Goal: Task Accomplishment & Management: Manage account settings

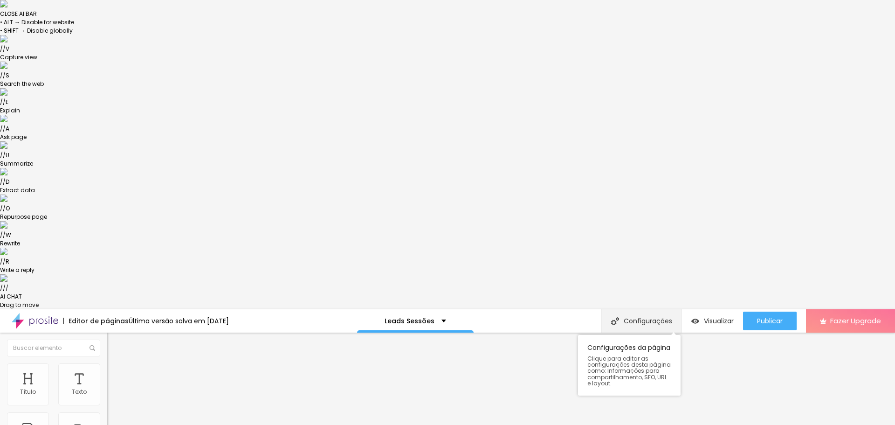
click at [650, 309] on div "Configurações" at bounding box center [641, 320] width 80 height 23
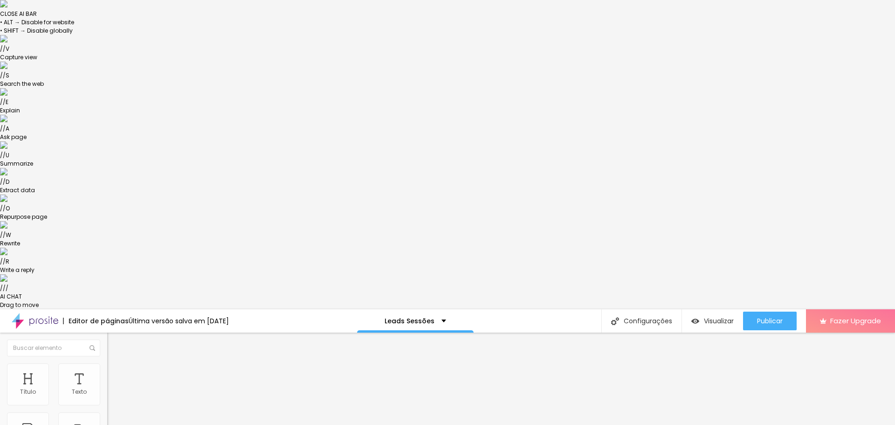
click at [423, 309] on div "Leads Sessões" at bounding box center [415, 320] width 117 height 23
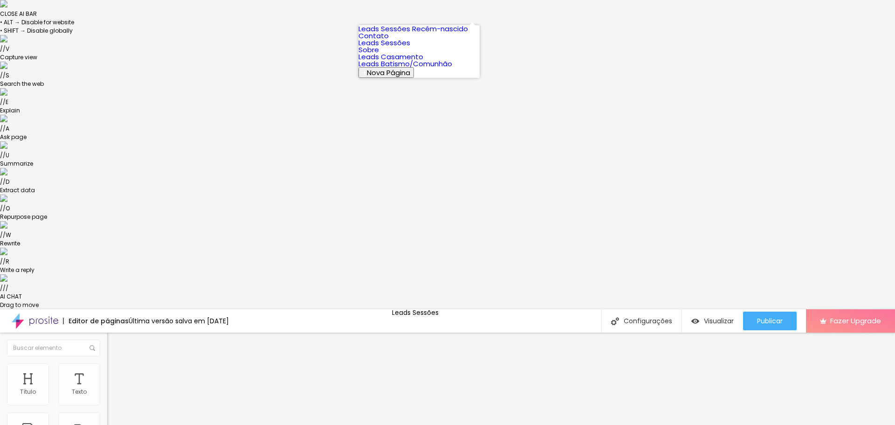
click at [399, 62] on link "Leads Casamento" at bounding box center [391, 57] width 65 height 10
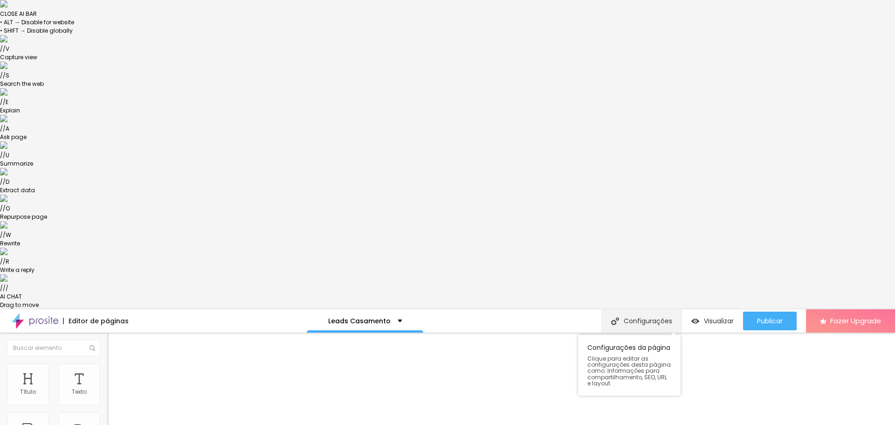
click at [635, 309] on div "Configurações" at bounding box center [641, 320] width 80 height 23
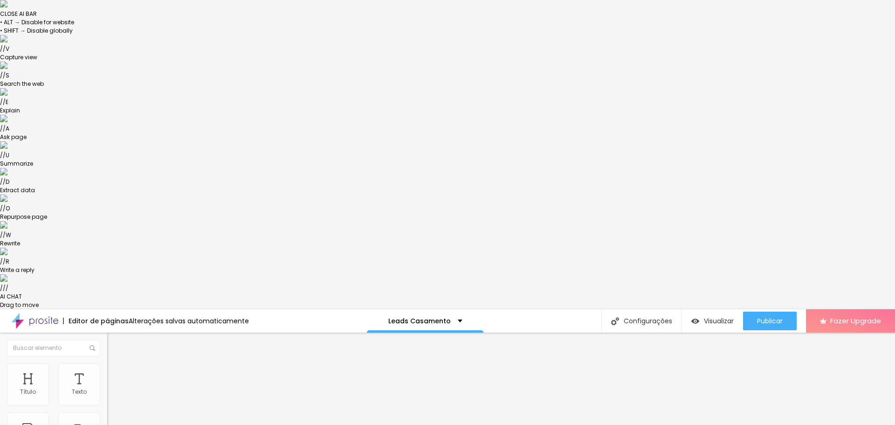
scroll to position [14, 0]
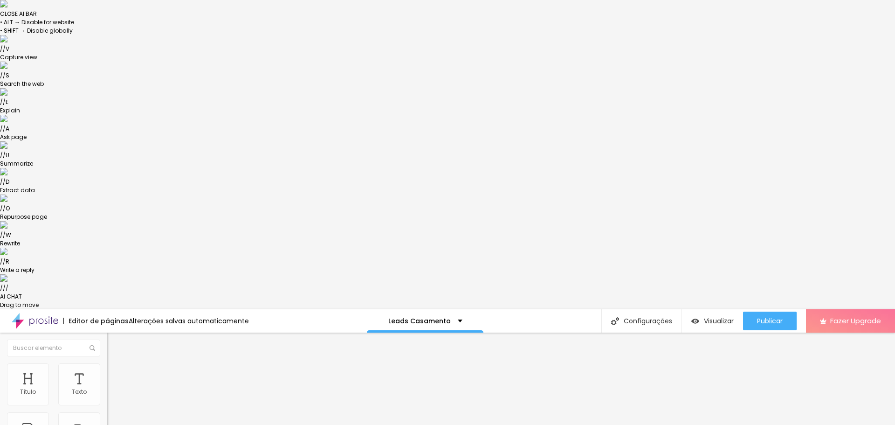
scroll to position [5, 0]
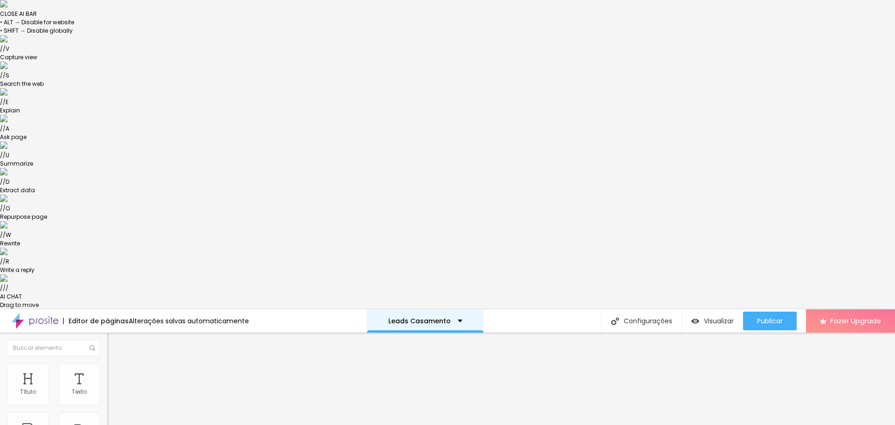
click at [439, 309] on div "Leads Casamento" at bounding box center [425, 320] width 117 height 23
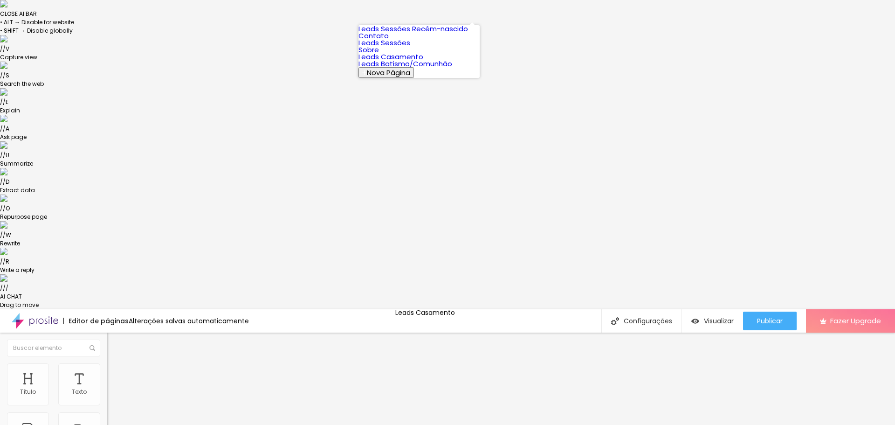
click at [423, 62] on link "Leads Casamento" at bounding box center [391, 57] width 65 height 10
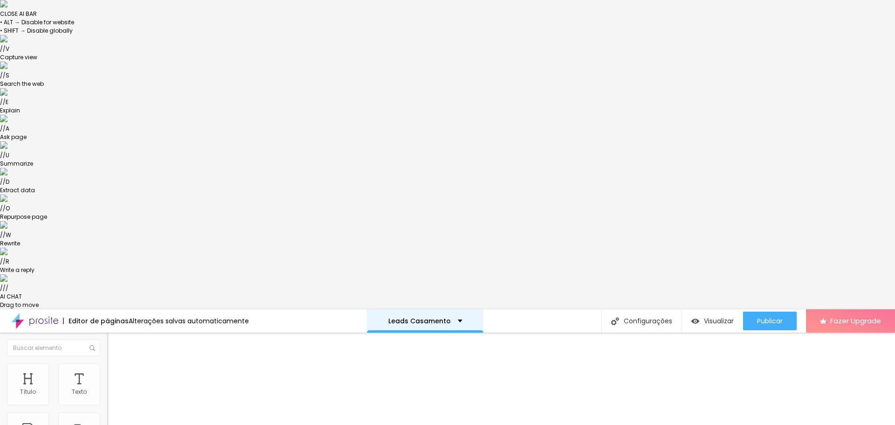
click at [398, 309] on div "Leads Casamento" at bounding box center [425, 320] width 117 height 23
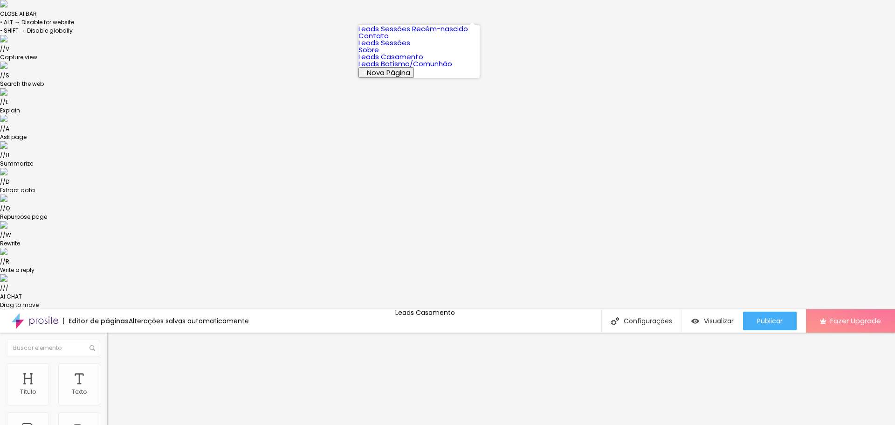
click at [408, 69] on link "Leads Batismo/Comunhão" at bounding box center [406, 64] width 94 height 10
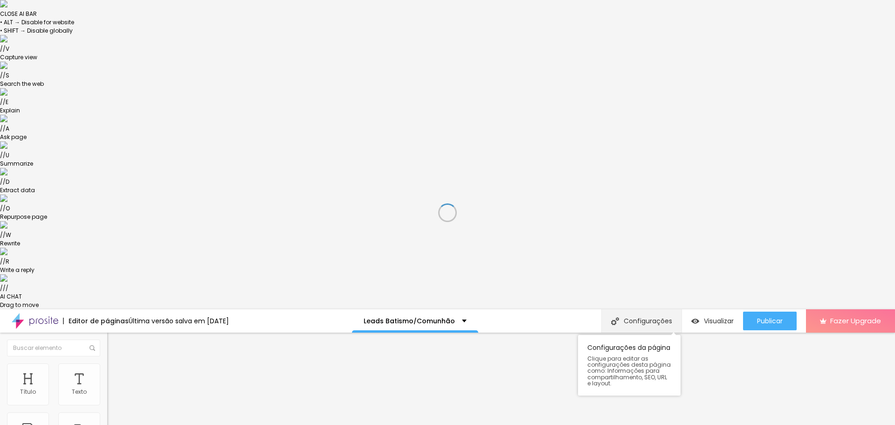
click at [635, 309] on div "Configurações" at bounding box center [641, 320] width 80 height 23
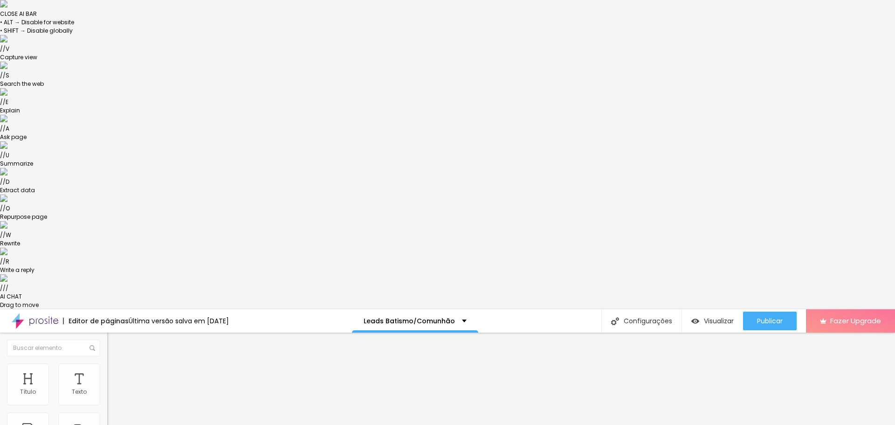
click at [758, 317] on span "Publicar" at bounding box center [770, 320] width 26 height 7
click at [446, 309] on div "Leads Batismo/Comunhão" at bounding box center [411, 320] width 126 height 23
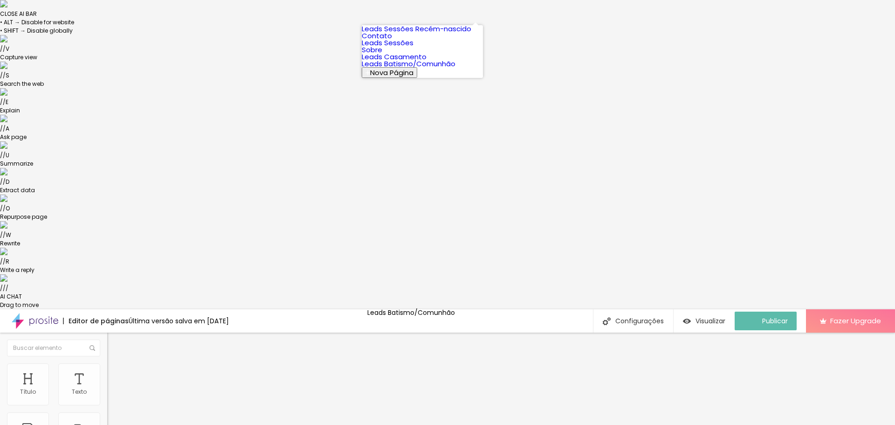
click at [382, 55] on link "Sobre" at bounding box center [372, 50] width 21 height 10
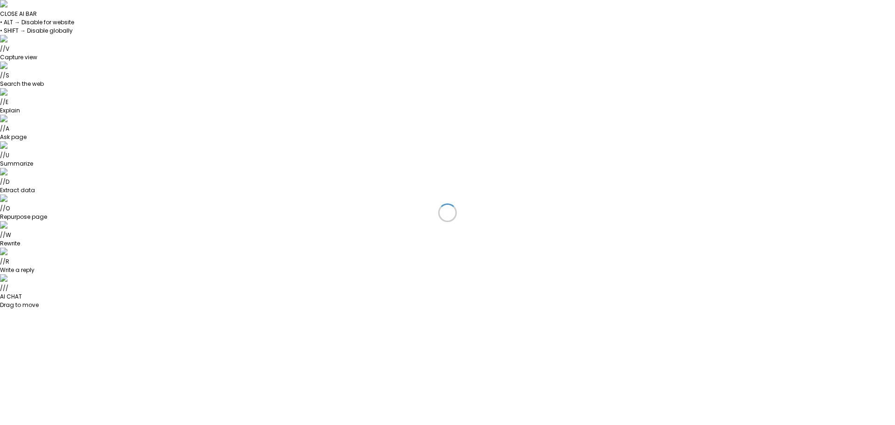
click at [411, 12] on div at bounding box center [447, 212] width 895 height 425
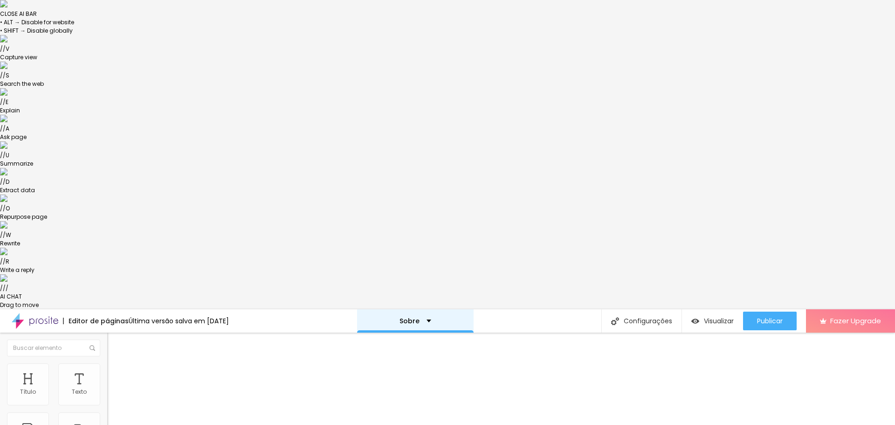
click at [395, 309] on div "Sobre" at bounding box center [415, 320] width 117 height 23
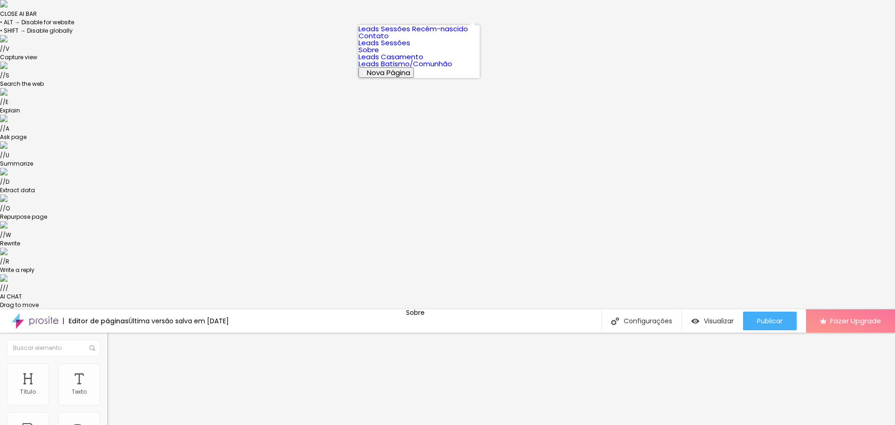
click at [403, 48] on link "Leads Sessões" at bounding box center [385, 43] width 52 height 10
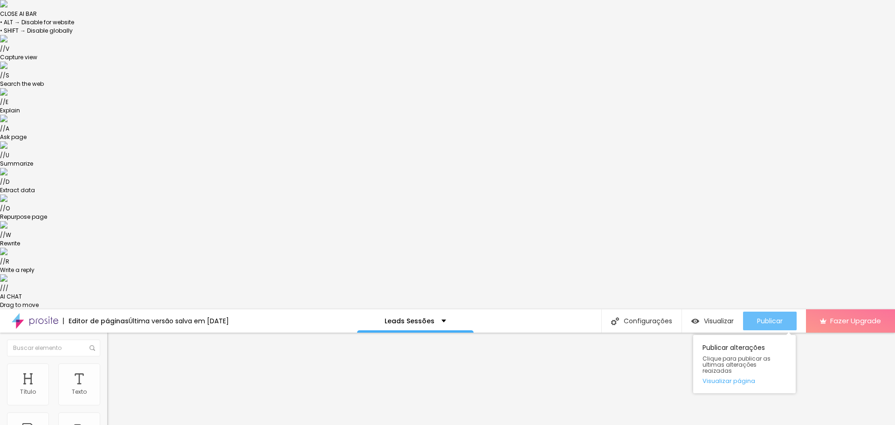
click at [750, 311] on button "Publicar" at bounding box center [770, 320] width 54 height 19
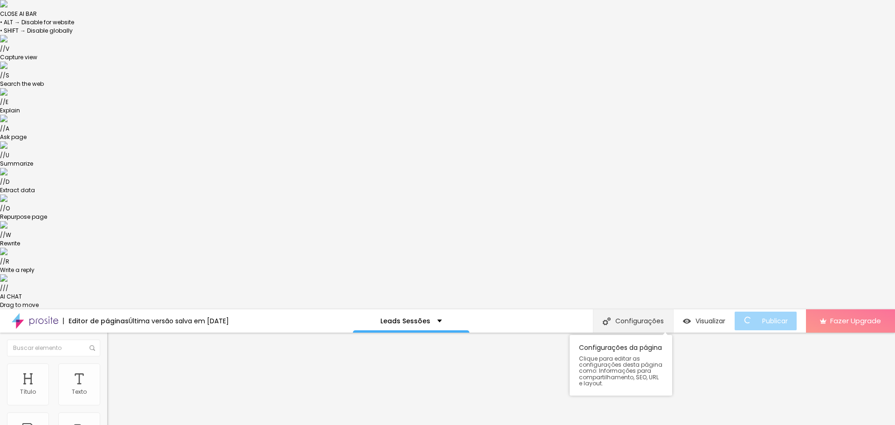
click at [633, 309] on div "Configurações" at bounding box center [633, 320] width 80 height 23
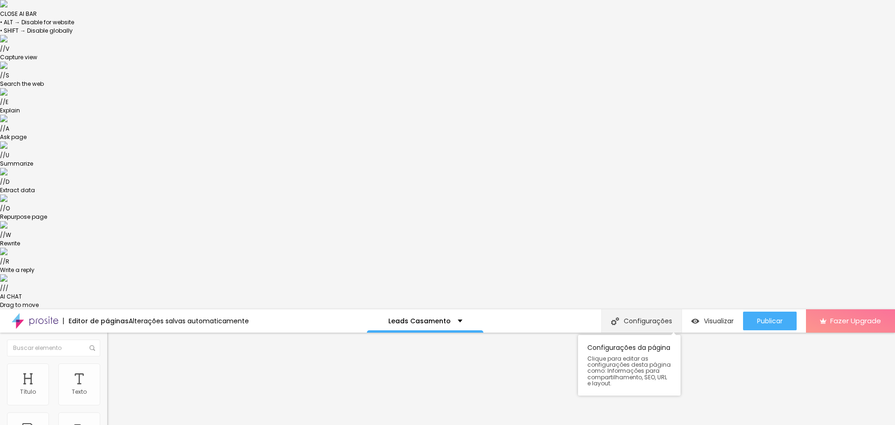
click at [642, 309] on div "Configurações" at bounding box center [641, 320] width 80 height 23
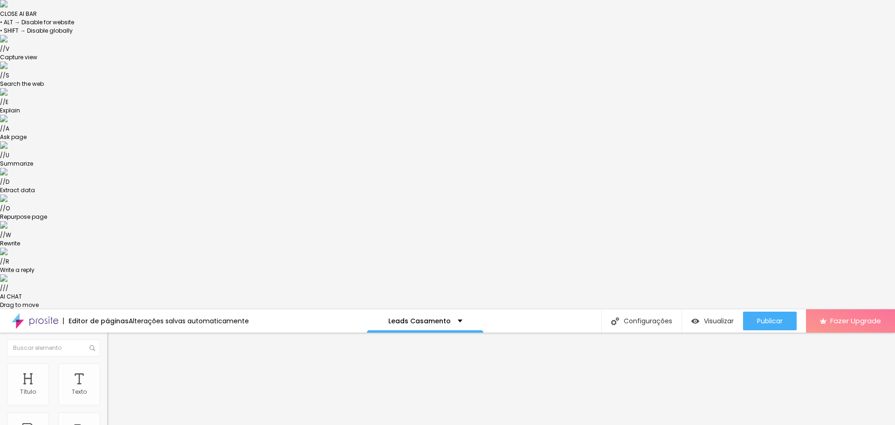
click at [783, 311] on button "Publicar" at bounding box center [770, 320] width 54 height 19
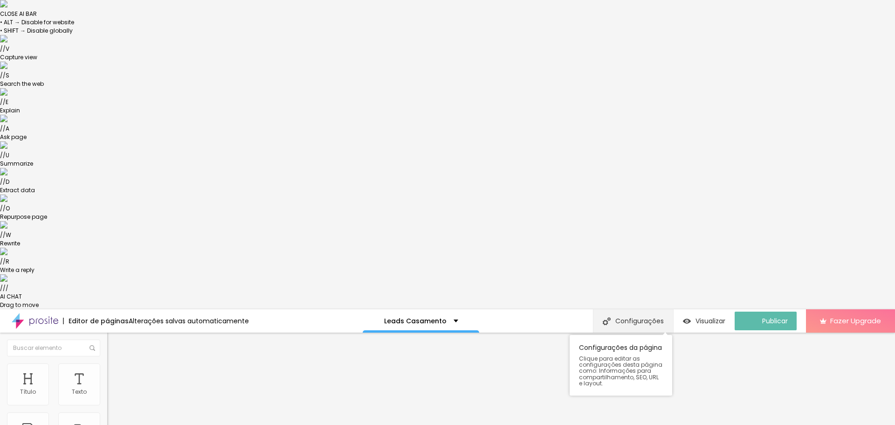
click at [642, 309] on div "Configurações" at bounding box center [633, 320] width 80 height 23
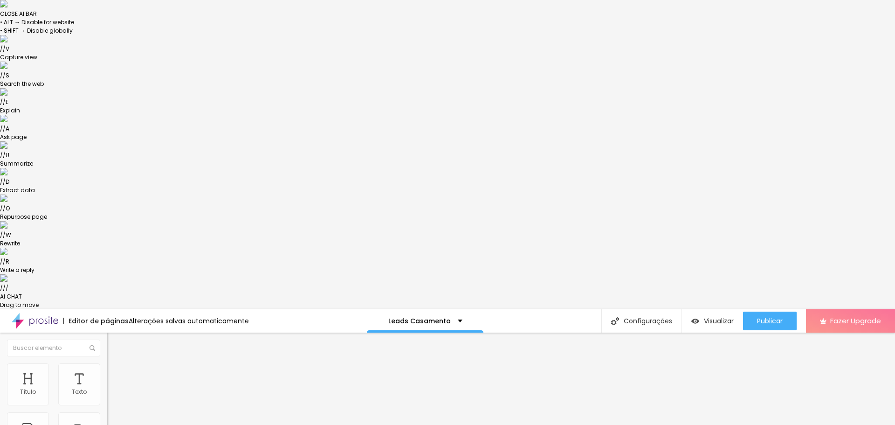
click at [438, 317] on p "Leads Casamento" at bounding box center [419, 320] width 62 height 7
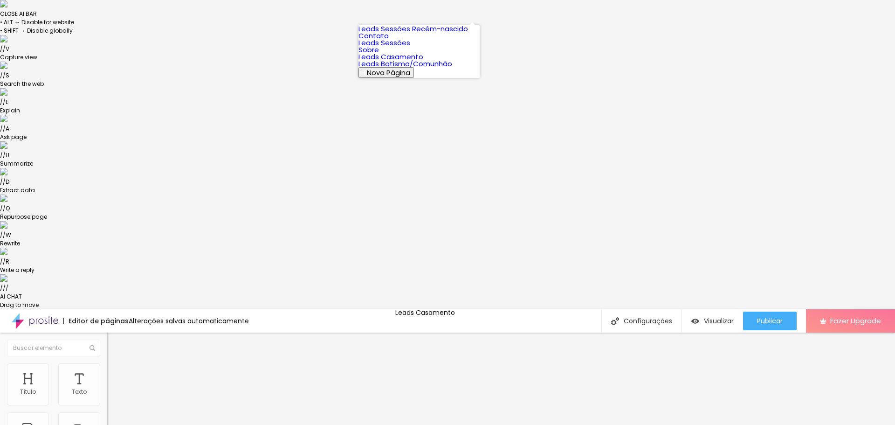
click at [408, 48] on link "Leads Sessões" at bounding box center [385, 43] width 52 height 10
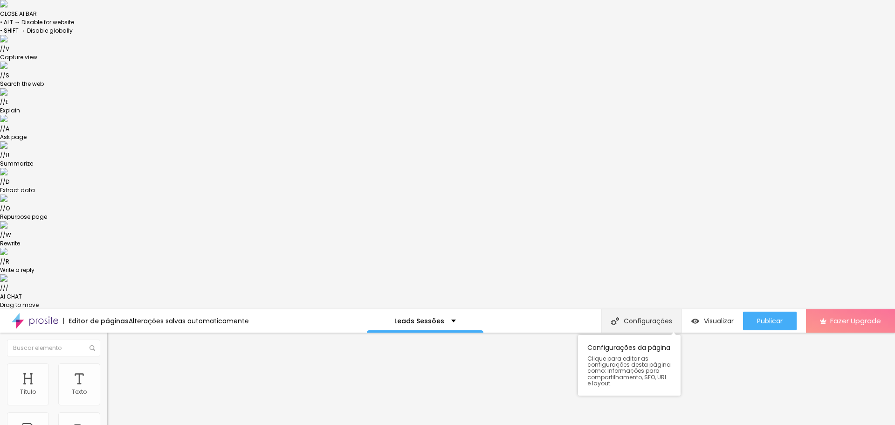
click at [637, 309] on div "Configurações" at bounding box center [641, 320] width 80 height 23
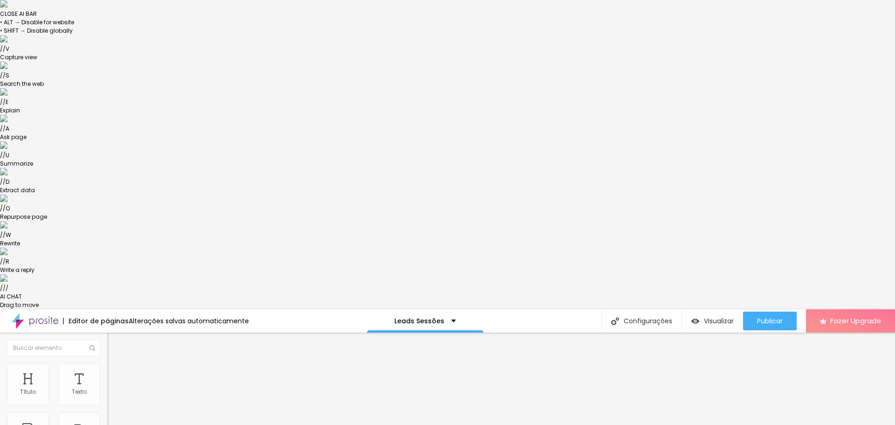
click at [427, 309] on div "Leads Sessões" at bounding box center [425, 320] width 117 height 23
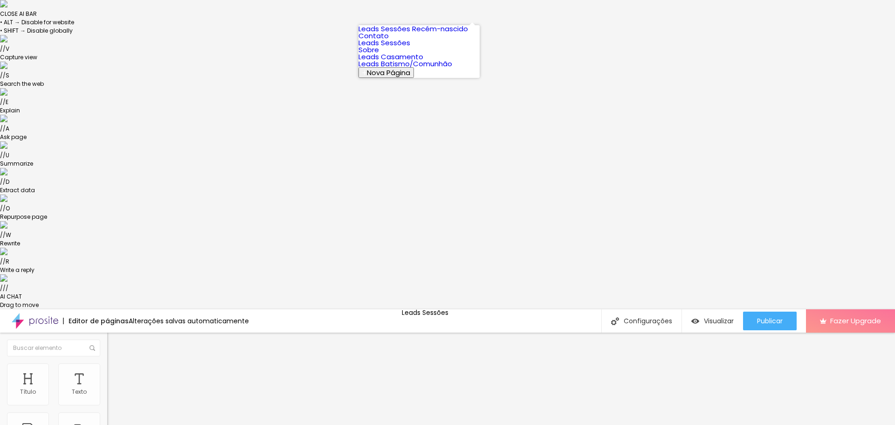
click at [416, 69] on link "Leads Batismo/Comunhão" at bounding box center [406, 64] width 94 height 10
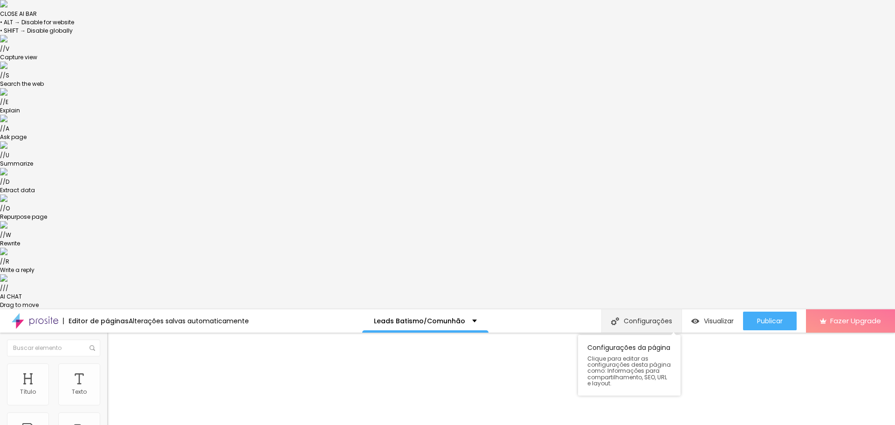
click at [663, 309] on div "Configurações" at bounding box center [641, 320] width 80 height 23
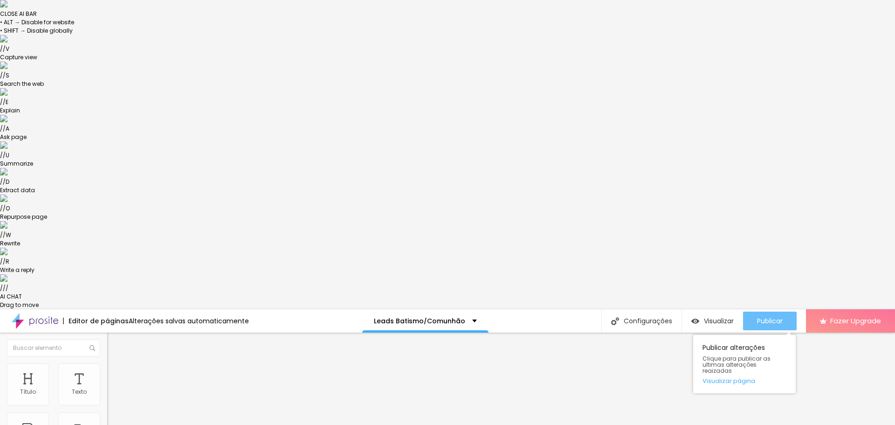
click at [761, 317] on span "Publicar" at bounding box center [770, 320] width 26 height 7
click at [107, 373] on li "Avançado" at bounding box center [160, 377] width 107 height 9
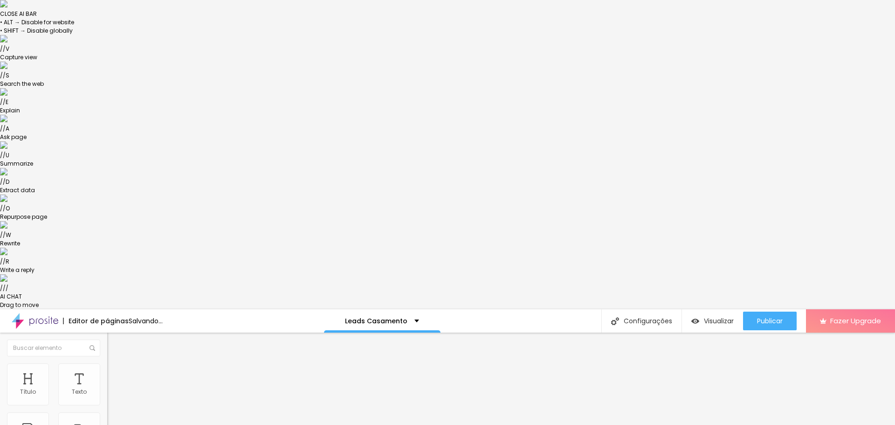
type input "15"
type input "20"
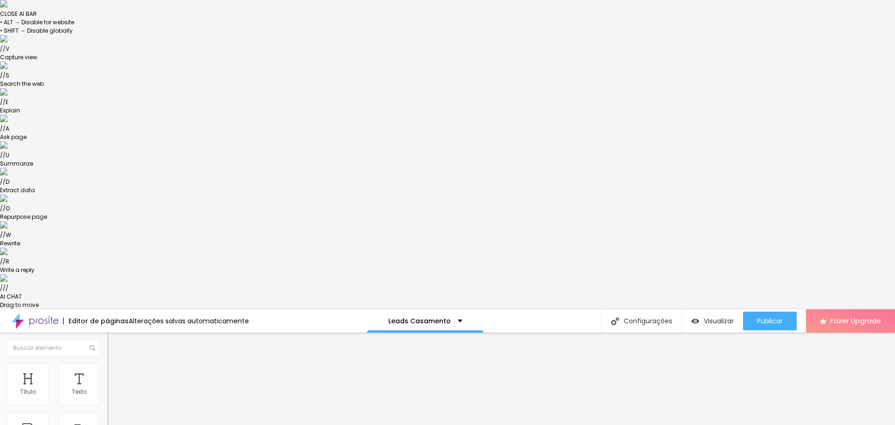
type input "25"
drag, startPoint x: 59, startPoint y: 92, endPoint x: 70, endPoint y: 92, distance: 11.7
type input "25"
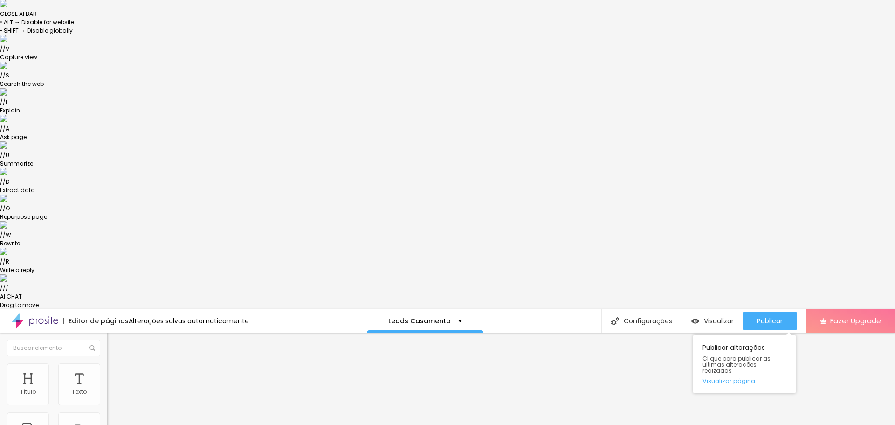
click at [769, 309] on div "Publicar Publicar alterações Clique para publicar as ultimas alterações reaizad…" at bounding box center [770, 320] width 54 height 23
click at [766, 317] on span "Publicar" at bounding box center [770, 320] width 26 height 7
drag, startPoint x: 717, startPoint y: 12, endPoint x: 687, endPoint y: 54, distance: 51.5
click at [694, 309] on div "Visualizar Pre-visualização Clique para visualizar esta página antes de publica…" at bounding box center [712, 320] width 61 height 23
click at [711, 317] on span "Visualizar" at bounding box center [719, 320] width 30 height 7
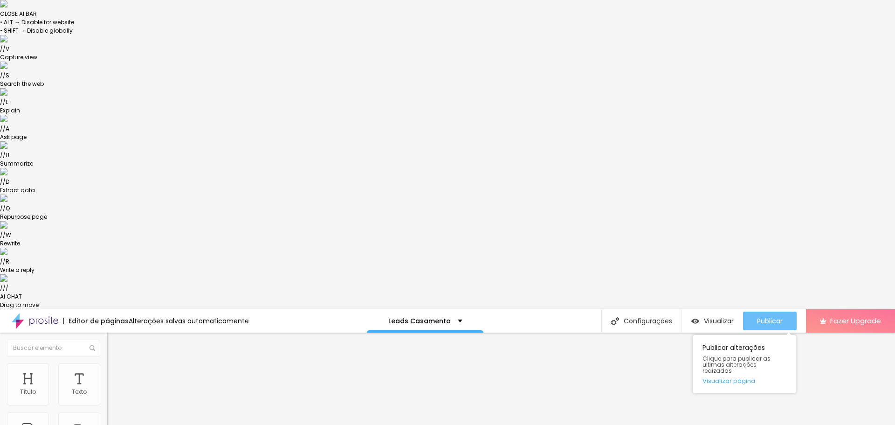
click at [768, 317] on span "Publicar" at bounding box center [770, 320] width 26 height 7
click at [107, 363] on li "Estilo" at bounding box center [160, 367] width 107 height 9
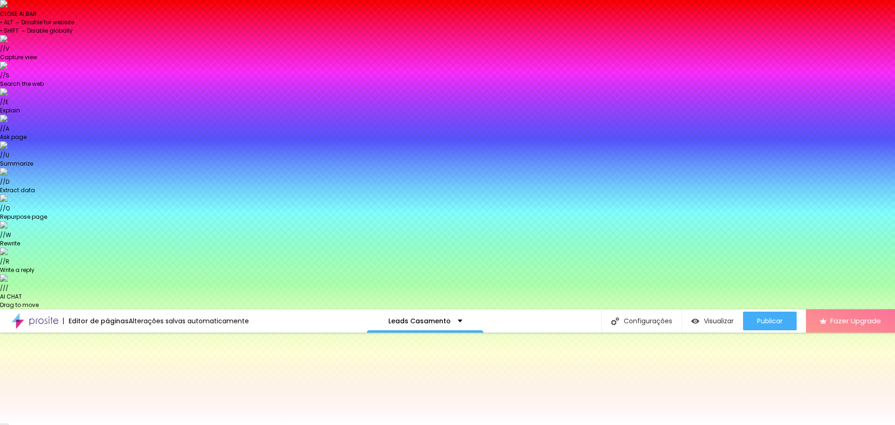
click at [107, 373] on img at bounding box center [111, 377] width 8 height 8
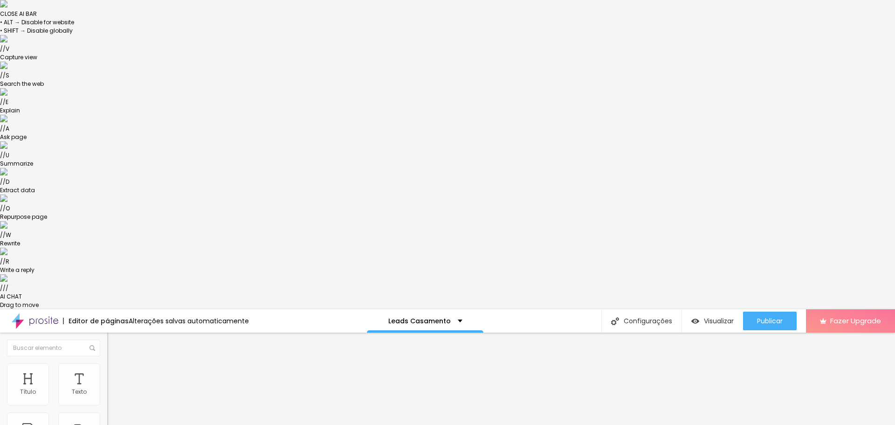
click at [107, 363] on li "Estilo" at bounding box center [160, 367] width 107 height 9
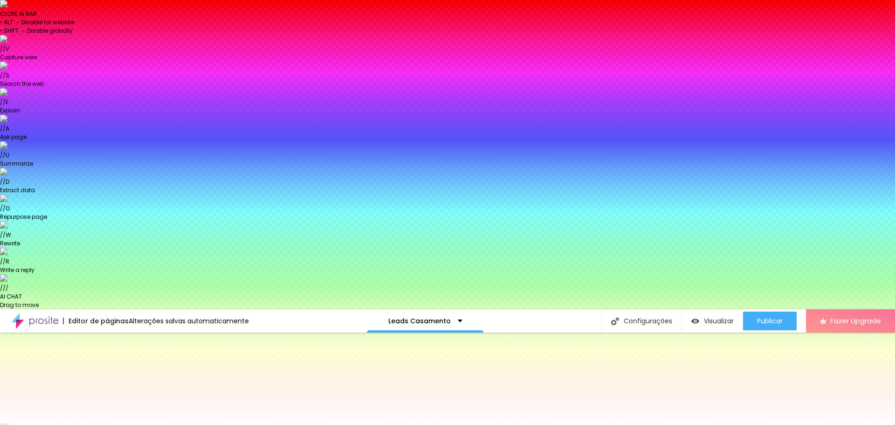
click at [116, 356] on span "Conteúdo" at bounding box center [130, 360] width 29 height 8
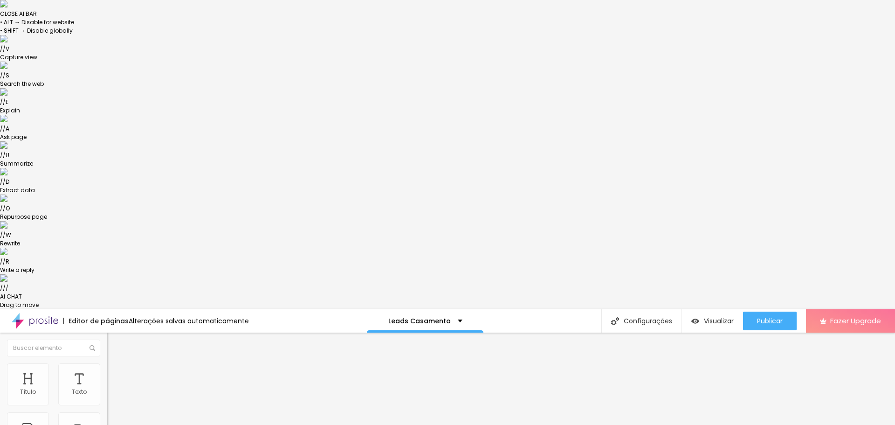
click at [107, 363] on li "Estilo" at bounding box center [160, 367] width 107 height 9
click at [116, 366] on span "Estilo" at bounding box center [123, 370] width 14 height 8
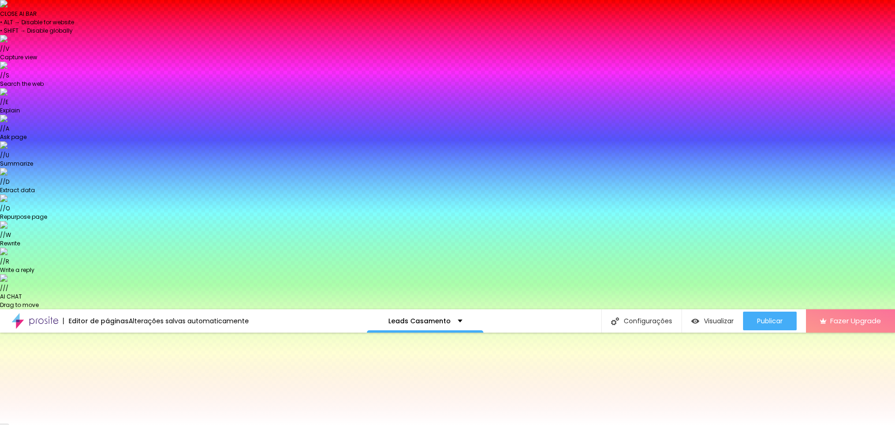
click at [116, 375] on span "Avançado" at bounding box center [131, 379] width 31 height 8
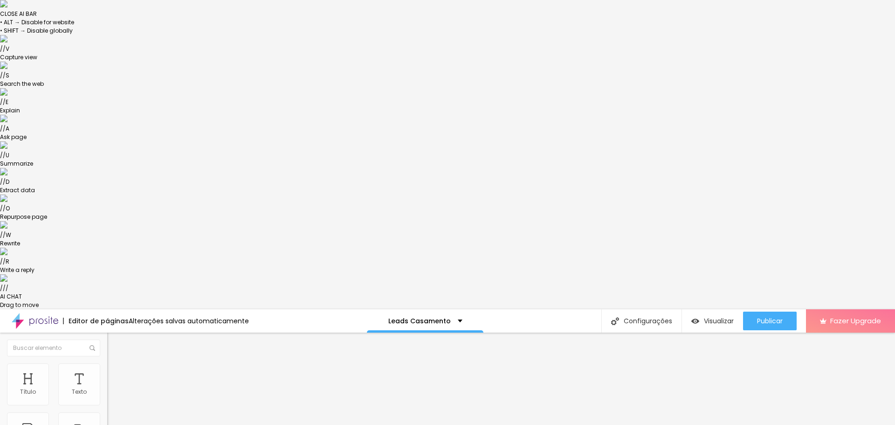
click at [107, 363] on li "Estilo" at bounding box center [160, 367] width 107 height 9
click at [116, 366] on span "Estilo" at bounding box center [123, 370] width 14 height 8
click at [107, 363] on img at bounding box center [111, 367] width 8 height 8
click at [107, 354] on img at bounding box center [111, 358] width 8 height 8
click at [107, 354] on ul "Conteúdo Estilo Avançado" at bounding box center [160, 368] width 107 height 28
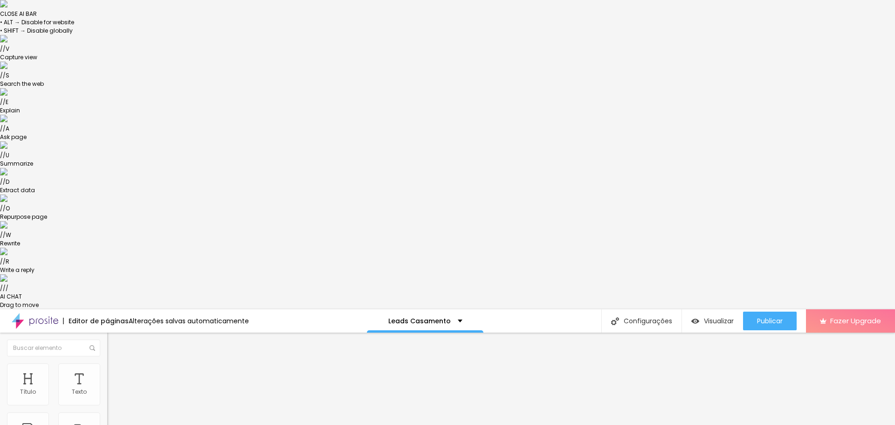
click at [107, 363] on img at bounding box center [111, 367] width 8 height 8
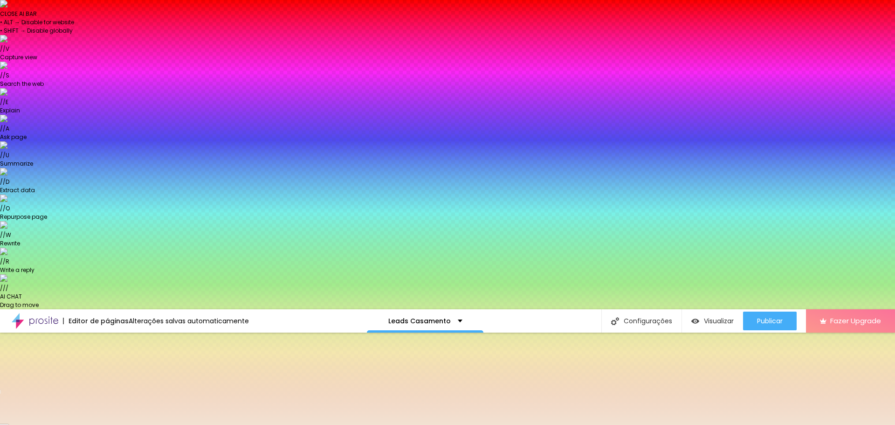
click at [107, 398] on span "Parallax" at bounding box center [118, 402] width 23 height 8
click at [107, 404] on span "Nenhum" at bounding box center [119, 408] width 24 height 8
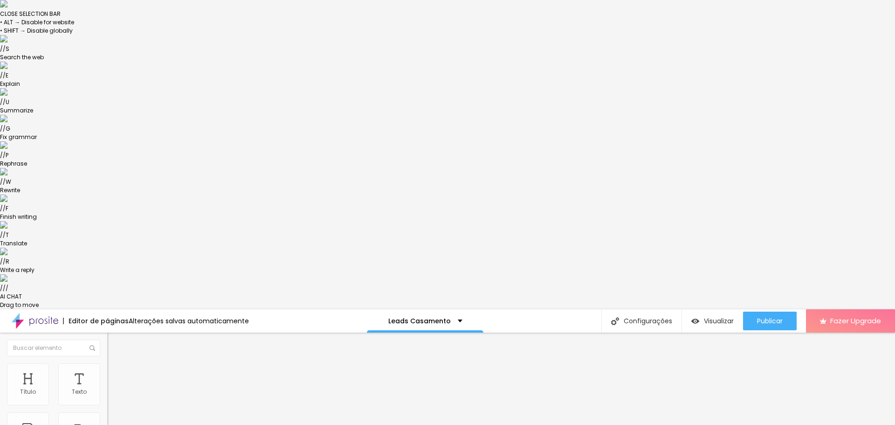
drag, startPoint x: 37, startPoint y: 107, endPoint x: 8, endPoint y: 102, distance: 29.8
click at [107, 387] on input "Galeria" at bounding box center [163, 391] width 112 height 9
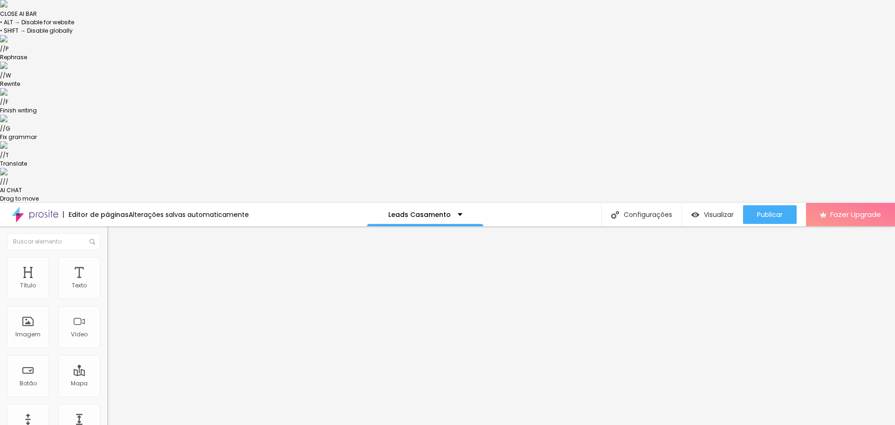
type input "Visitar Site"
click at [107, 257] on li "Estilo" at bounding box center [160, 261] width 107 height 9
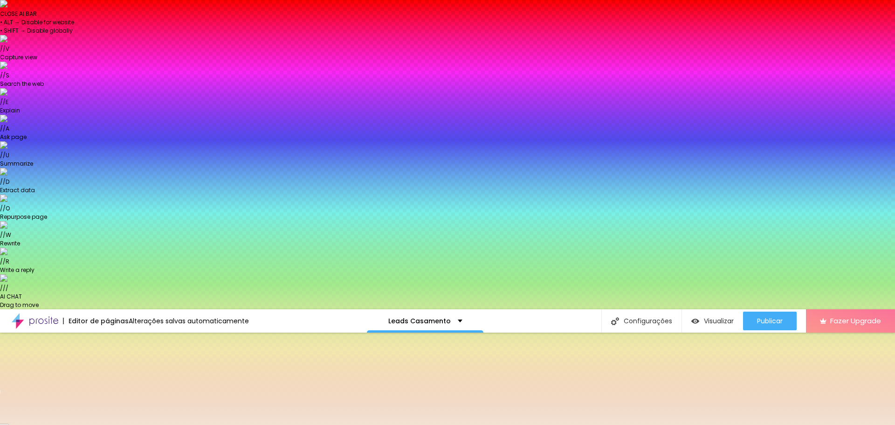
click at [113, 424] on icon "button" at bounding box center [115, 430] width 4 height 7
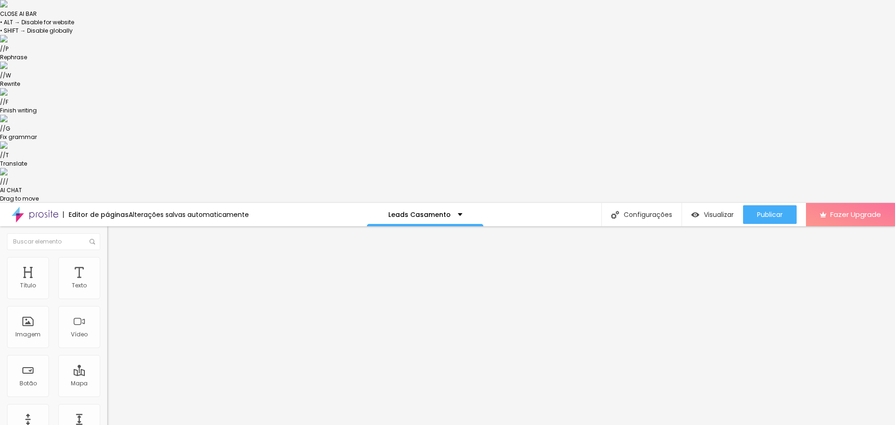
click at [107, 386] on input "https://www.tiagoribeirophoto.com/portfolio" at bounding box center [163, 390] width 112 height 9
type input "https://www.tiagoribeirophoto.com"
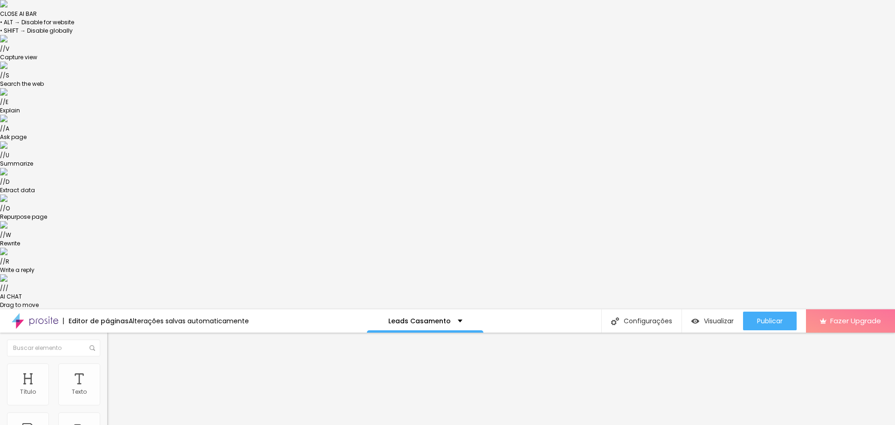
click at [116, 366] on span "Estilo" at bounding box center [123, 370] width 14 height 8
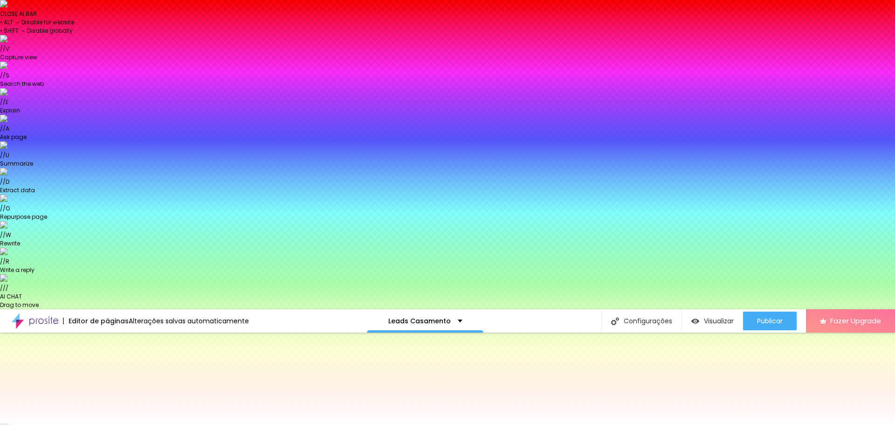
click at [111, 389] on icon "button" at bounding box center [114, 392] width 7 height 7
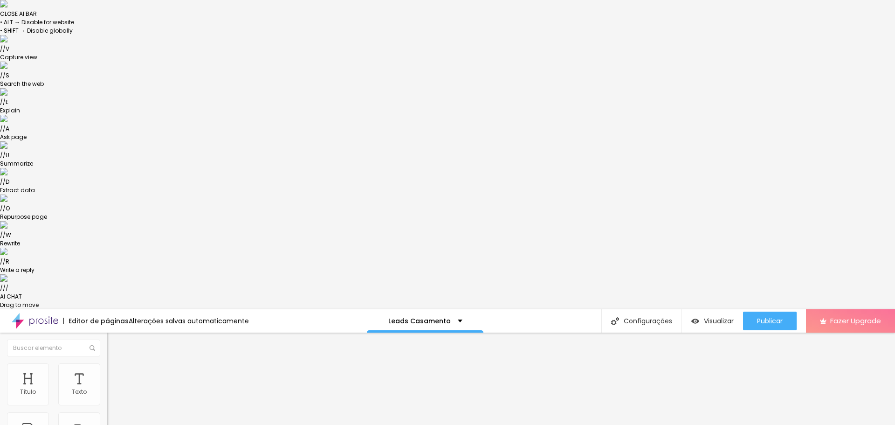
click at [107, 363] on li "Estilo" at bounding box center [160, 367] width 107 height 9
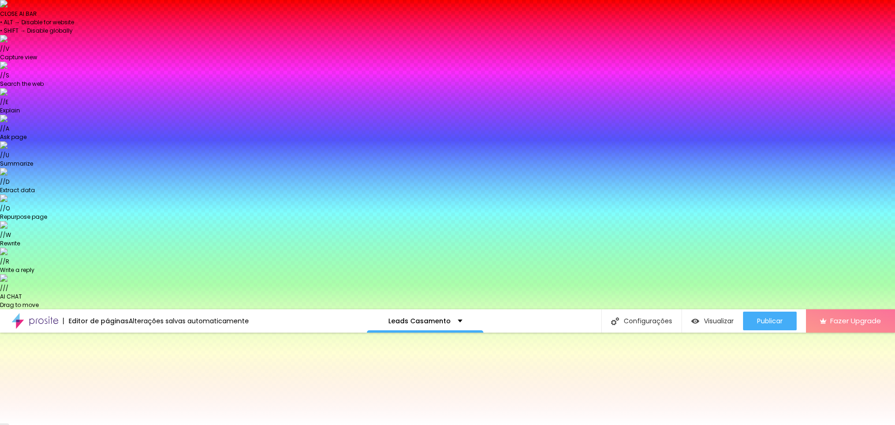
click at [107, 398] on input "#FFFFFF" at bounding box center [163, 402] width 112 height 9
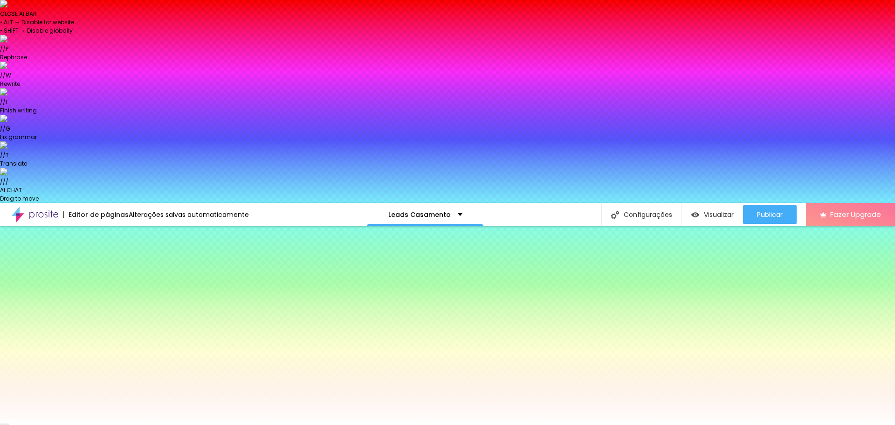
click at [107, 292] on input "#FFFFFF" at bounding box center [163, 296] width 112 height 9
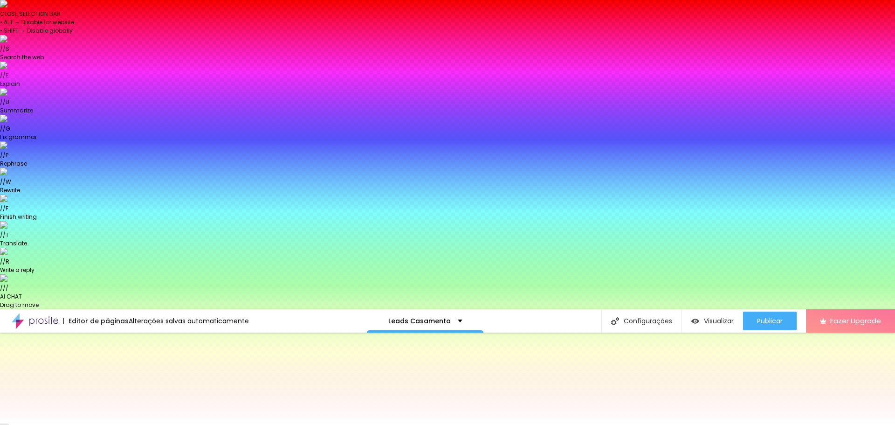
click at [107, 398] on input "#FFFFFF" at bounding box center [163, 402] width 112 height 9
paste input "5B0F00"
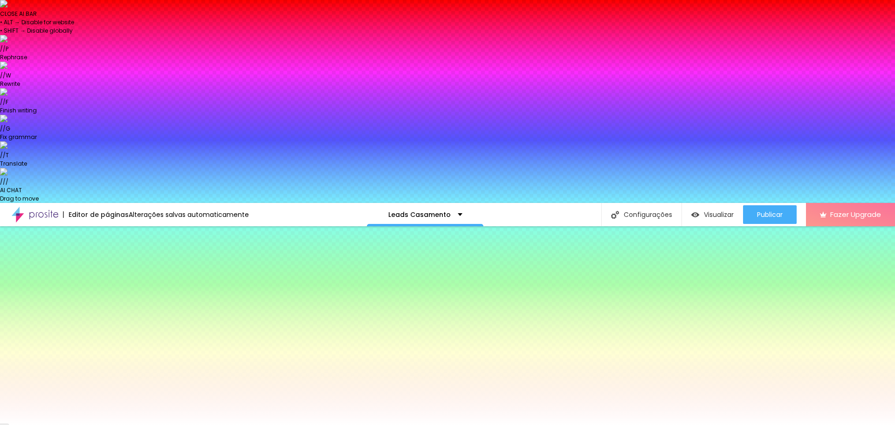
type input "#5B0F00"
click at [111, 318] on icon "button" at bounding box center [114, 321] width 6 height 6
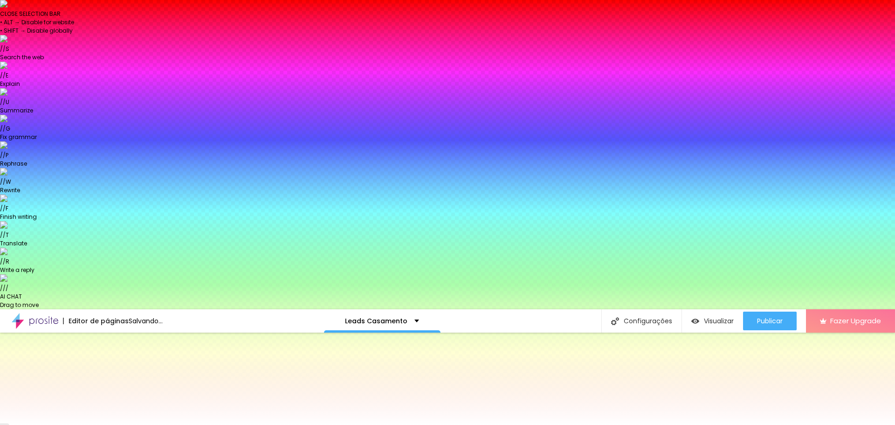
drag, startPoint x: 146, startPoint y: 241, endPoint x: 191, endPoint y: 232, distance: 45.5
click at [186, 232] on div at bounding box center [447, 212] width 895 height 425
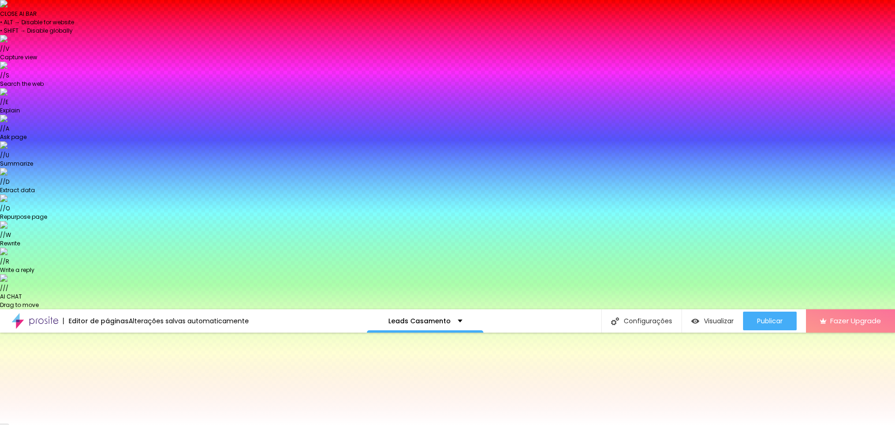
click at [131, 235] on div at bounding box center [447, 212] width 895 height 425
type input "#FFFFFF"
type input "12"
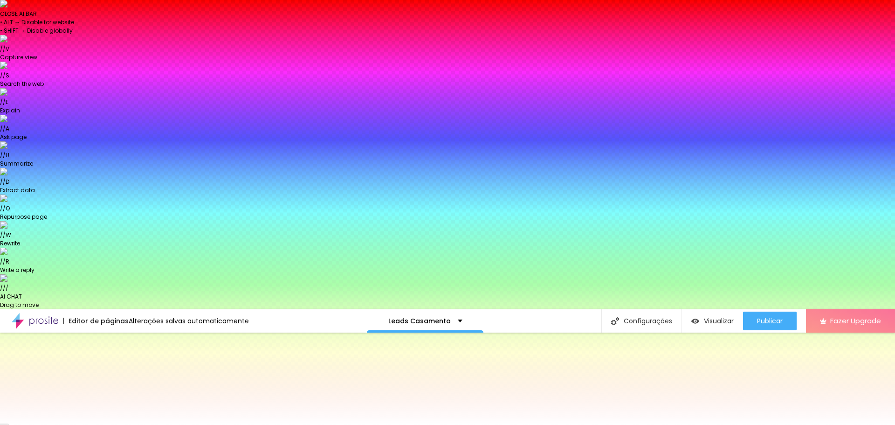
type input "13"
type input "14"
type input "13"
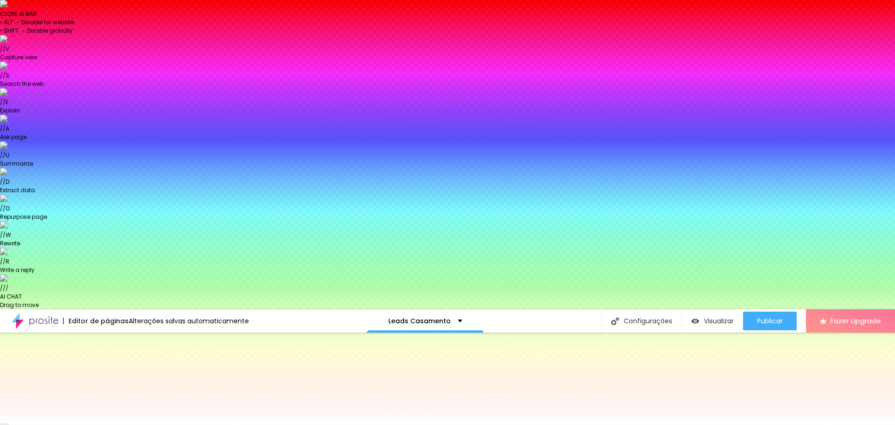
type input "13"
drag, startPoint x: 128, startPoint y: 182, endPoint x: 133, endPoint y: 182, distance: 4.7
type input "13"
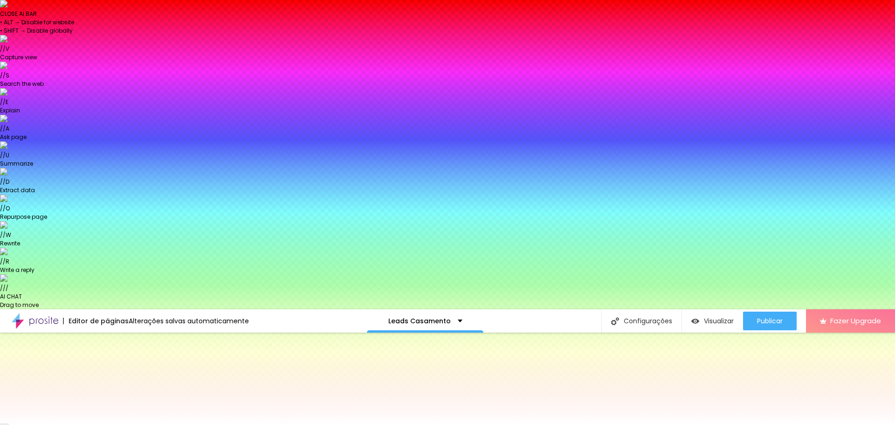
select select "MontserratLight"
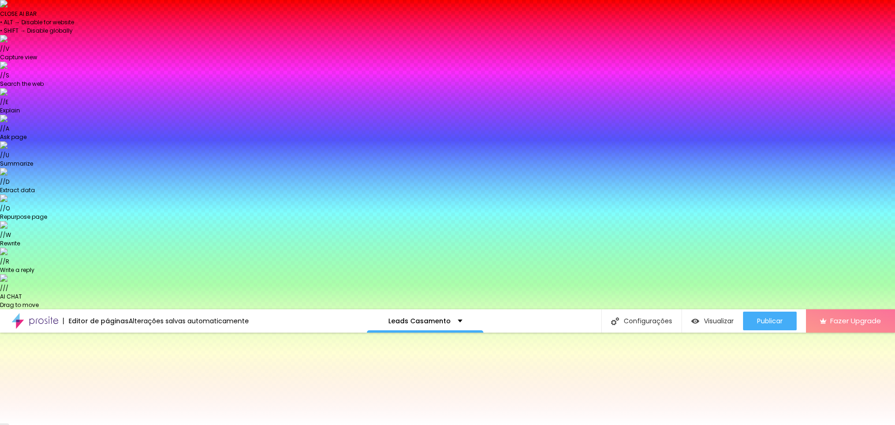
type input "#DB7070"
drag, startPoint x: 141, startPoint y: 236, endPoint x: 154, endPoint y: 241, distance: 14.0
click at [154, 241] on div at bounding box center [447, 212] width 895 height 425
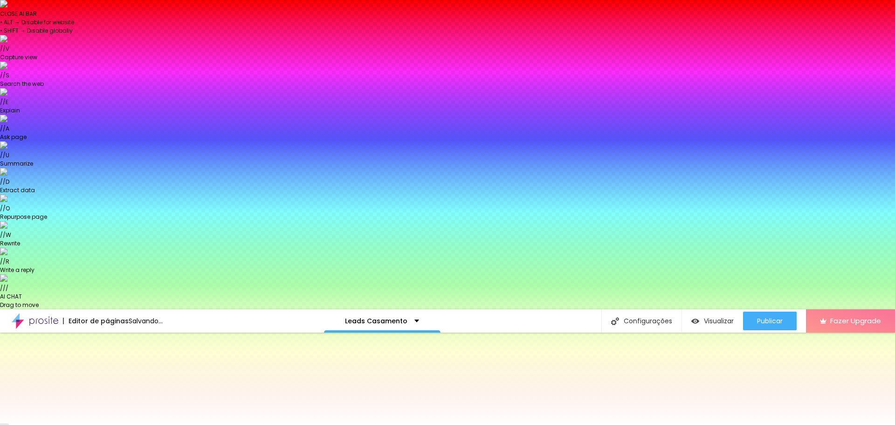
type input "#FFFFFF"
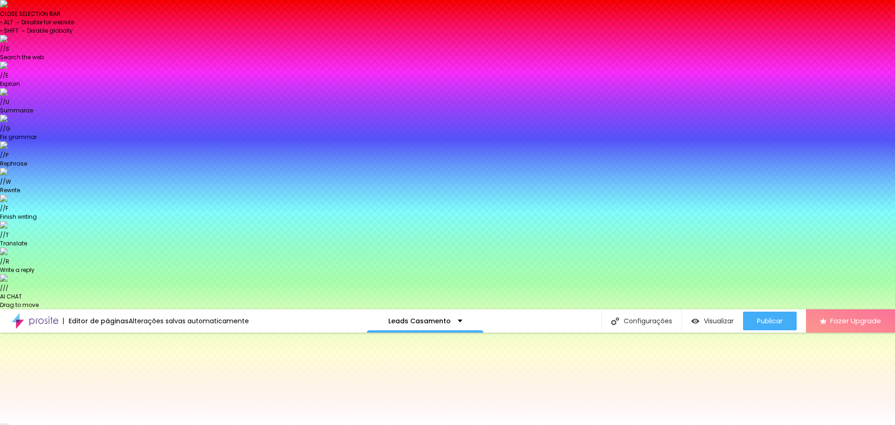
drag, startPoint x: 153, startPoint y: 235, endPoint x: 115, endPoint y: 221, distance: 40.7
type input "1"
drag, startPoint x: 103, startPoint y: 200, endPoint x: 117, endPoint y: 200, distance: 14.0
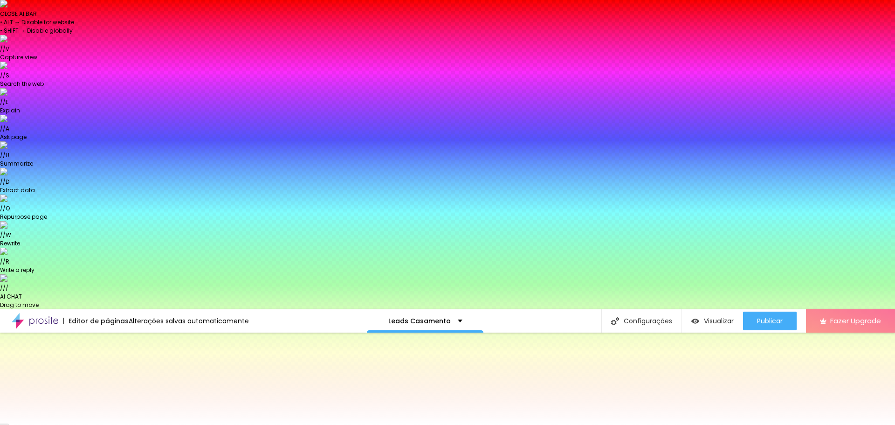
type input "1"
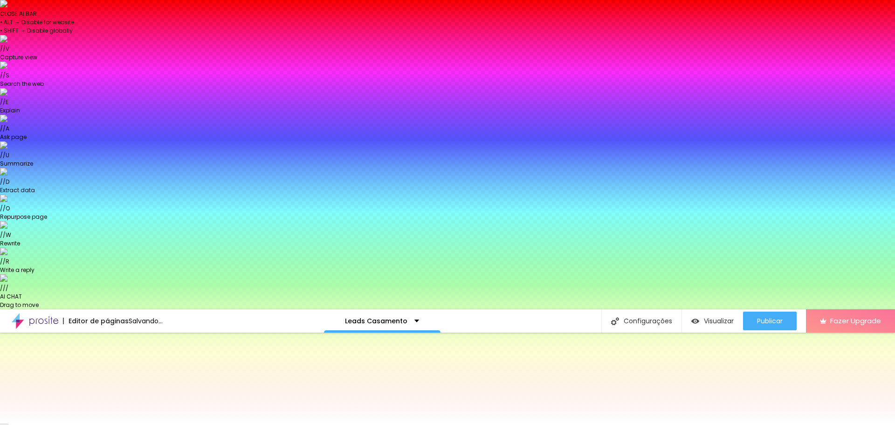
drag, startPoint x: 103, startPoint y: 276, endPoint x: 117, endPoint y: 276, distance: 13.5
type input "1"
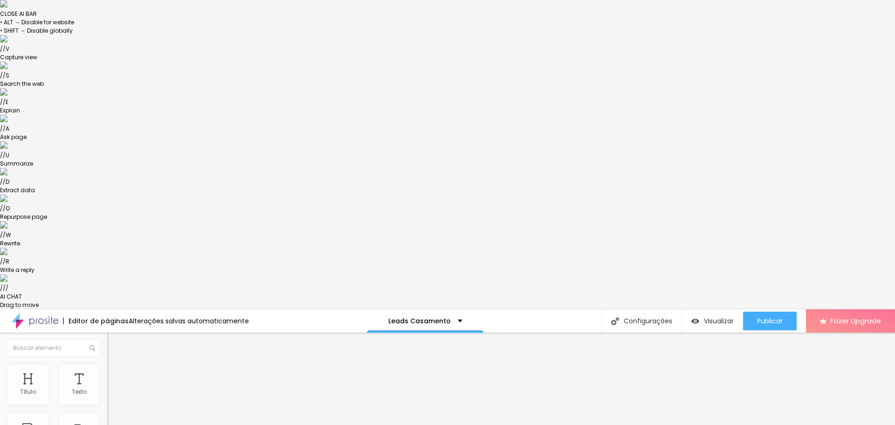
click at [116, 366] on span "Estilo" at bounding box center [123, 370] width 14 height 8
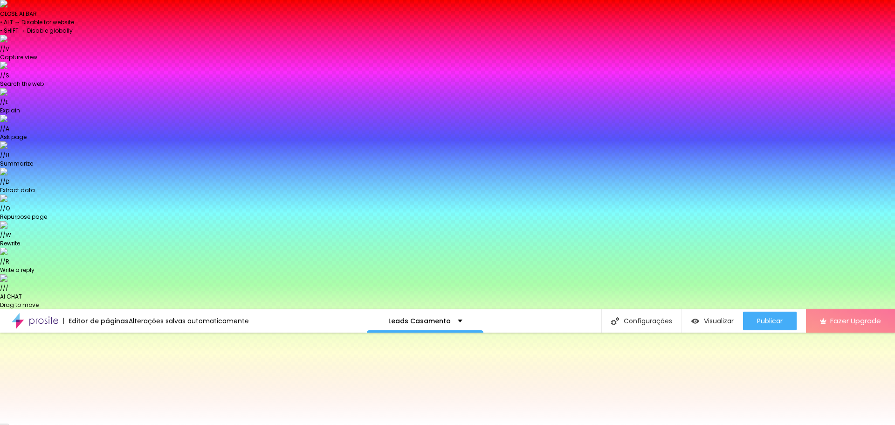
click at [107, 398] on input "#5B0F00" at bounding box center [163, 402] width 112 height 9
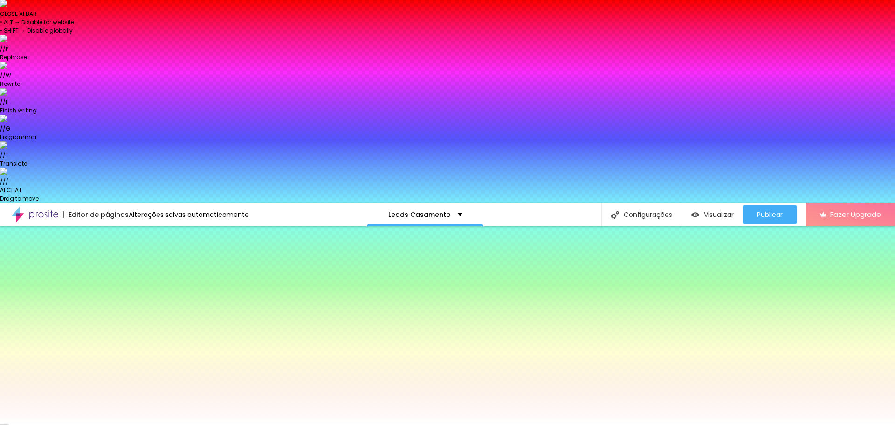
click at [107, 292] on input "#5B0F00" at bounding box center [163, 296] width 112 height 9
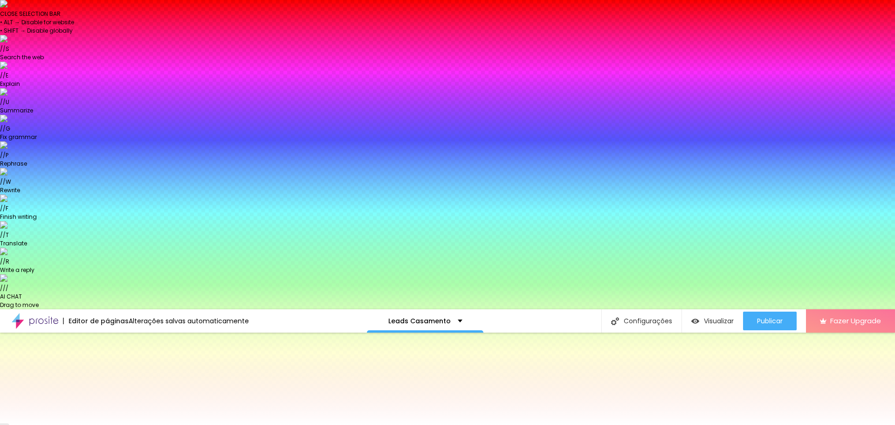
click at [107, 398] on input "#5B0F00" at bounding box center [163, 402] width 112 height 9
paste input "F6C896"
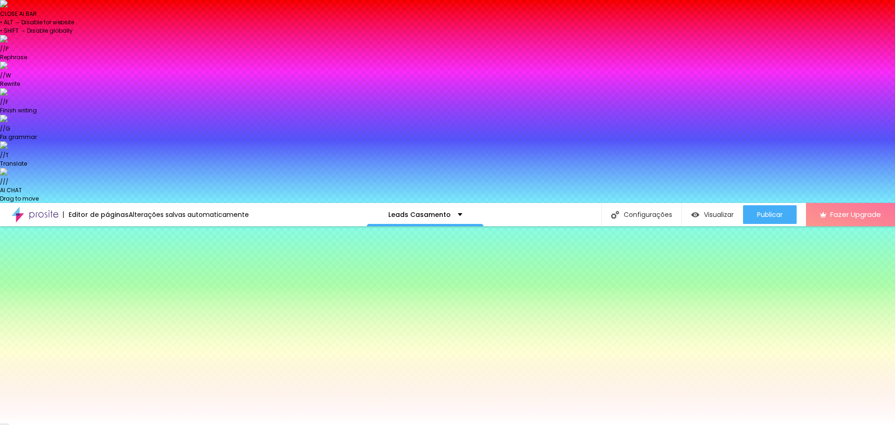
type input "#F6C896"
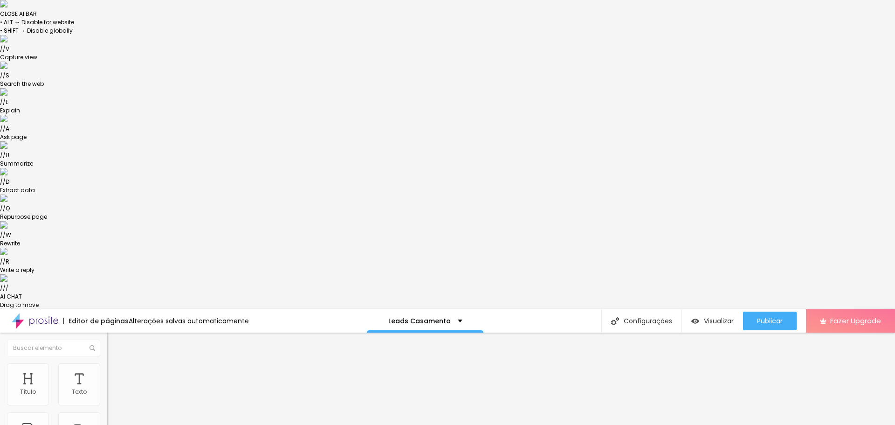
click at [107, 354] on ul "Conteúdo Estilo Avançado" at bounding box center [160, 368] width 107 height 28
click at [107, 363] on img at bounding box center [111, 367] width 8 height 8
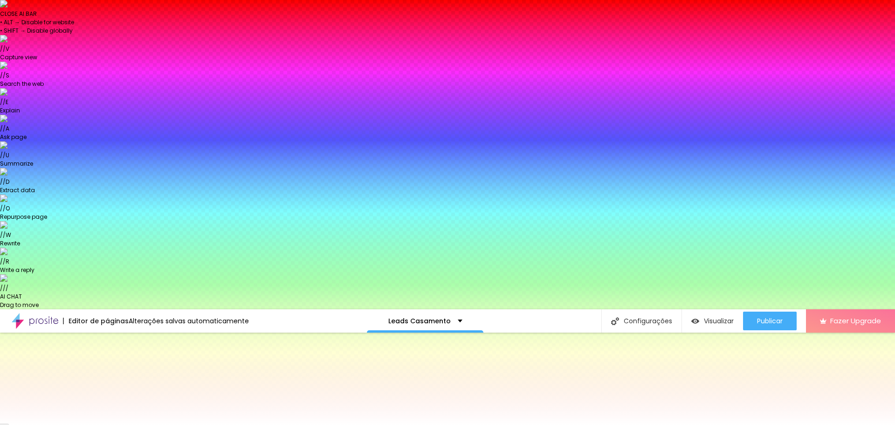
paste input "6C896"
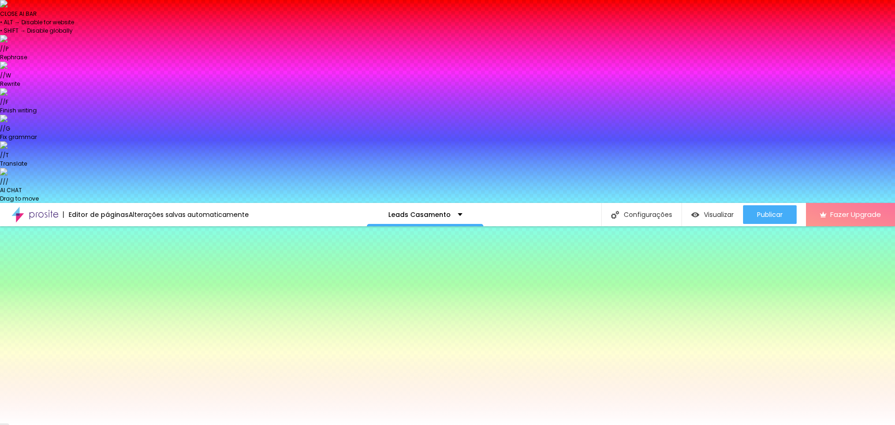
type input "#F6C896"
type input "1"
type input "2"
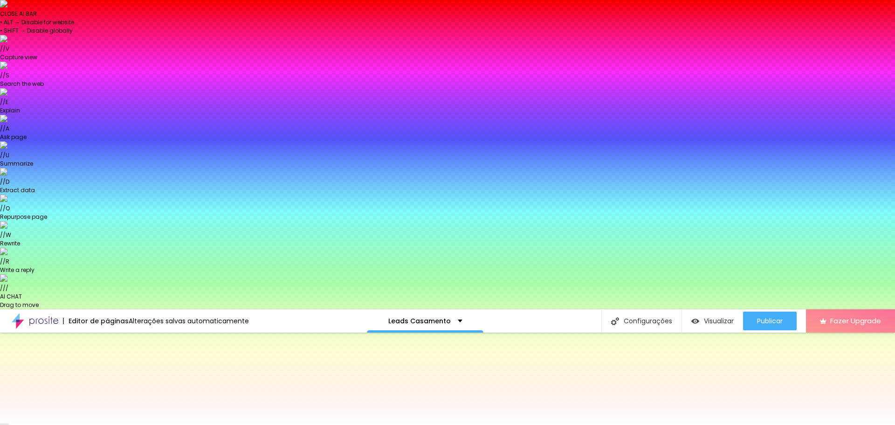
type input "3"
type input "4"
type input "5"
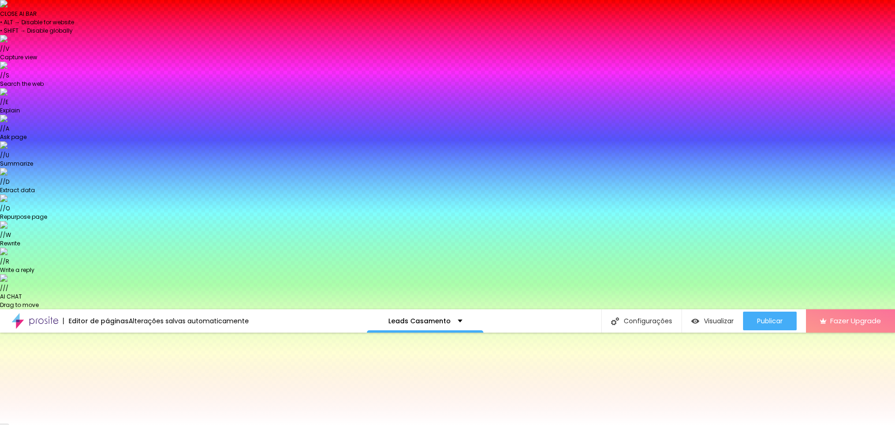
type input "5"
type input "4"
type input "3"
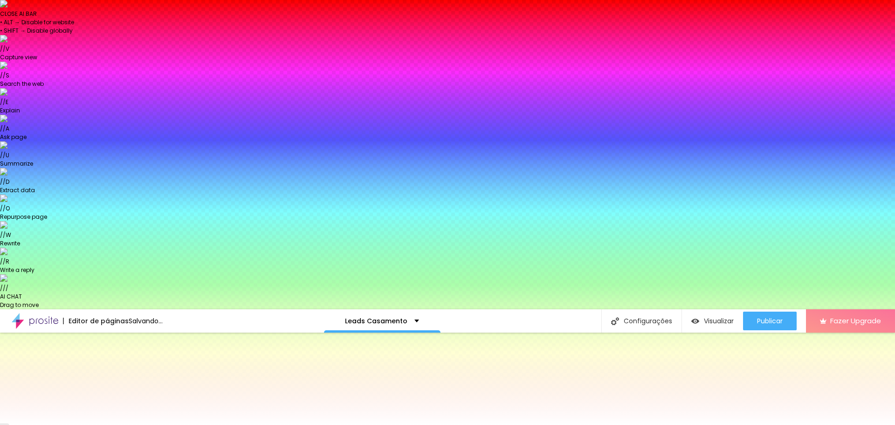
type input "2"
type input "3"
type input "4"
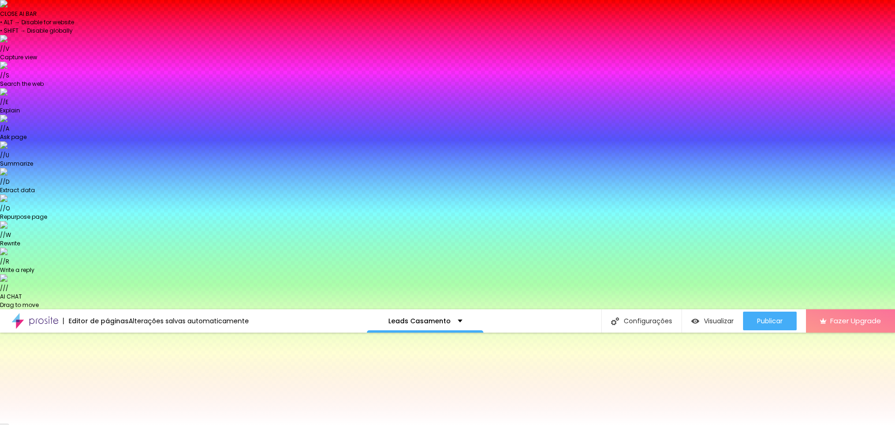
type input "4"
type input "5"
type input "6"
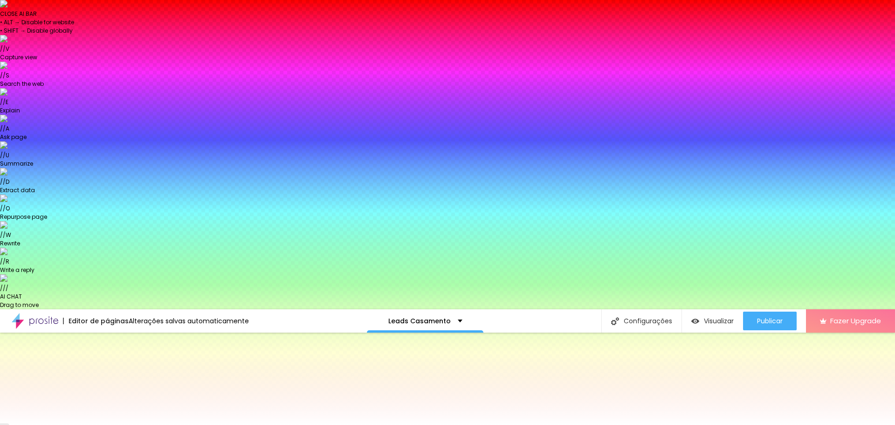
type input "7"
type input "8"
type input "9"
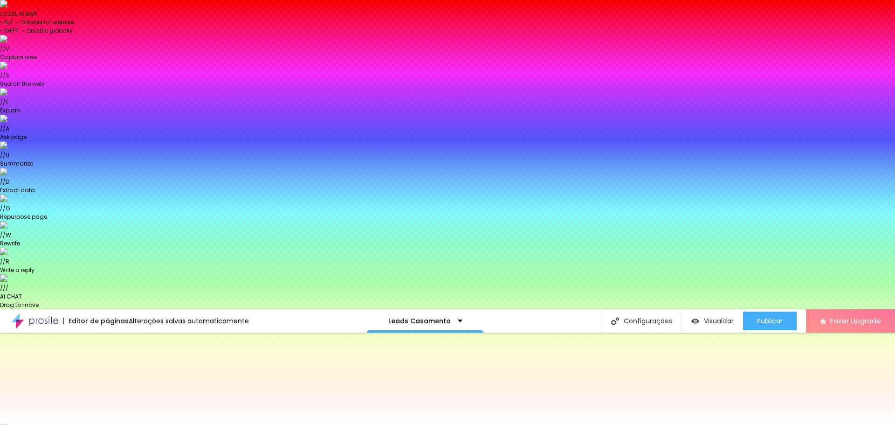
type input "9"
type input "10"
type input "11"
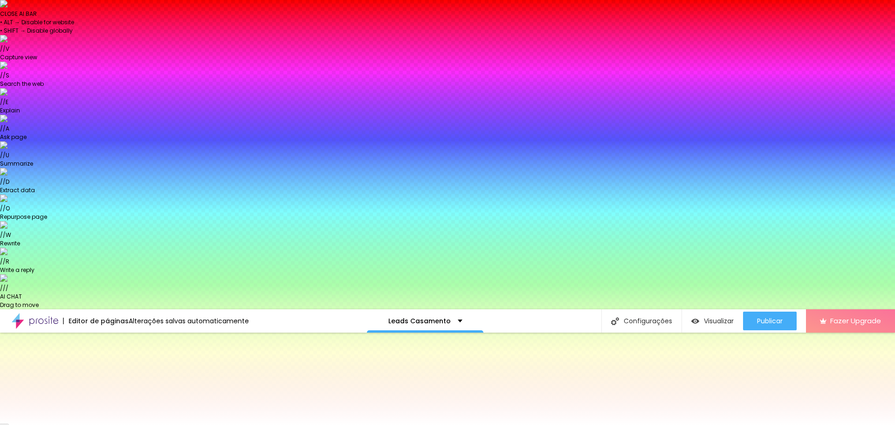
type input "13"
type input "15"
type input "12"
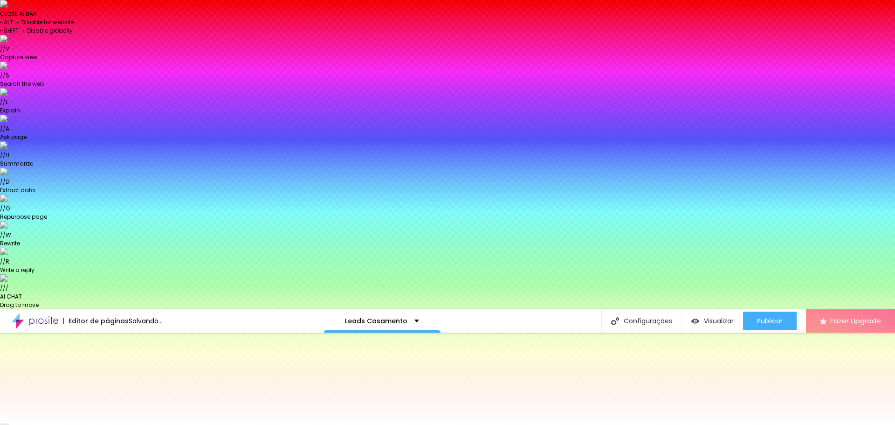
type input "12"
type input "11"
type input "10"
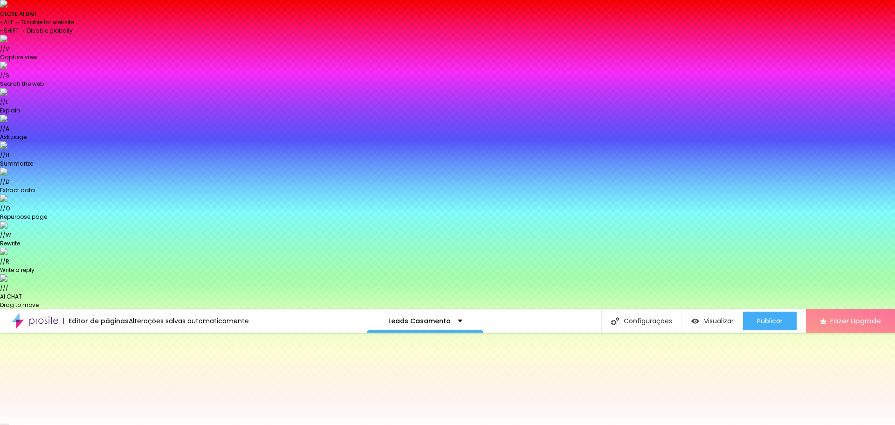
type input "9"
type input "8"
type input "7"
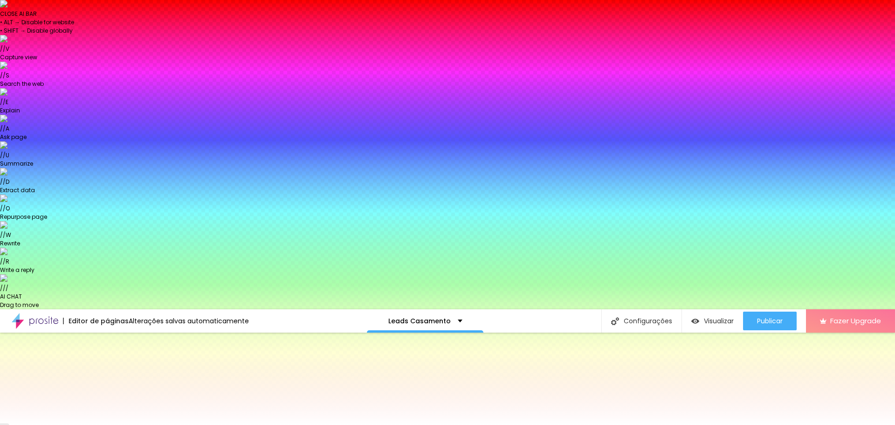
type input "7"
type input "6"
type input "5"
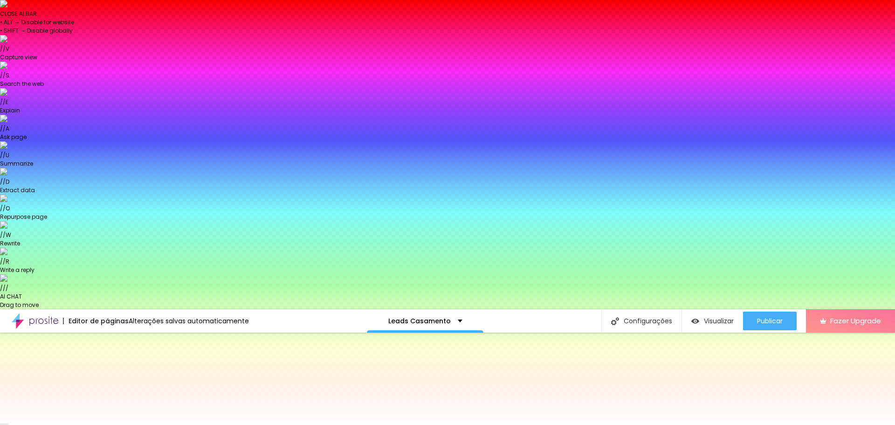
type input "6"
type input "7"
type input "8"
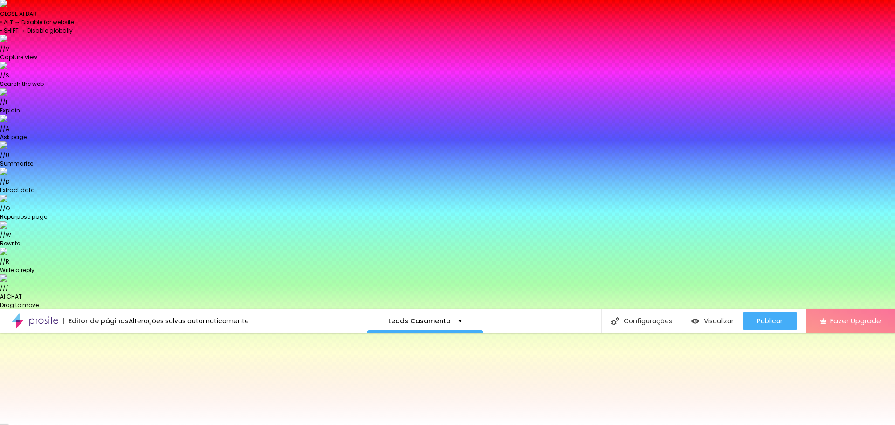
drag, startPoint x: 103, startPoint y: 172, endPoint x: 128, endPoint y: 181, distance: 26.7
type input "8"
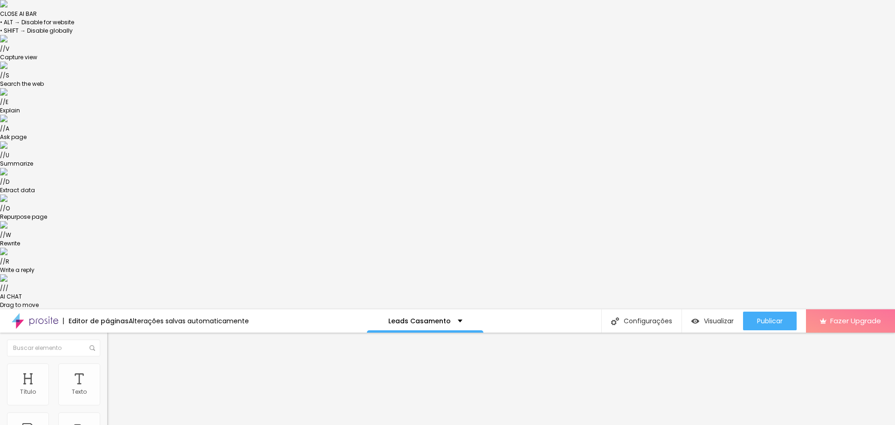
click at [116, 366] on span "Estilo" at bounding box center [123, 370] width 14 height 8
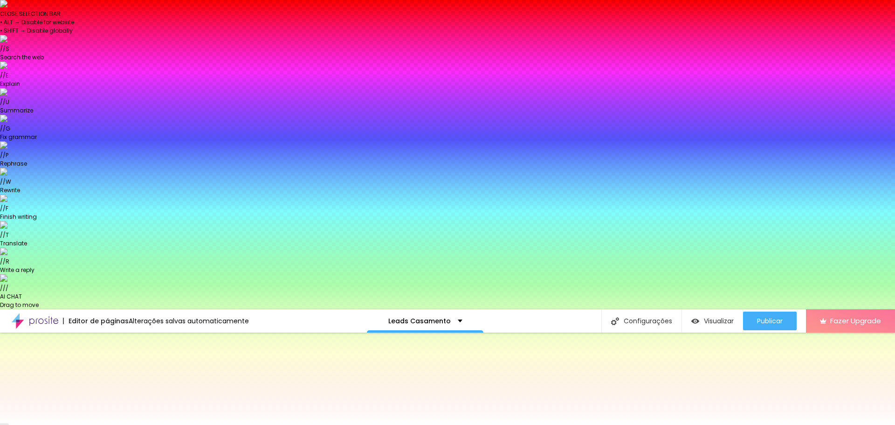
paste input "5B0F"
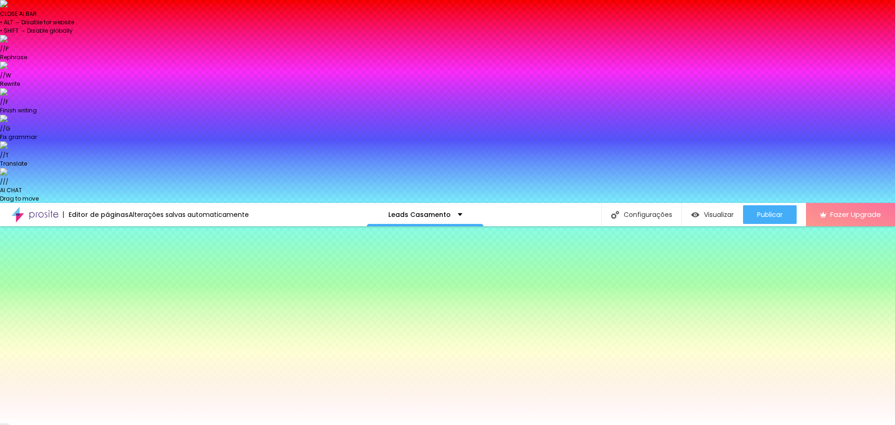
type input "#5B0F00"
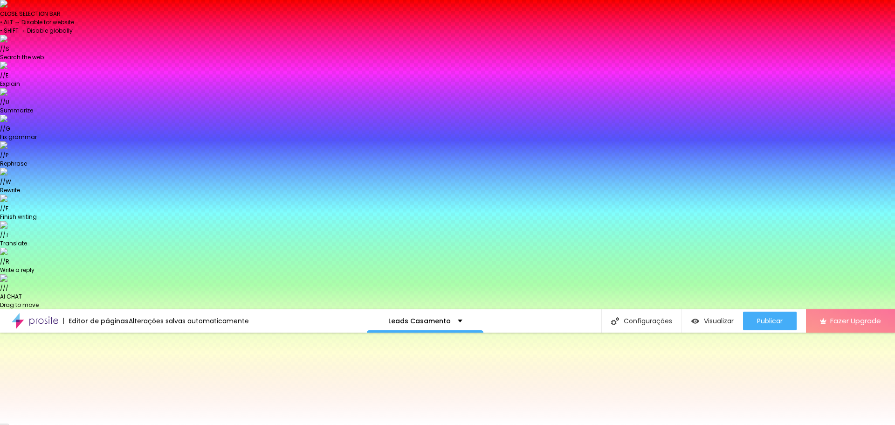
paste input "5B0F00"
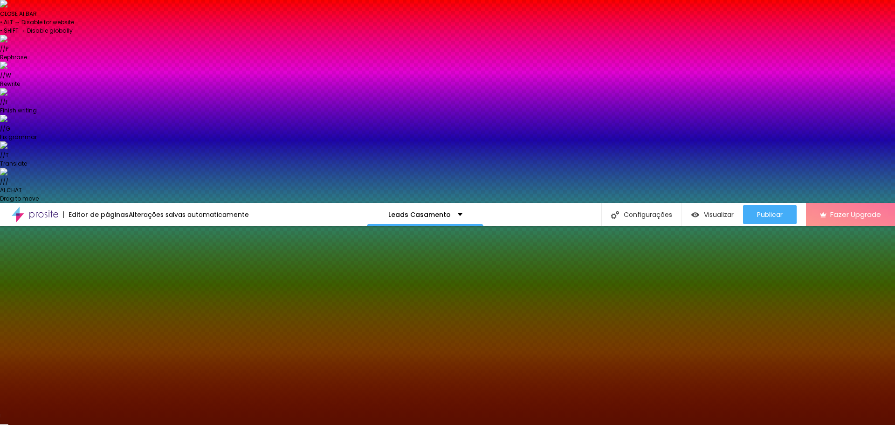
type input "#5B0F00"
click at [107, 283] on div "Editar Botão Conteúdo Estilo Avançado Cor de fundo Voltar ao padrão #F6C896 Tip…" at bounding box center [160, 426] width 107 height 401
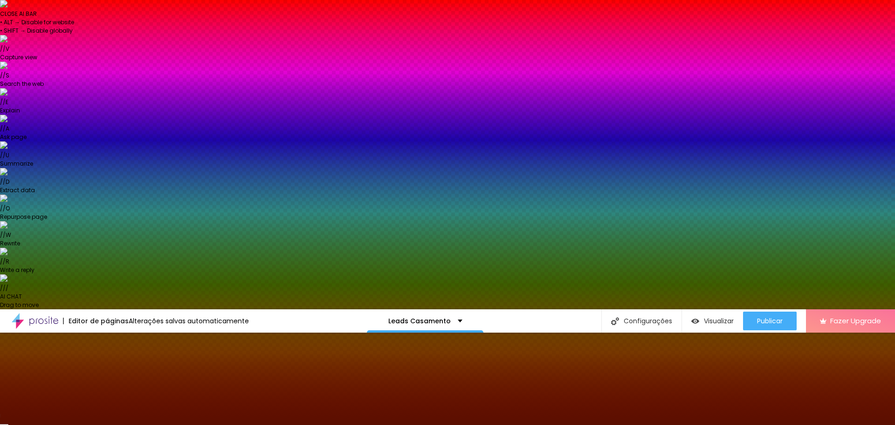
click at [107, 354] on li "Conteúdo" at bounding box center [160, 358] width 107 height 9
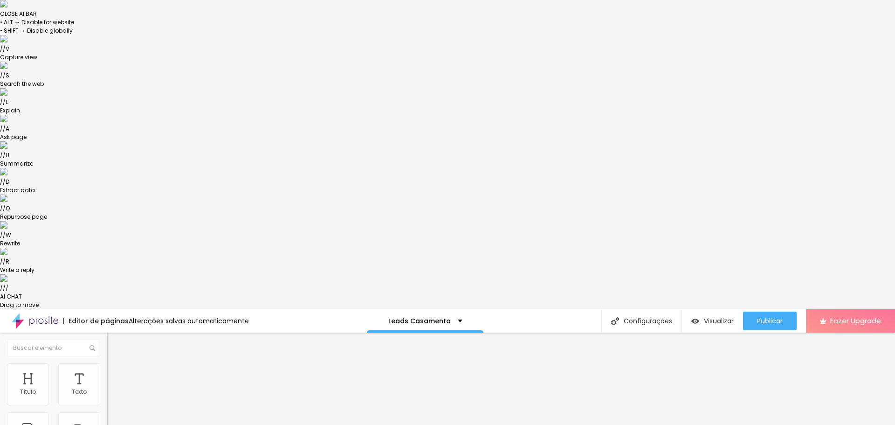
drag, startPoint x: 86, startPoint y: 145, endPoint x: 82, endPoint y: 149, distance: 5.6
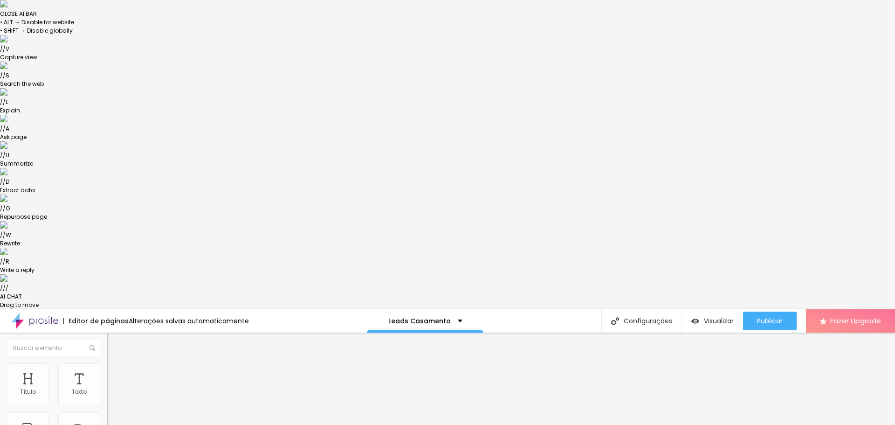
click at [116, 366] on span "Estilo" at bounding box center [123, 370] width 14 height 8
click at [785, 311] on button "Publicar" at bounding box center [770, 320] width 54 height 19
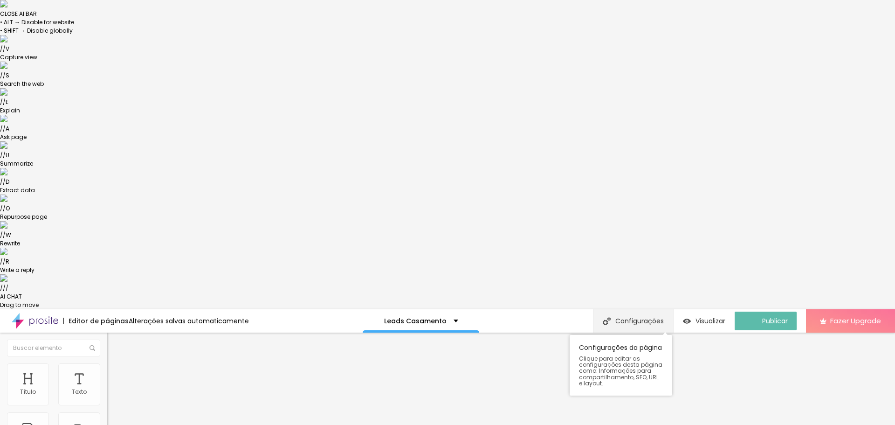
click at [639, 309] on div "Configurações" at bounding box center [633, 320] width 80 height 23
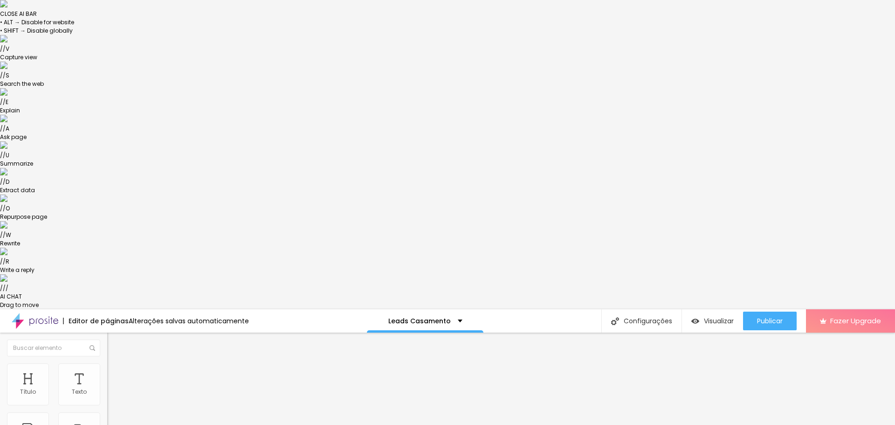
click at [428, 317] on p "Leads Casamento" at bounding box center [419, 320] width 62 height 7
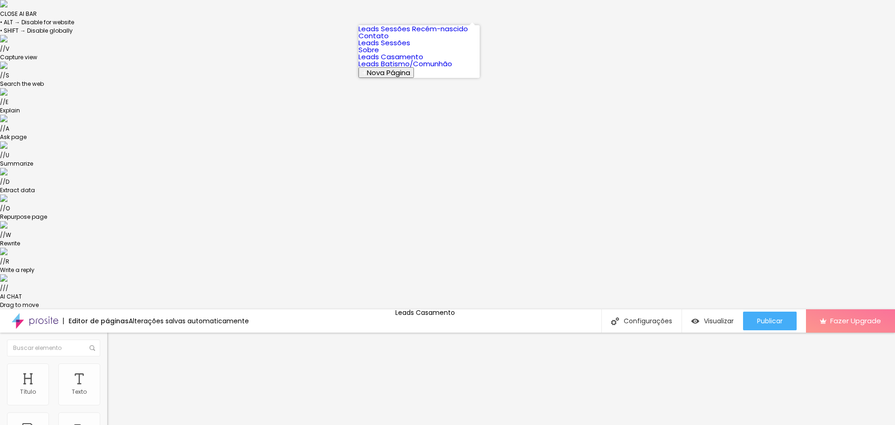
click at [400, 69] on link "Leads Batismo/Comunhão" at bounding box center [406, 64] width 94 height 10
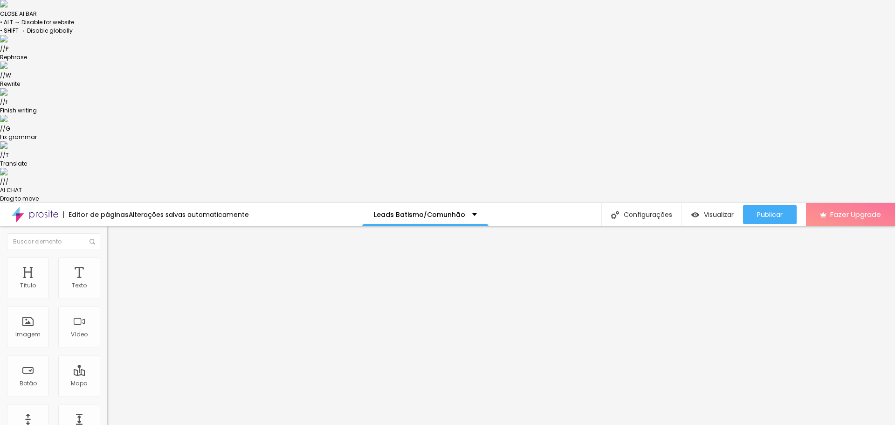
click at [107, 386] on input "[URL][DOMAIN_NAME]" at bounding box center [163, 390] width 112 height 9
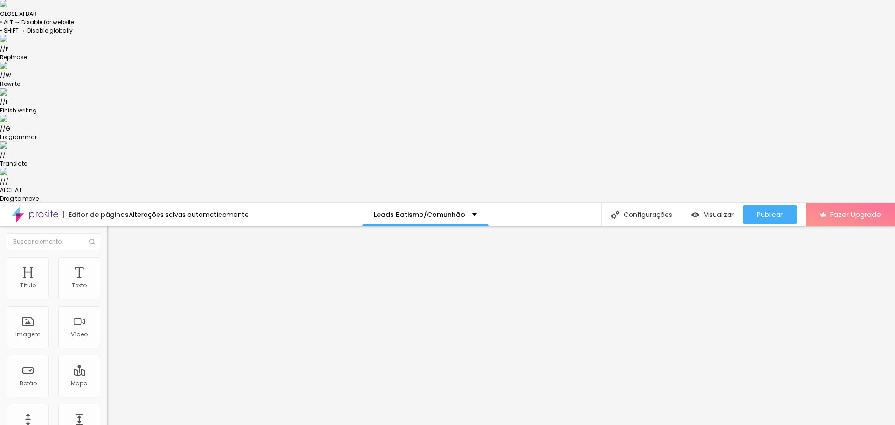
click at [107, 386] on input "[URL][DOMAIN_NAME]" at bounding box center [163, 390] width 112 height 9
type input "[URL][DOMAIN_NAME]"
click at [107, 285] on div "Editar Botão Conteúdo Estilo Avançado Texto [GEOGRAPHIC_DATA] Link URL [URL][DO…" at bounding box center [160, 426] width 107 height 401
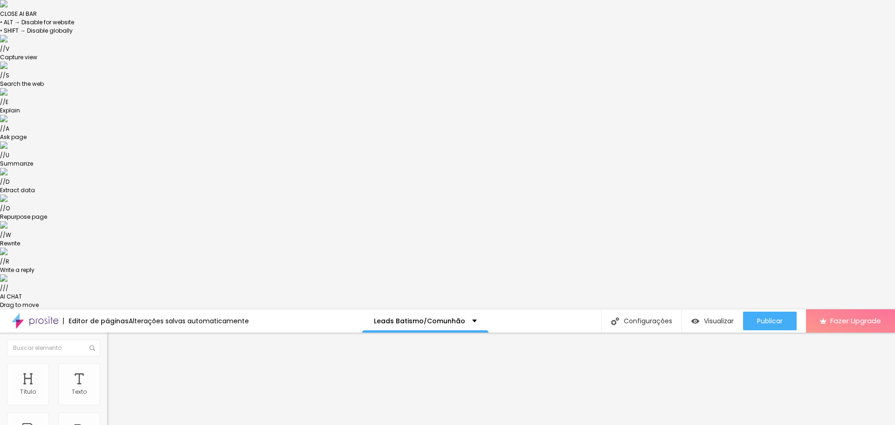
click at [107, 363] on li "Estilo" at bounding box center [160, 367] width 107 height 9
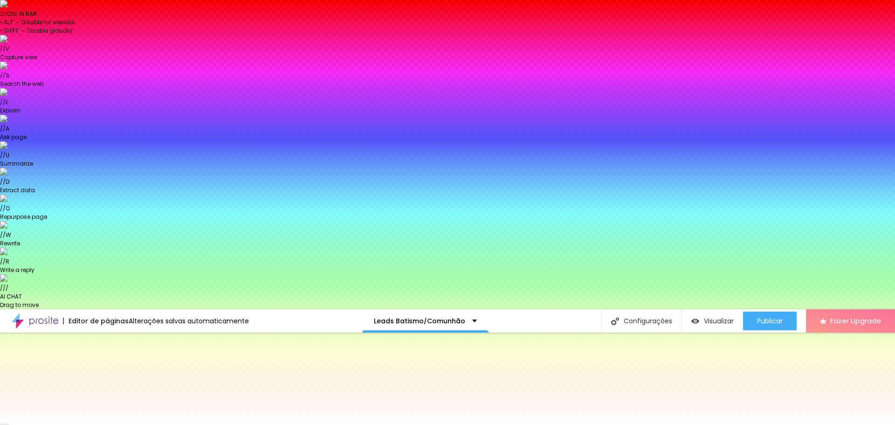
click at [107, 398] on input "#F6C896" at bounding box center [163, 402] width 112 height 9
click at [111, 389] on icon "button" at bounding box center [114, 392] width 7 height 7
click at [107, 398] on input "#F6C896" at bounding box center [163, 402] width 112 height 9
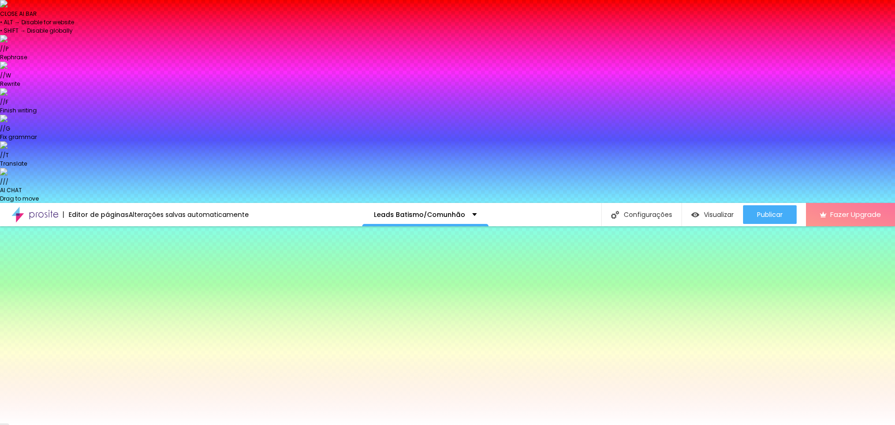
click at [107, 292] on input "#F6C896" at bounding box center [163, 296] width 112 height 9
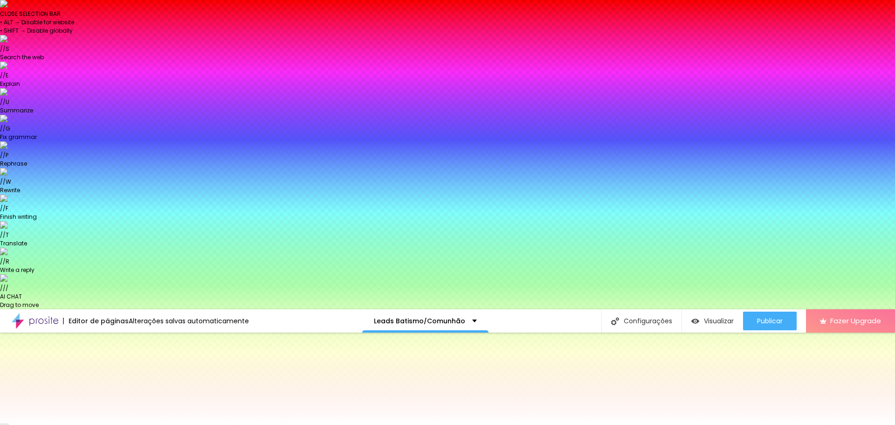
click at [107, 398] on input "#F6C896" at bounding box center [163, 402] width 112 height 9
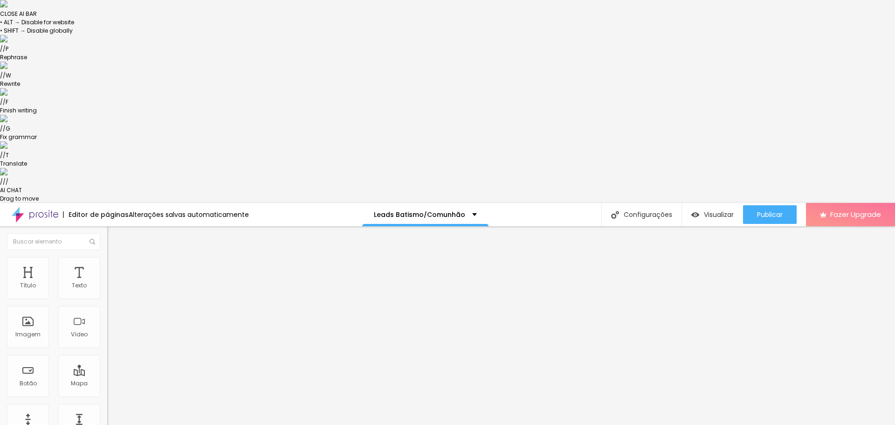
click at [116, 259] on span "Estilo" at bounding box center [123, 263] width 14 height 8
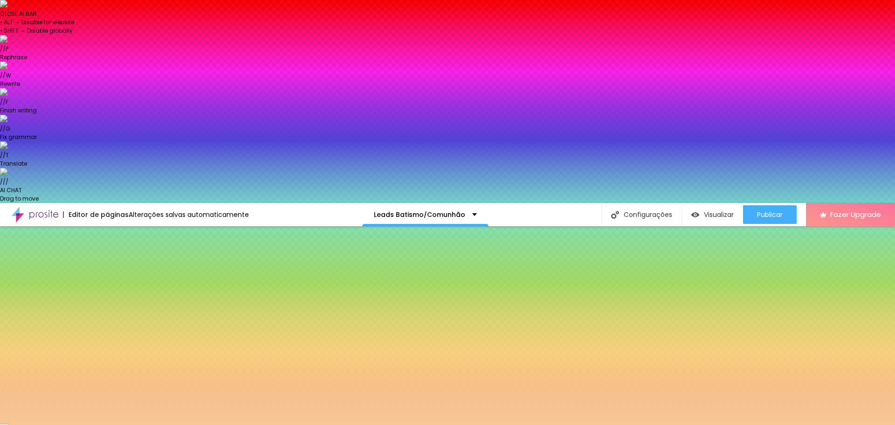
click at [107, 330] on input "#F6C896" at bounding box center [163, 334] width 112 height 9
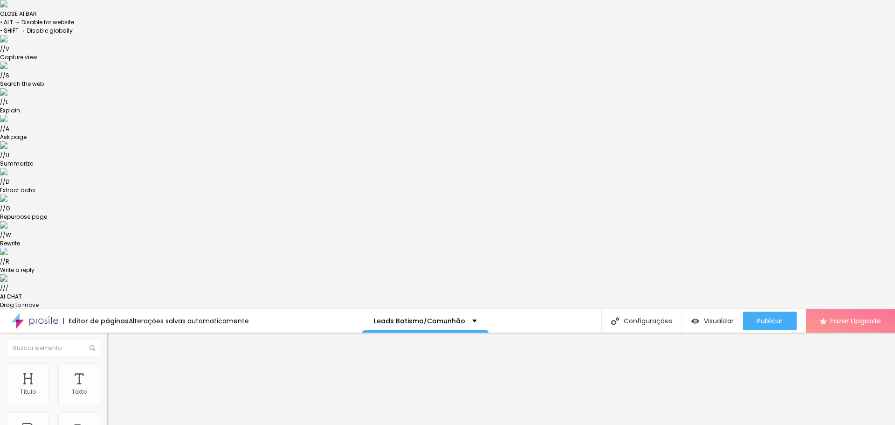
click at [107, 363] on li "Estilo" at bounding box center [160, 367] width 107 height 9
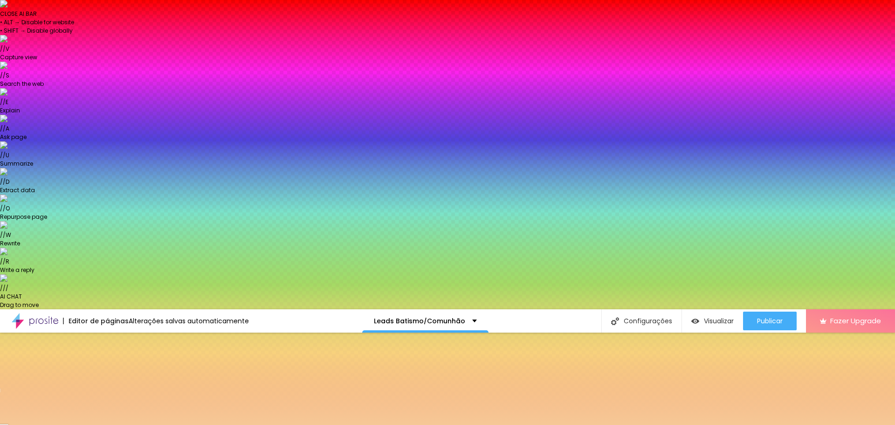
click at [107, 424] on button "Voltar ao padrão" at bounding box center [138, 430] width 63 height 11
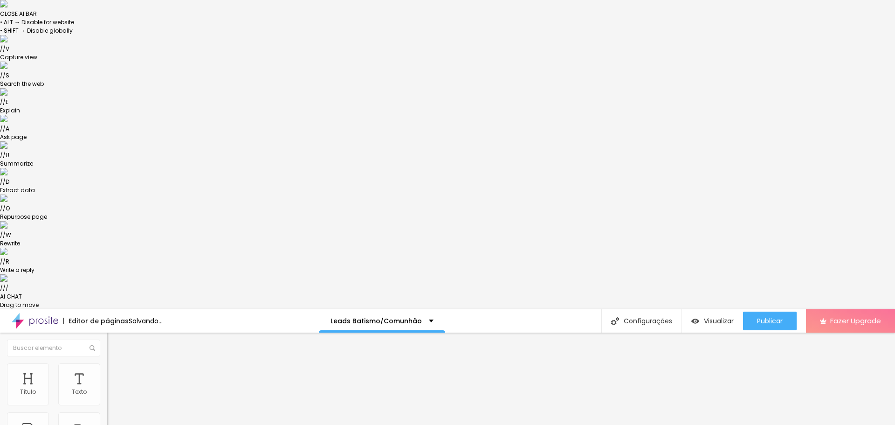
click at [116, 366] on span "Estilo" at bounding box center [123, 370] width 14 height 8
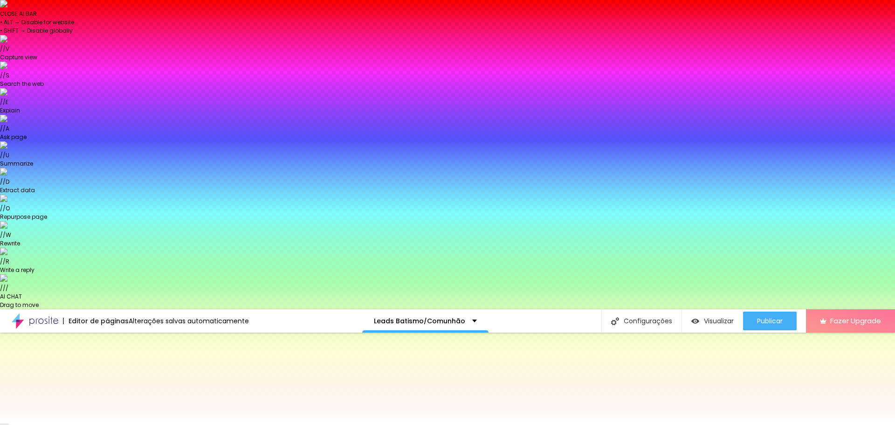
click at [107, 398] on input "#FFFFFF" at bounding box center [163, 402] width 112 height 9
paste input "6C896"
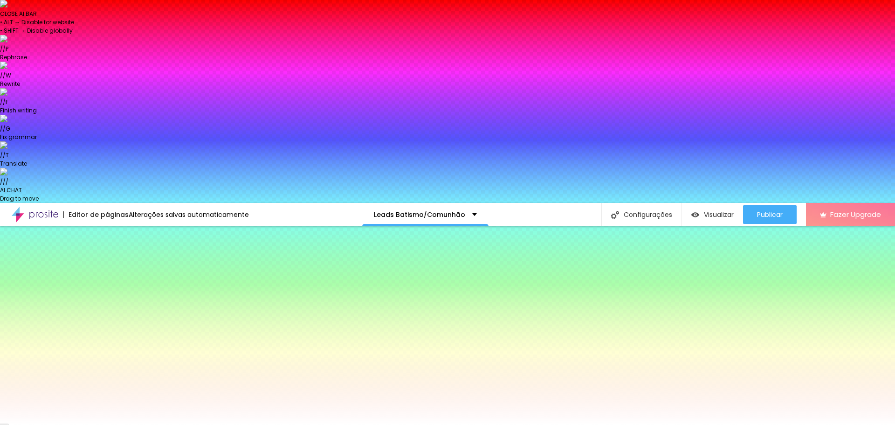
type input "#F6C896"
click at [111, 318] on icon "button" at bounding box center [114, 321] width 6 height 6
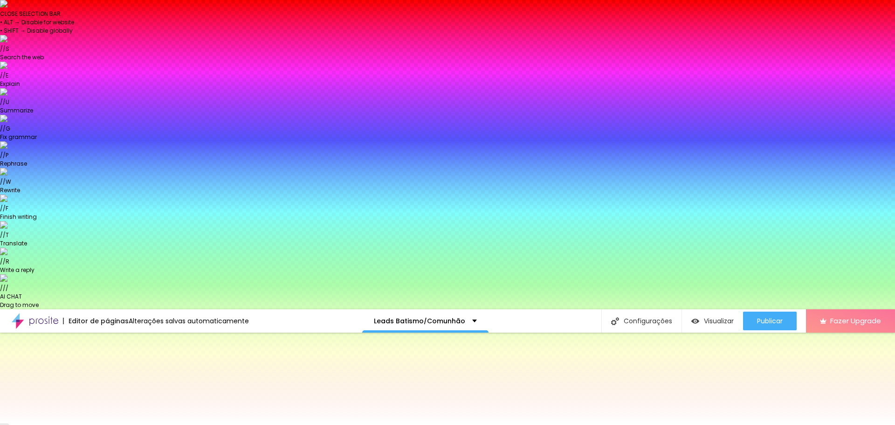
paste input "F6C896"
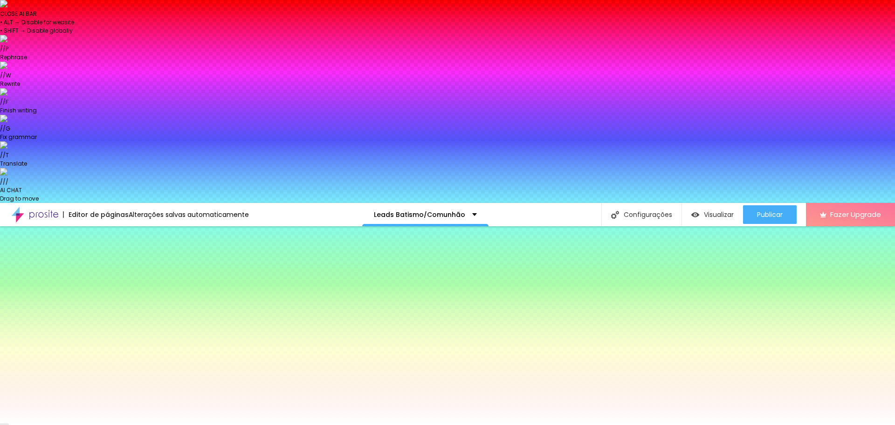
type input "#F6C896"
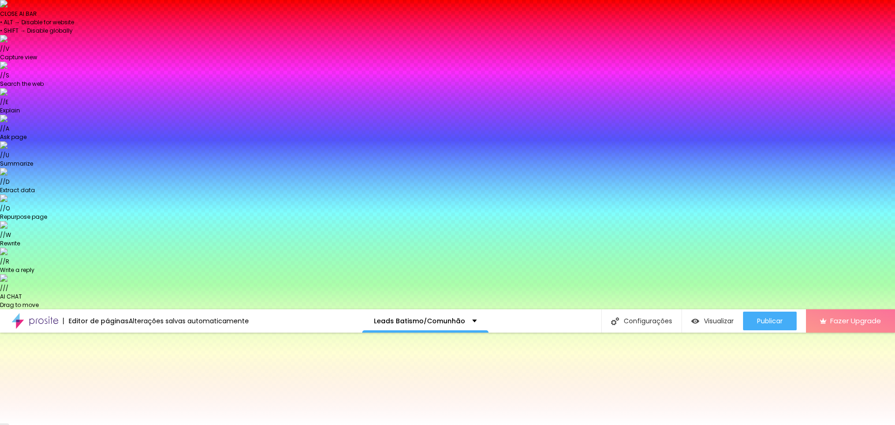
type input "1"
type input "2"
type input "3"
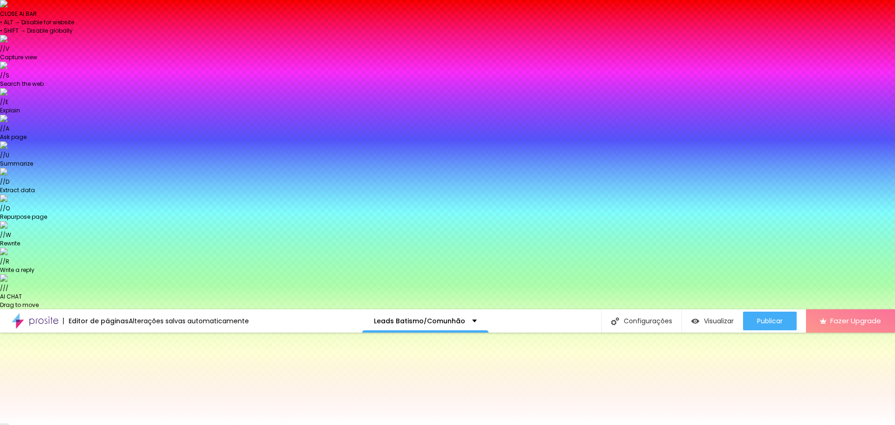
type input "3"
type input "4"
type input "5"
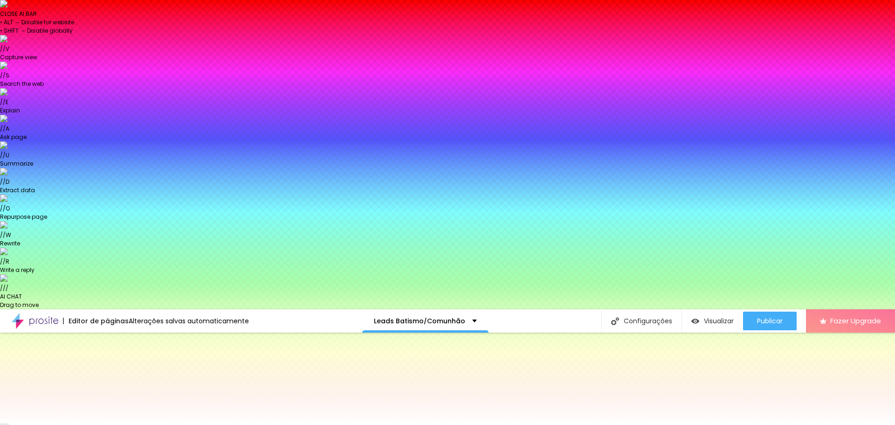
type input "6"
type input "7"
type input "8"
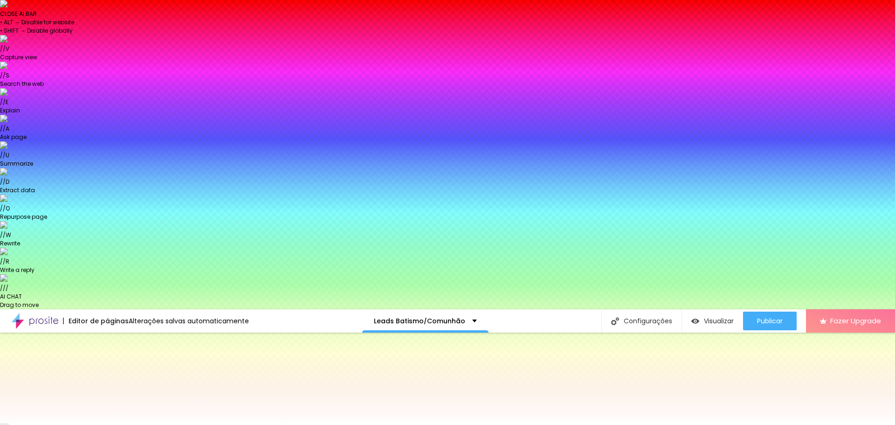
drag, startPoint x: 102, startPoint y: 174, endPoint x: 130, endPoint y: 173, distance: 28.0
type input "8"
click at [116, 356] on span "Conteúdo" at bounding box center [130, 360] width 29 height 8
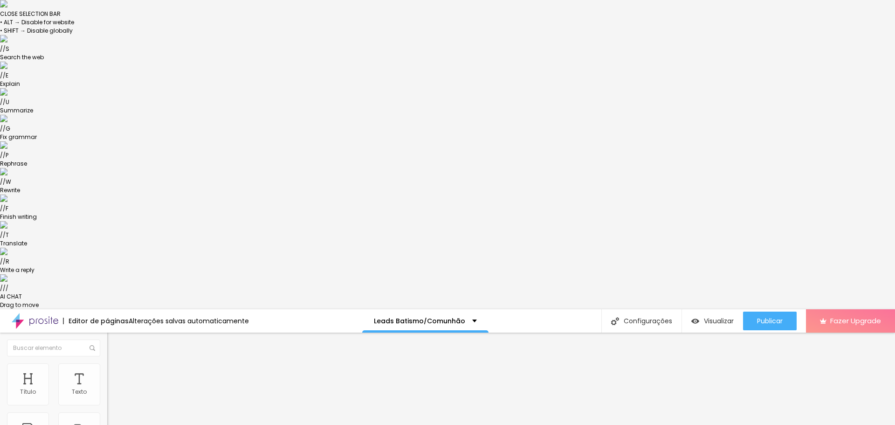
drag, startPoint x: 47, startPoint y: 103, endPoint x: 9, endPoint y: 103, distance: 37.3
click at [107, 387] on input "Galeria" at bounding box center [163, 391] width 112 height 9
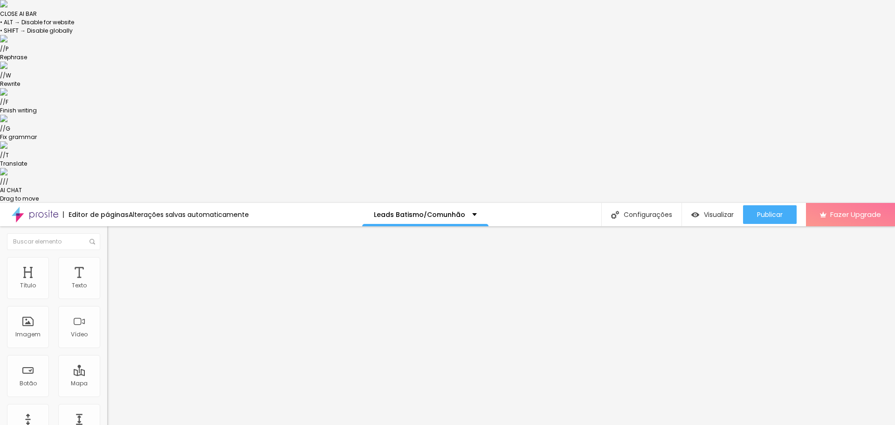
type input "Visitar Site"
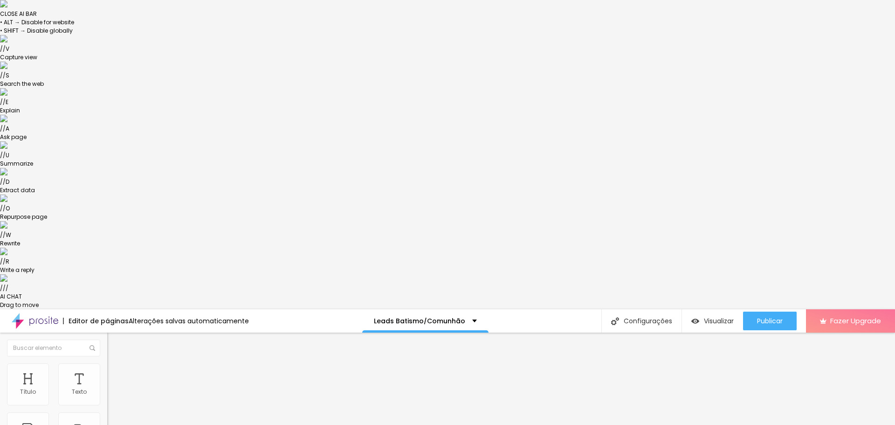
click at [107, 363] on li "Estilo" at bounding box center [160, 367] width 107 height 9
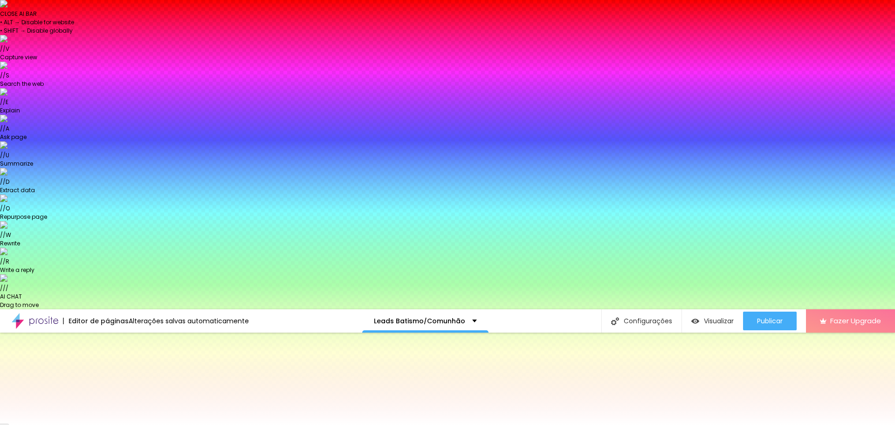
click at [112, 424] on icon "button" at bounding box center [114, 428] width 4 height 4
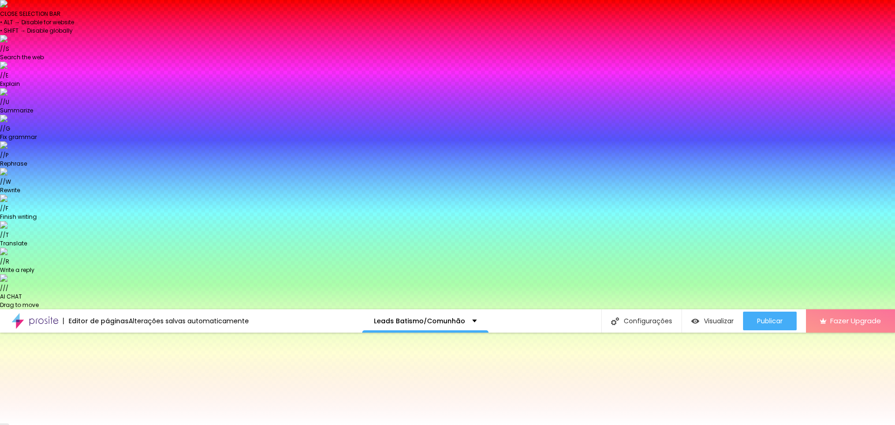
type input "#FFFFFF"
drag, startPoint x: 151, startPoint y: 253, endPoint x: 107, endPoint y: 222, distance: 54.2
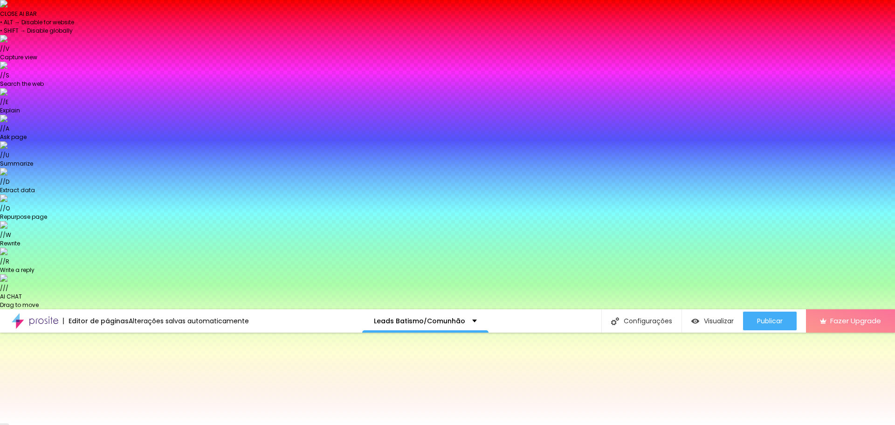
paste input "5B0F00"
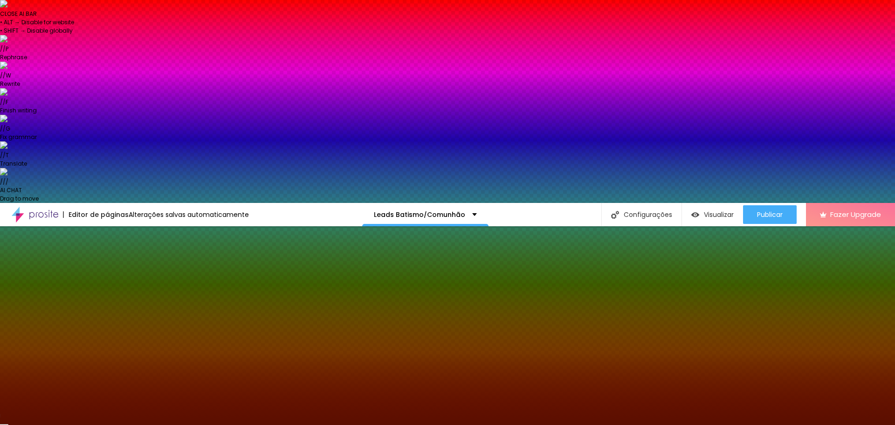
type input "#5B0F00"
click at [107, 272] on div "Editar Botão Conteúdo Estilo Avançado Cor de fundo Voltar ao padrão #F6C896 Tip…" at bounding box center [160, 426] width 107 height 401
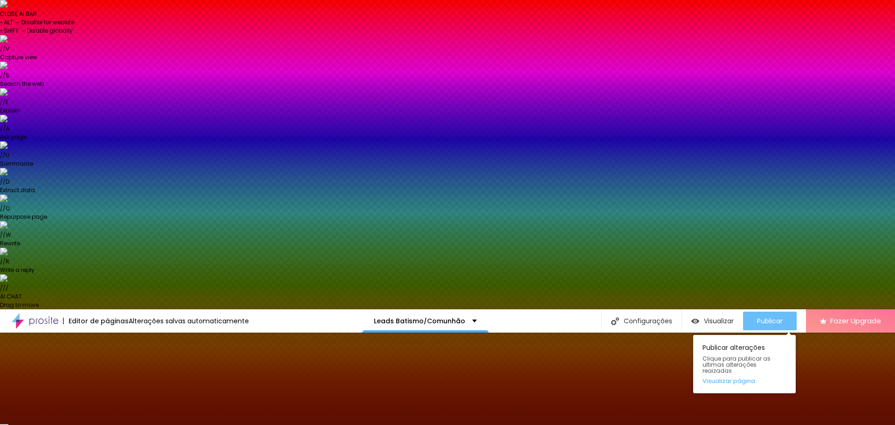
click at [763, 317] on span "Publicar" at bounding box center [770, 320] width 26 height 7
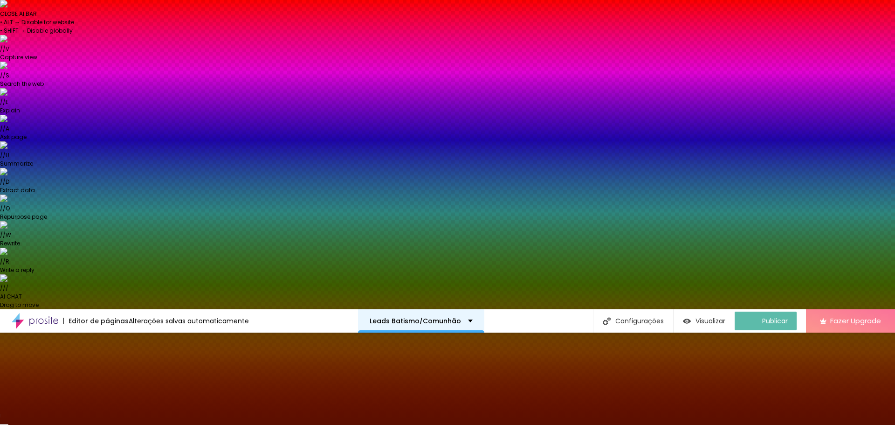
click at [443, 309] on div "Leads Batismo/Comunhão" at bounding box center [421, 320] width 126 height 23
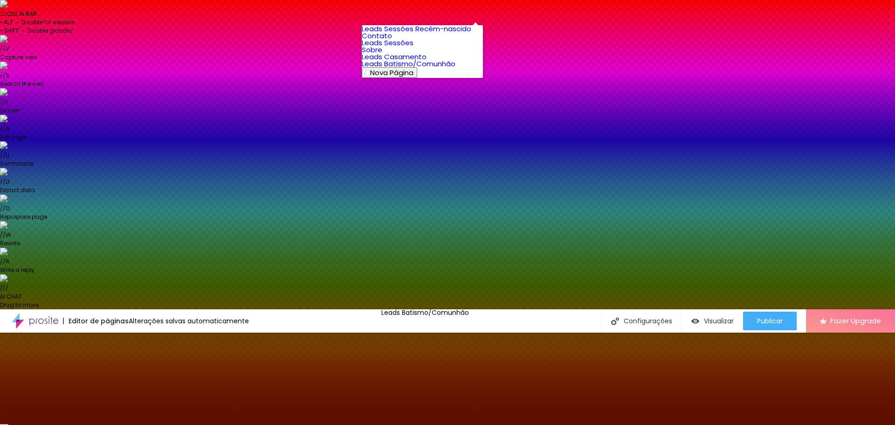
click at [412, 62] on link "Leads Casamento" at bounding box center [394, 57] width 65 height 10
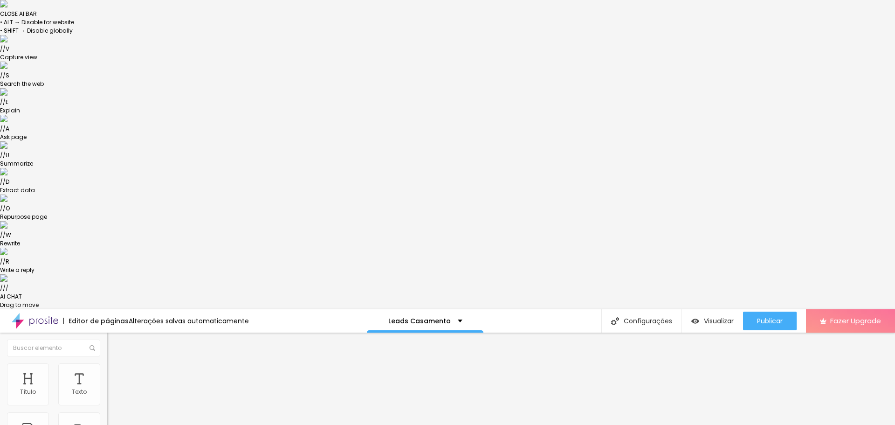
click at [107, 363] on img at bounding box center [111, 367] width 8 height 8
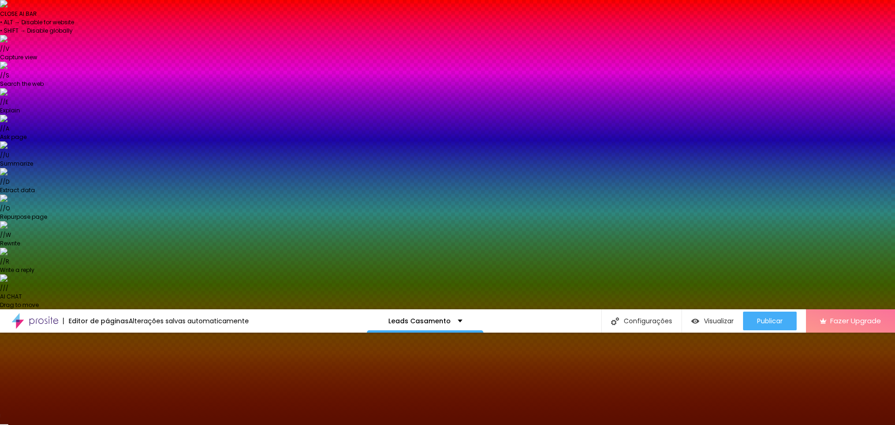
click at [107, 423] on button "button" at bounding box center [113, 428] width 13 height 10
click at [435, 317] on p "Leads Casamento" at bounding box center [419, 320] width 62 height 7
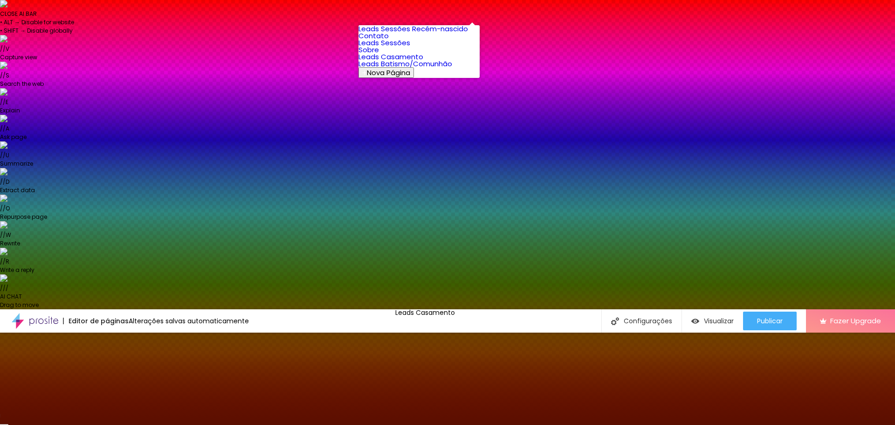
click at [418, 69] on link "Leads Batismo/Comunhão" at bounding box center [406, 64] width 94 height 10
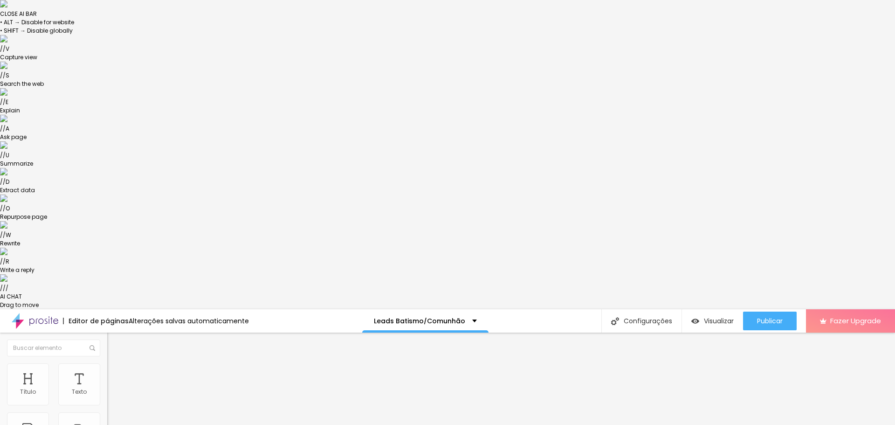
click at [116, 366] on span "Estilo" at bounding box center [123, 370] width 14 height 8
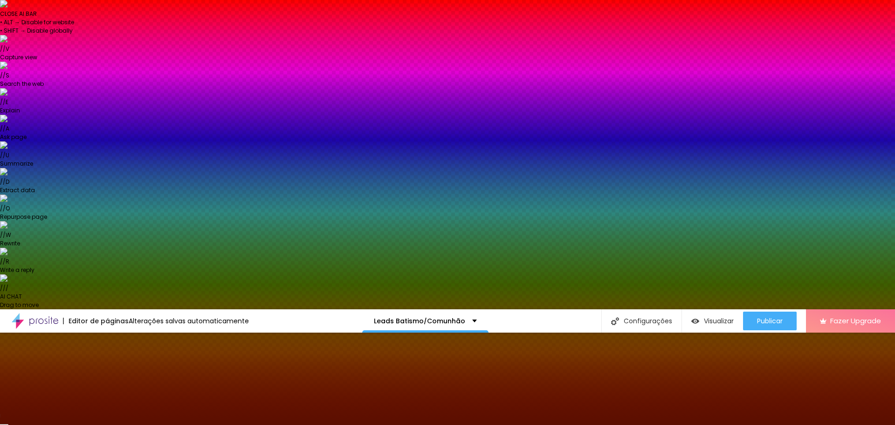
click at [111, 424] on icon "button" at bounding box center [114, 428] width 6 height 6
type input "10"
type input "11"
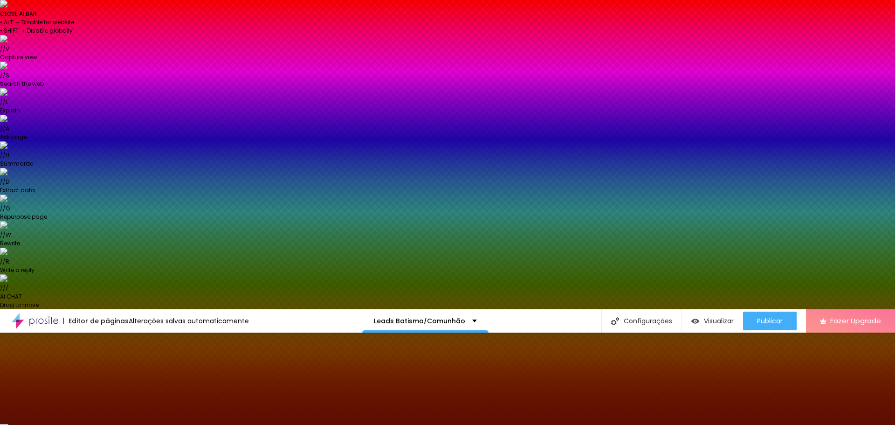
type input "12"
type input "13"
drag, startPoint x: 126, startPoint y: 182, endPoint x: 134, endPoint y: 182, distance: 7.9
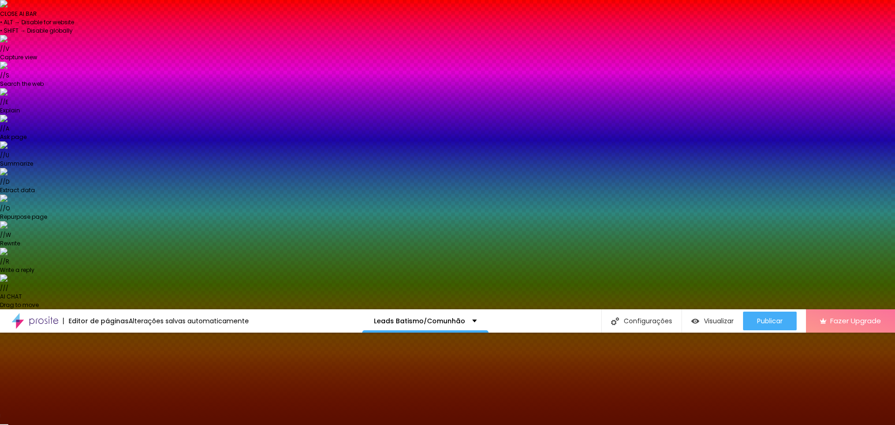
type input "13"
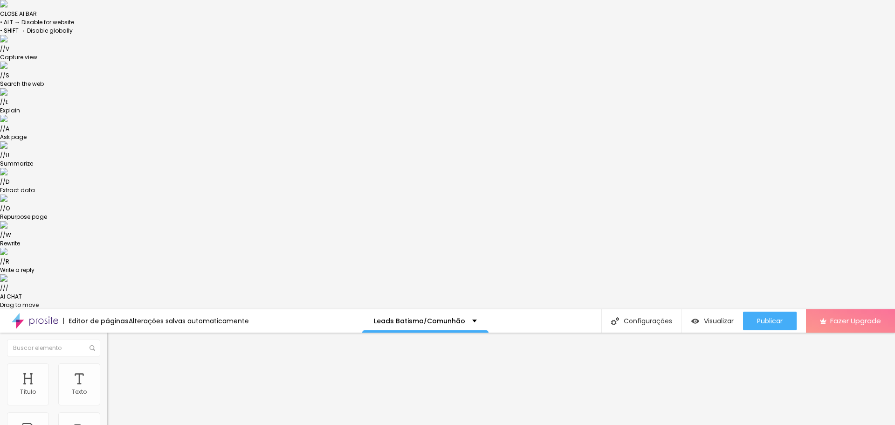
click at [116, 366] on span "Estilo" at bounding box center [123, 370] width 14 height 8
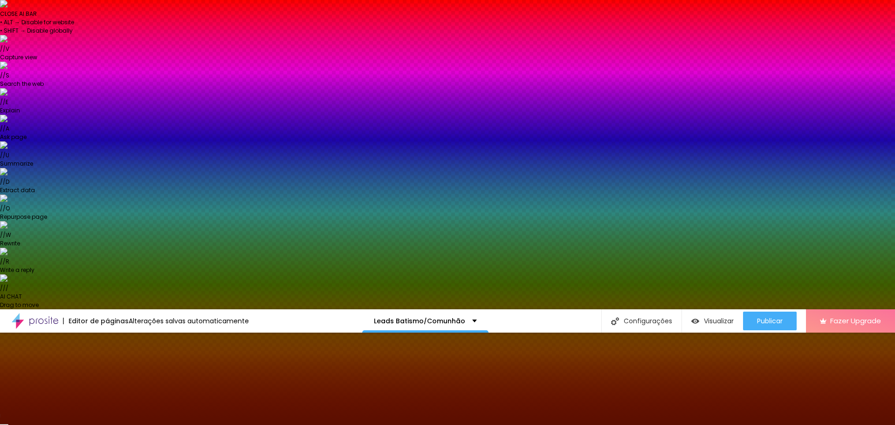
click at [111, 424] on icon "button" at bounding box center [114, 428] width 6 height 6
click at [424, 317] on p "Leads Batismo/Comunhão" at bounding box center [419, 320] width 91 height 7
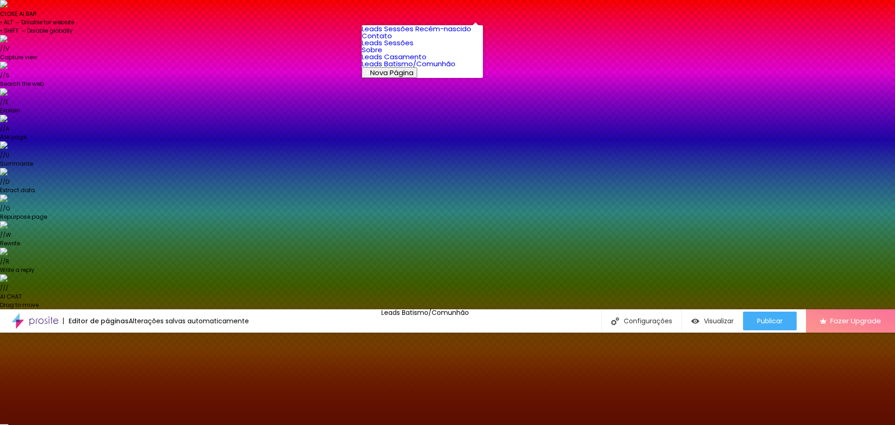
click at [413, 62] on link "Leads Casamento" at bounding box center [394, 57] width 65 height 10
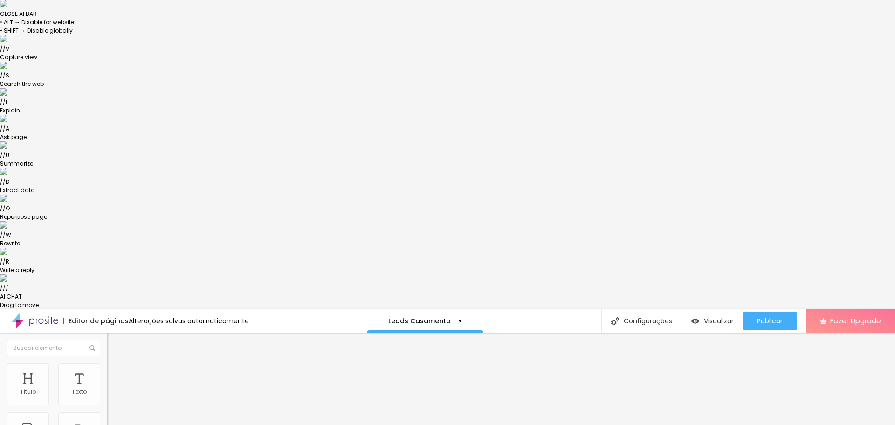
click at [107, 363] on li "Estilo" at bounding box center [160, 367] width 107 height 9
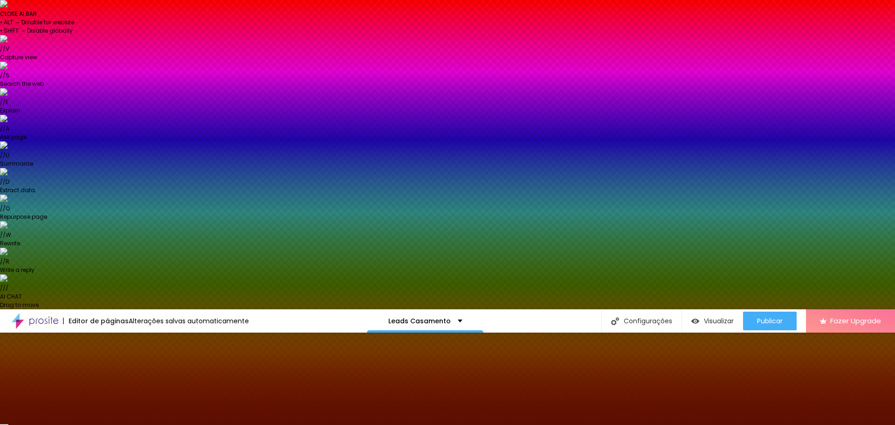
click at [433, 317] on p "Leads Casamento" at bounding box center [419, 320] width 62 height 7
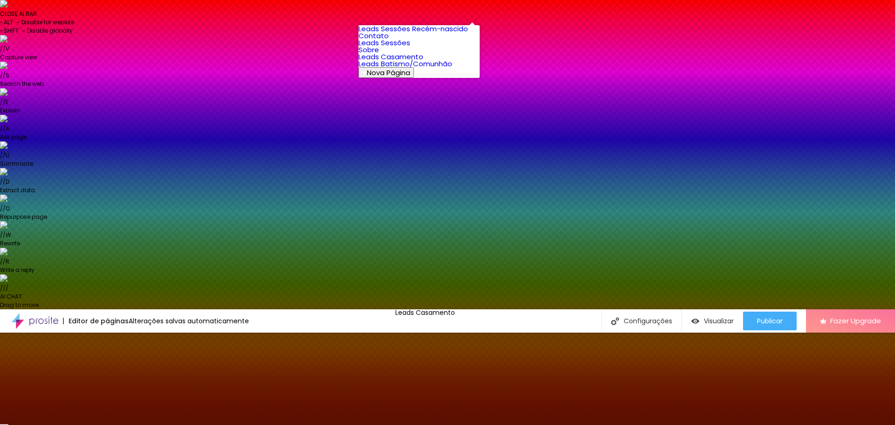
click at [423, 69] on link "Leads Batismo/Comunhão" at bounding box center [406, 64] width 94 height 10
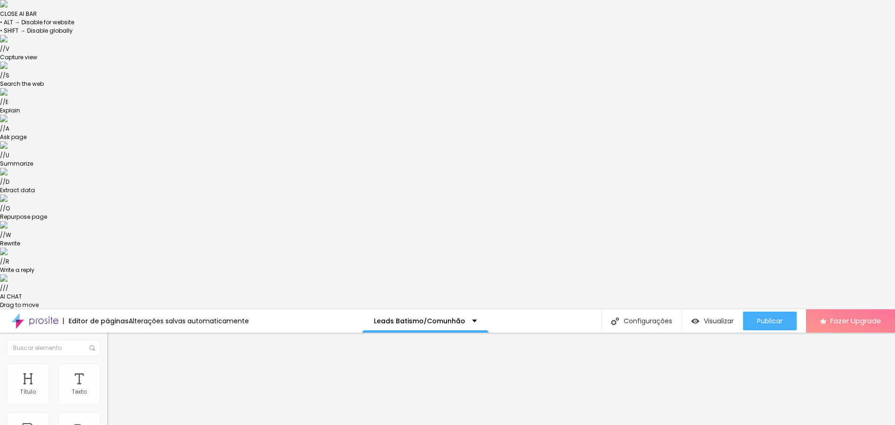
click at [107, 363] on img at bounding box center [111, 367] width 8 height 8
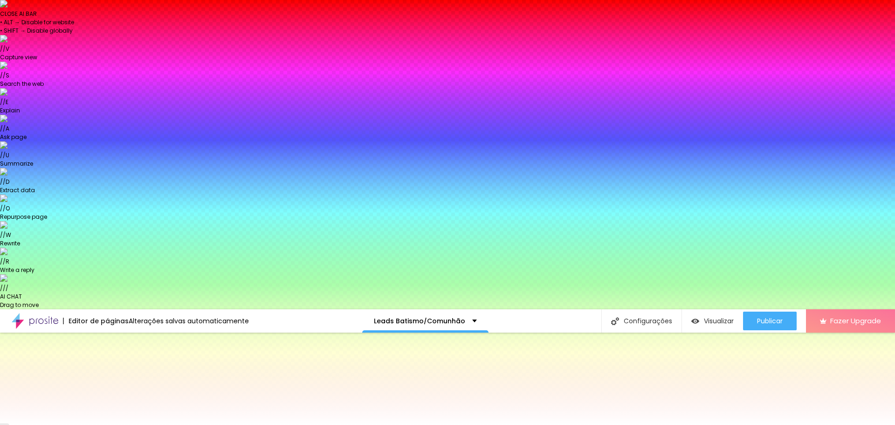
click at [107, 373] on li "Avançado" at bounding box center [160, 377] width 107 height 9
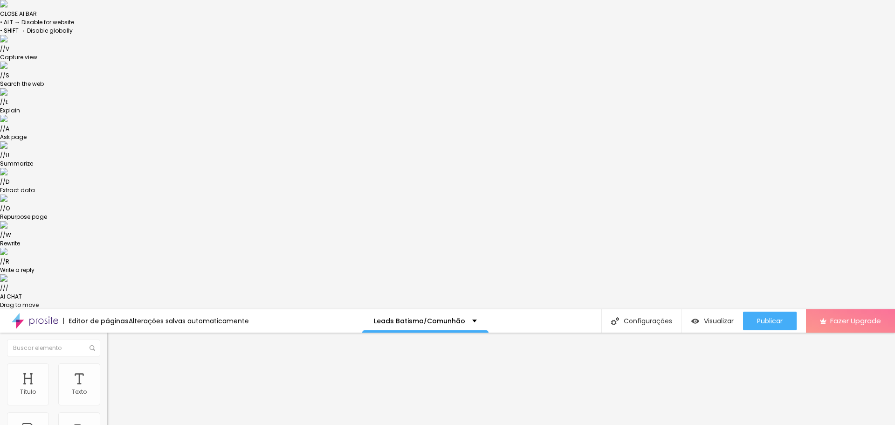
click at [756, 311] on button "Publicar" at bounding box center [770, 320] width 54 height 19
click at [114, 339] on img "button" at bounding box center [117, 342] width 7 height 7
click at [107, 363] on li "Avançado" at bounding box center [160, 367] width 107 height 9
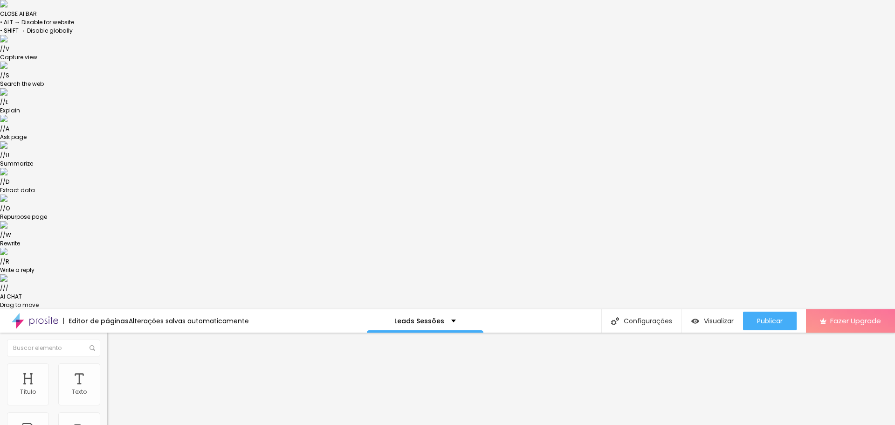
type input "16"
type input "28"
type input "30"
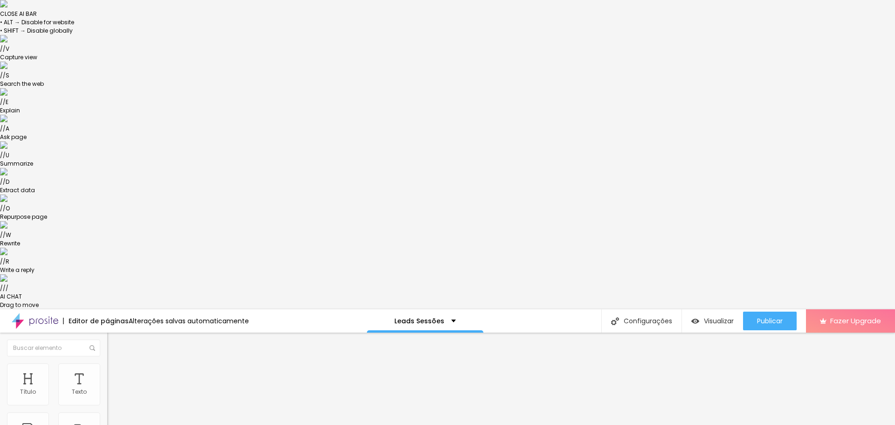
type input "30"
type input "33"
type input "37"
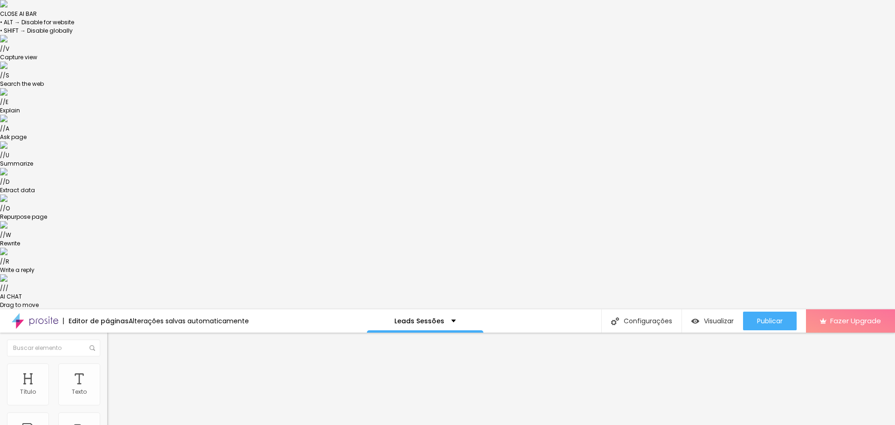
type input "40"
type input "44"
type input "46"
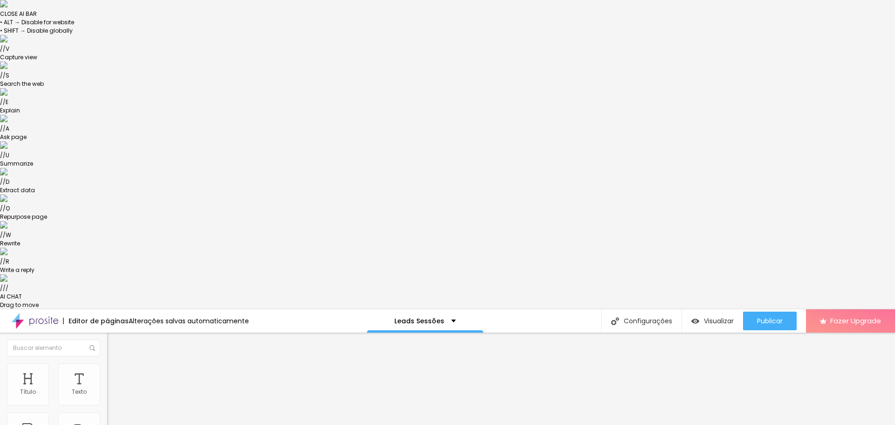
type input "46"
type input "48"
type input "49"
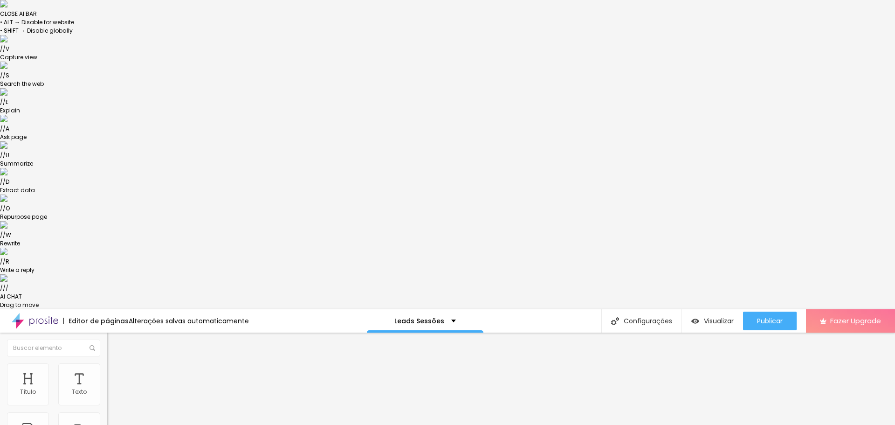
type input "51"
type input "52"
type input "56"
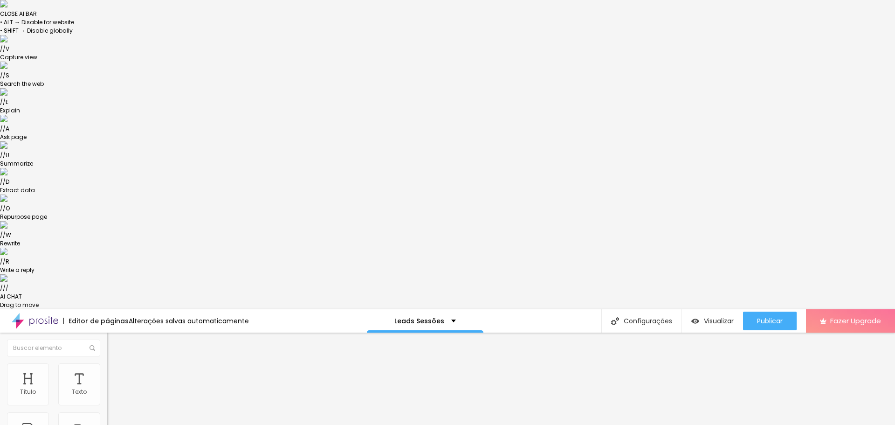
type input "56"
type input "78"
type input "79"
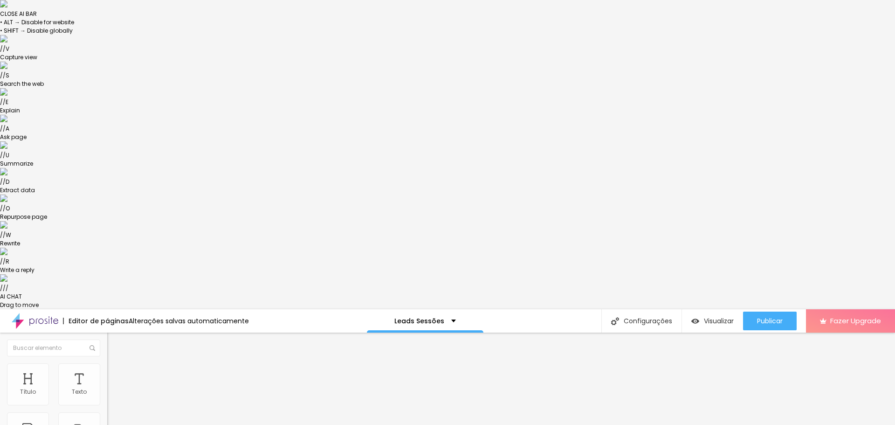
type input "81"
type input "83"
type input "86"
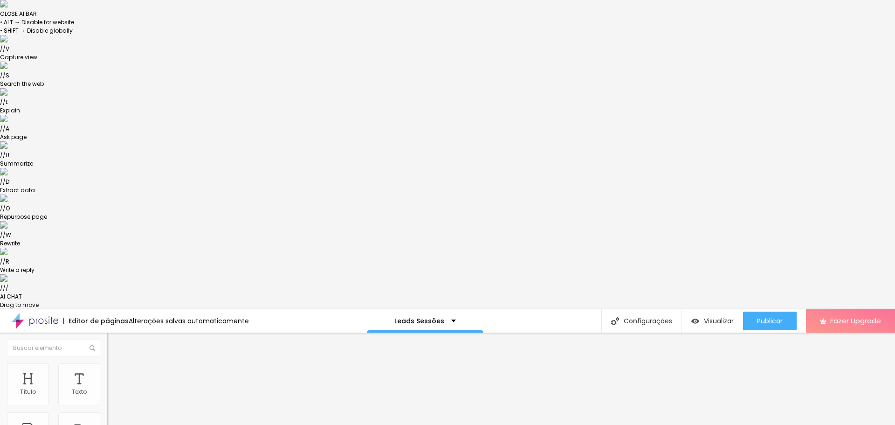
type input "86"
type input "87"
type input "91"
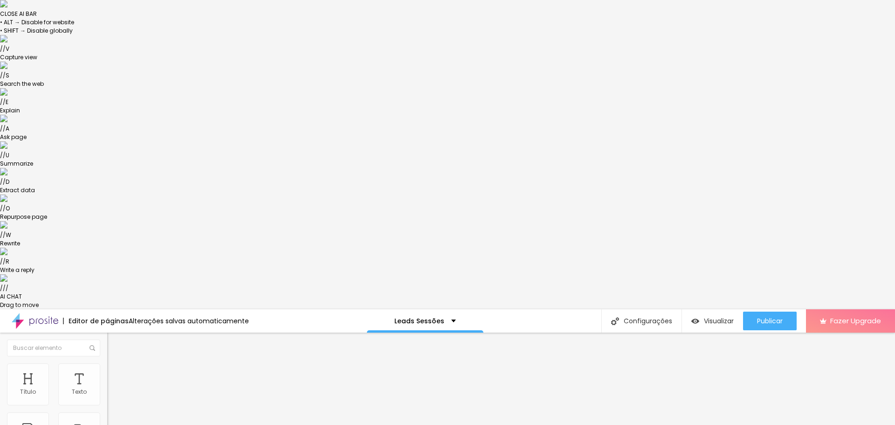
type input "93"
type input "94"
type input "95"
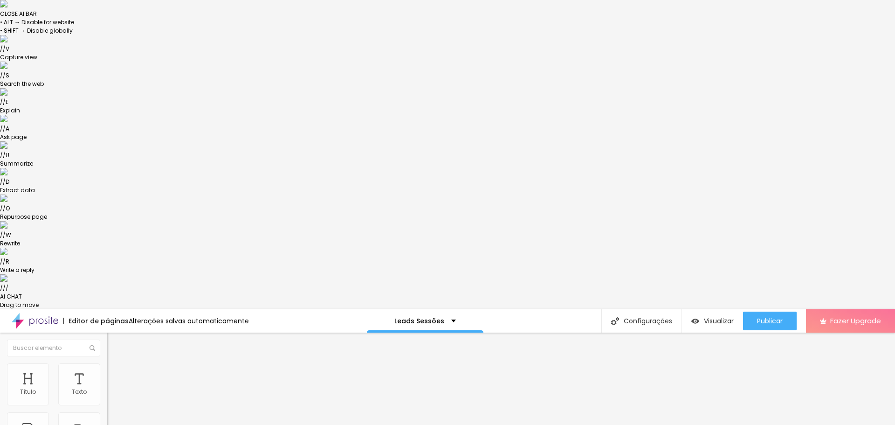
type input "95"
type input "96"
type input "97"
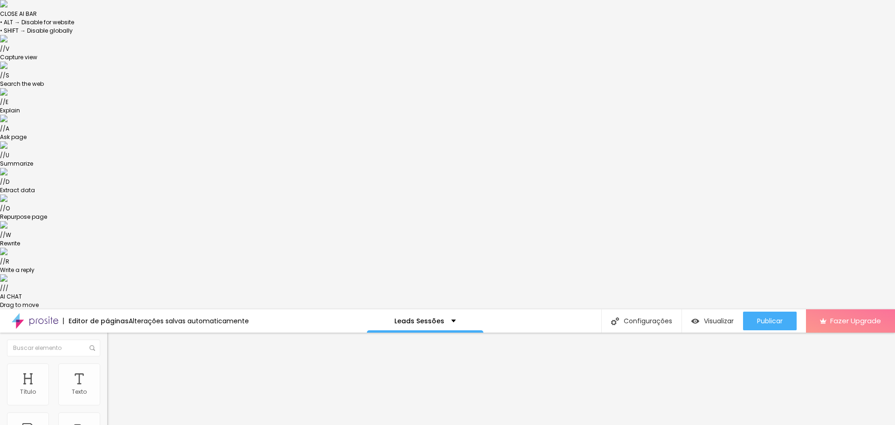
drag, startPoint x: 28, startPoint y: 111, endPoint x: 77, endPoint y: 111, distance: 48.5
type input "97"
type input "17"
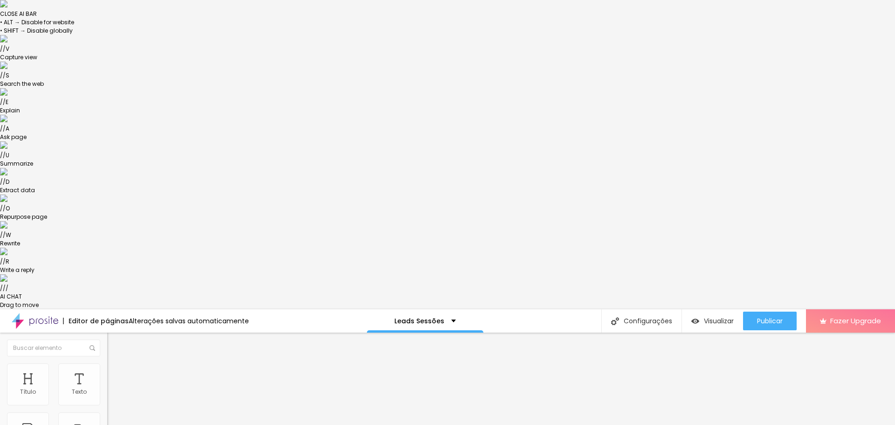
type input "36"
type input "39"
type input "40"
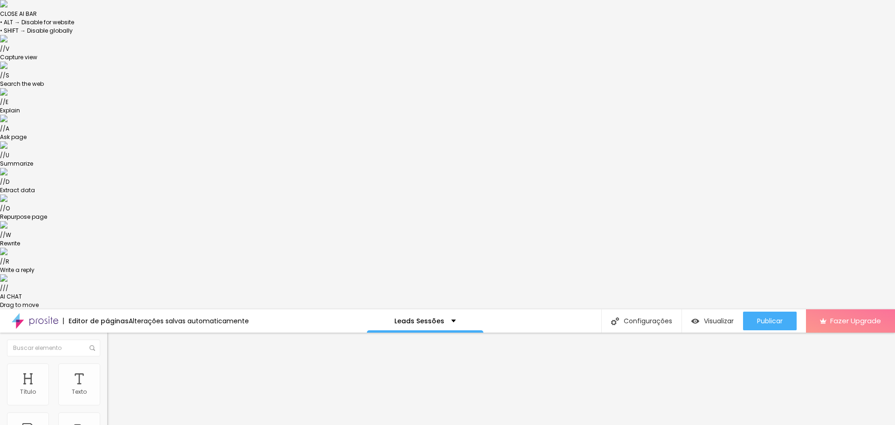
type input "40"
type input "41"
type input "42"
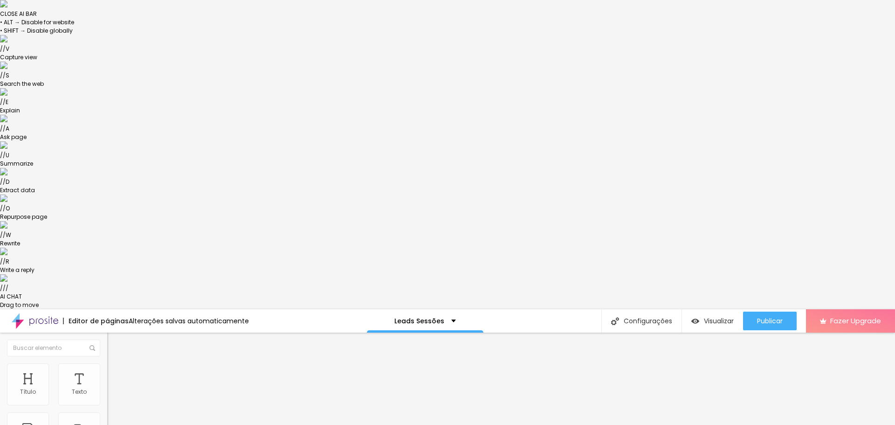
type input "44"
type input "43"
type input "41"
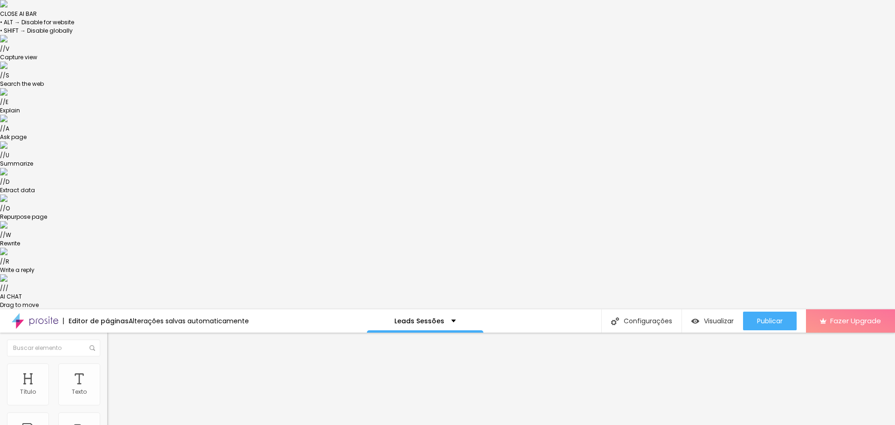
type input "41"
drag, startPoint x: 28, startPoint y: 93, endPoint x: 45, endPoint y: 92, distance: 16.8
type input "41"
type input "95"
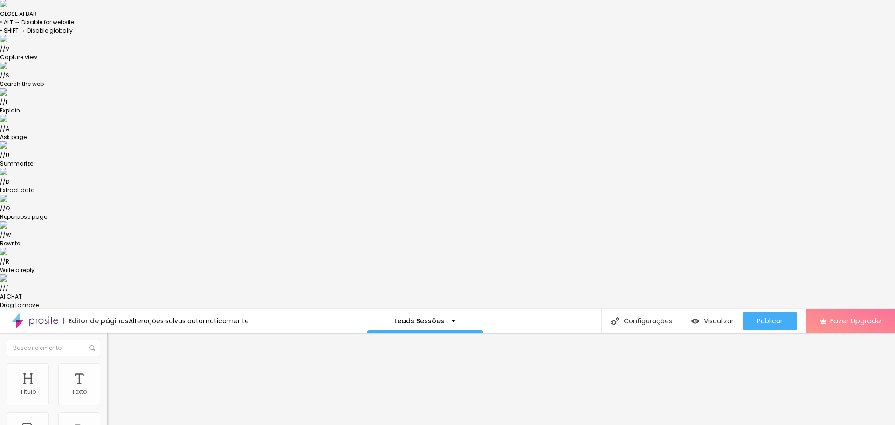
type input "95"
type input "62"
type input "56"
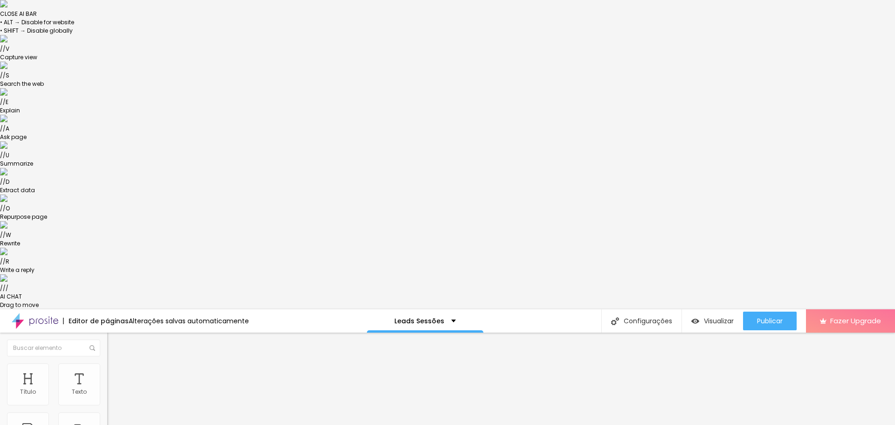
type input "51"
type input "46"
type input "42"
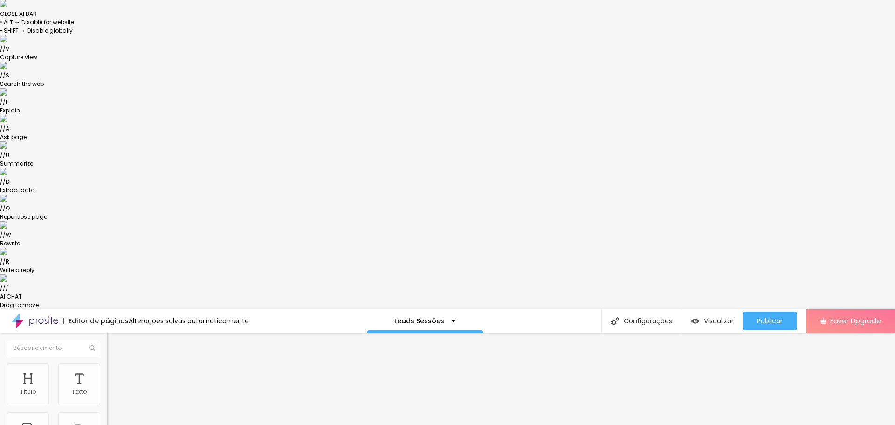
type input "42"
type input "38"
type input "35"
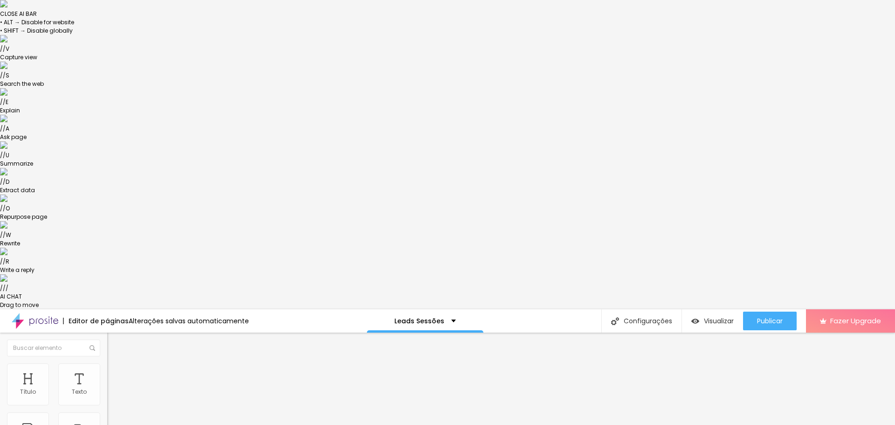
type input "32"
type input "26"
type input "25"
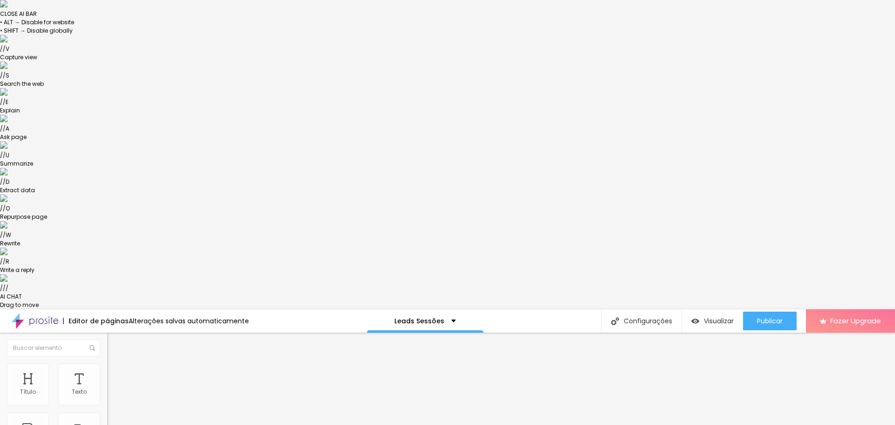
type input "25"
type input "24"
type input "22"
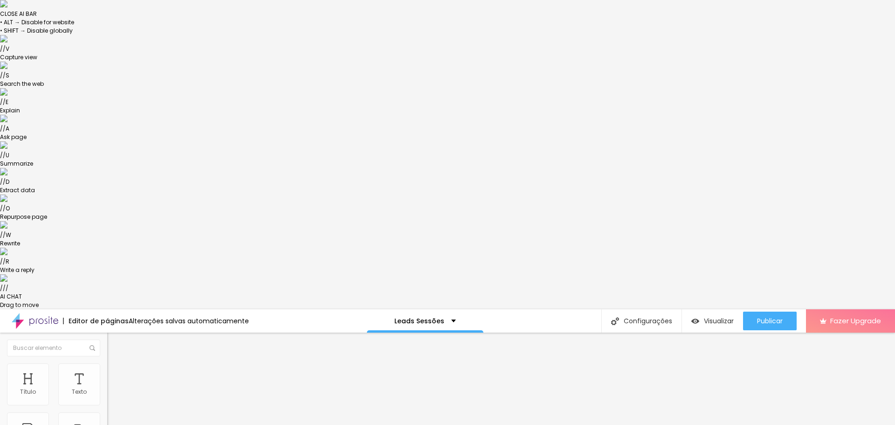
type input "21"
type input "19"
type input "16"
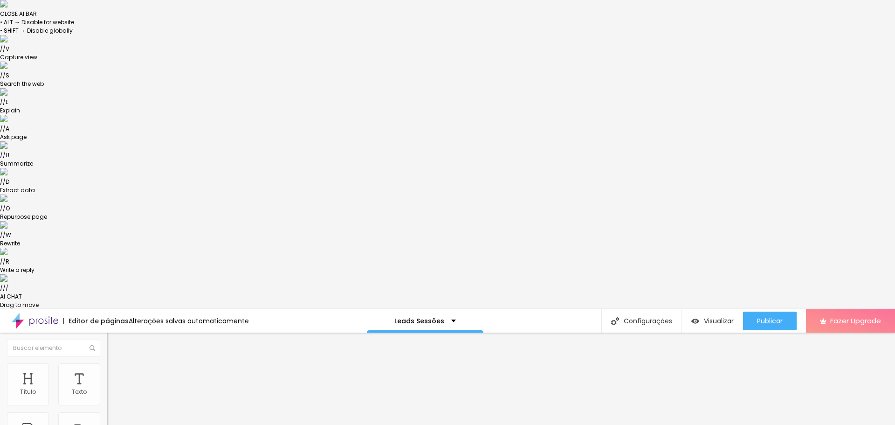
type input "16"
type input "14"
type input "12"
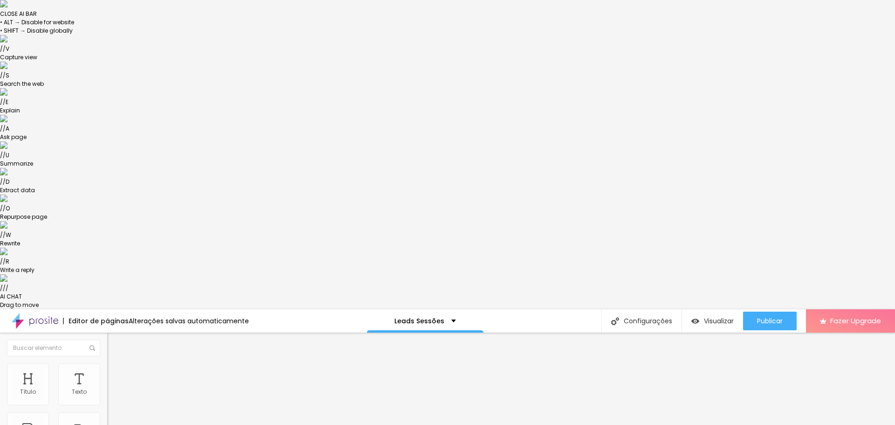
type input "11"
type input "9"
type input "7"
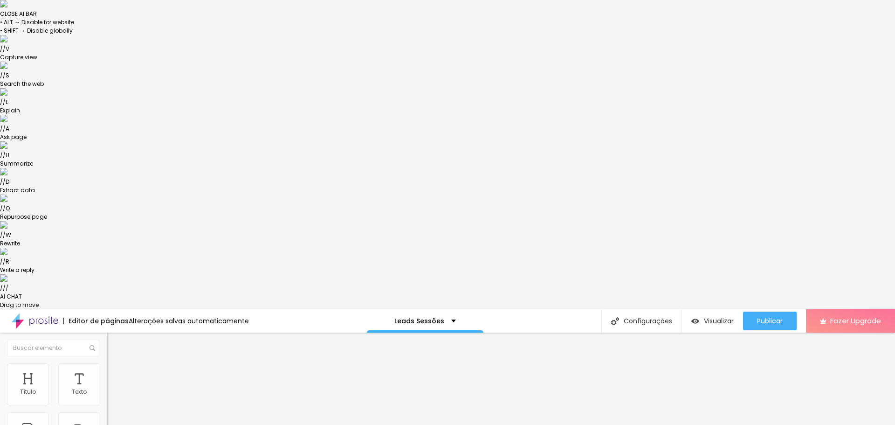
type input "7"
type input "6"
type input "4"
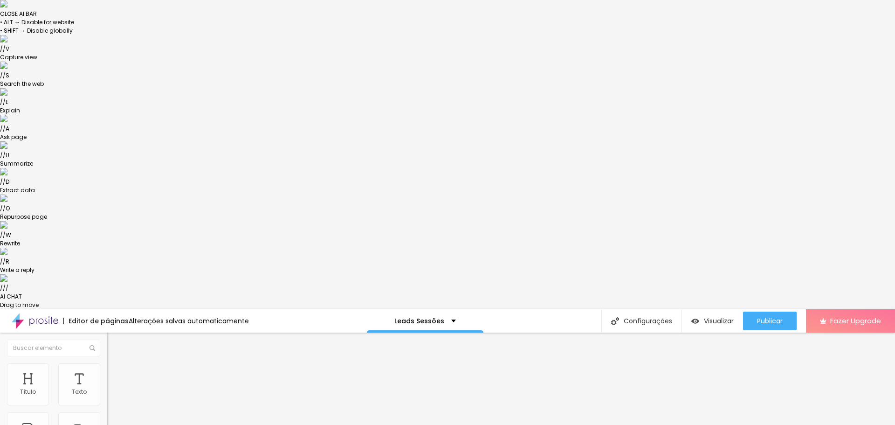
type input "2"
type input "0"
drag, startPoint x: 77, startPoint y: 108, endPoint x: 0, endPoint y: 111, distance: 77.0
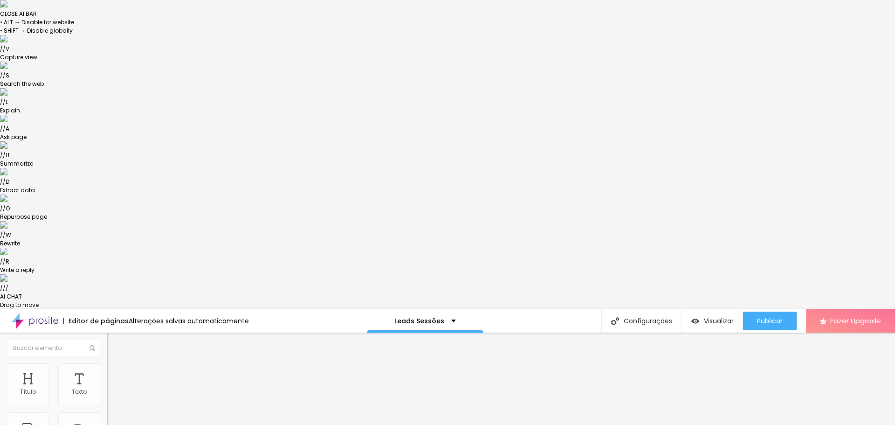
type input "0"
type input "40"
type input "41"
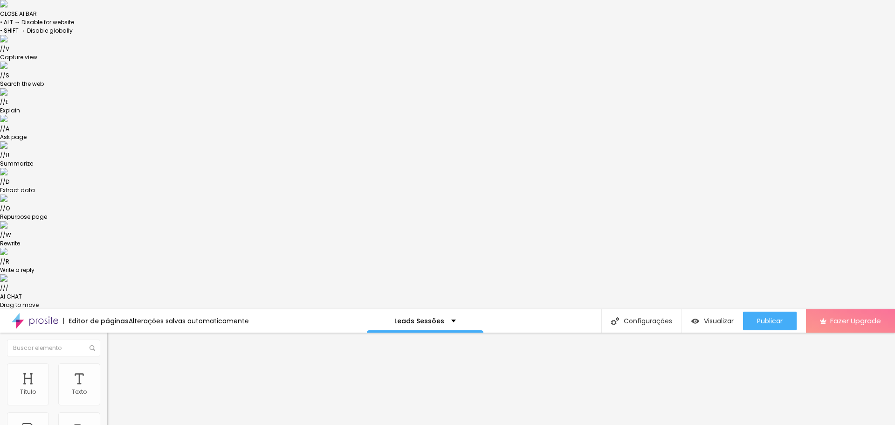
type input "41"
type input "42"
type input "43"
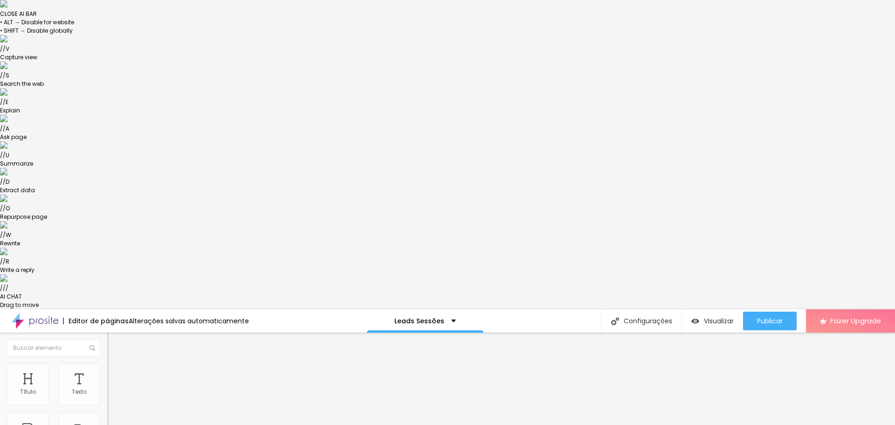
type input "44"
type input "45"
type input "46"
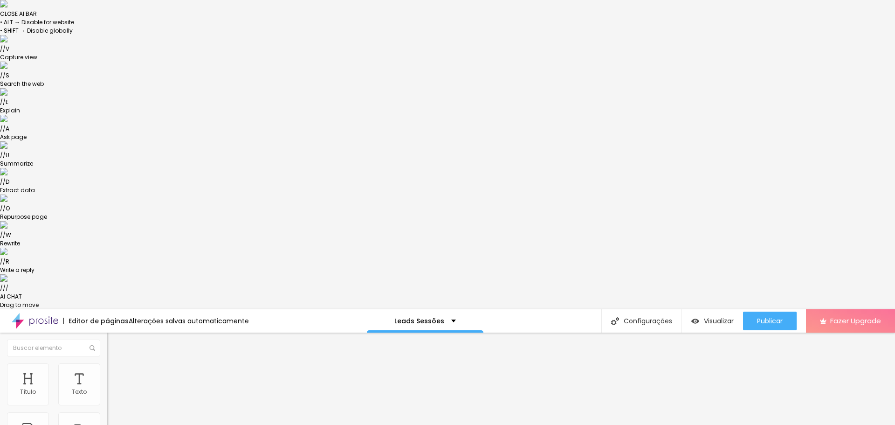
type input "46"
type input "48"
type input "49"
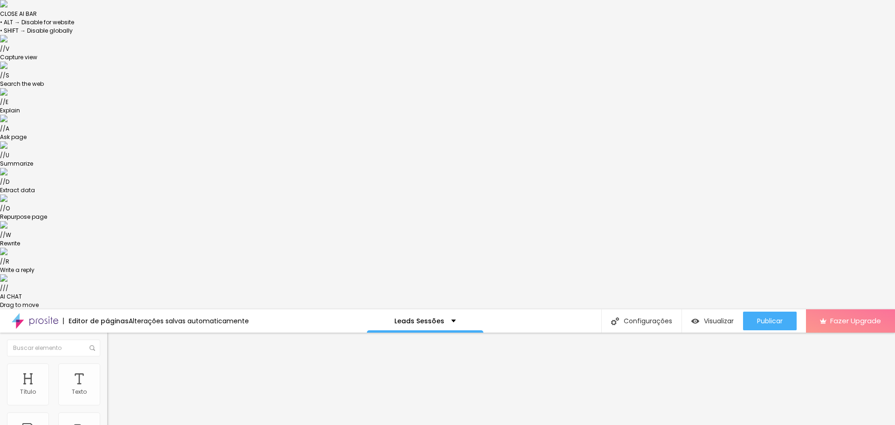
type input "51"
type input "53"
type input "58"
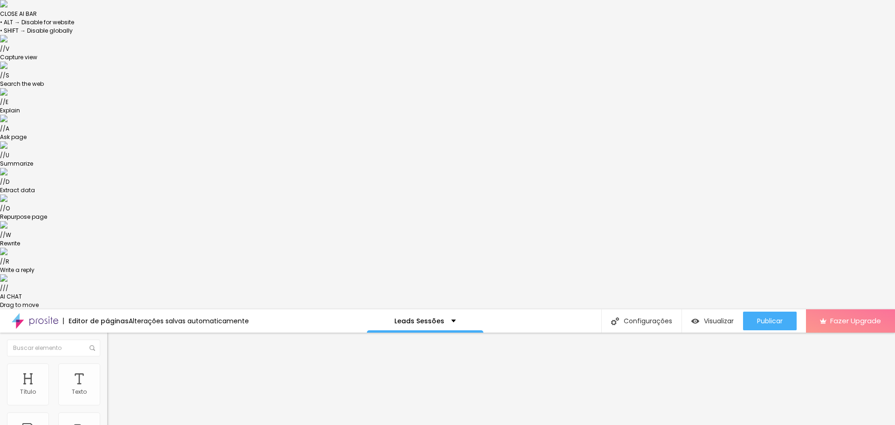
type input "58"
type input "60"
type input "62"
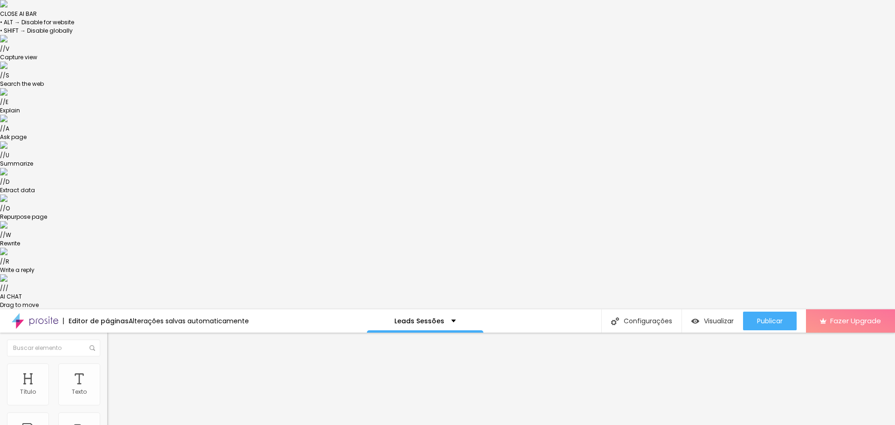
type input "64"
type input "65"
type input "66"
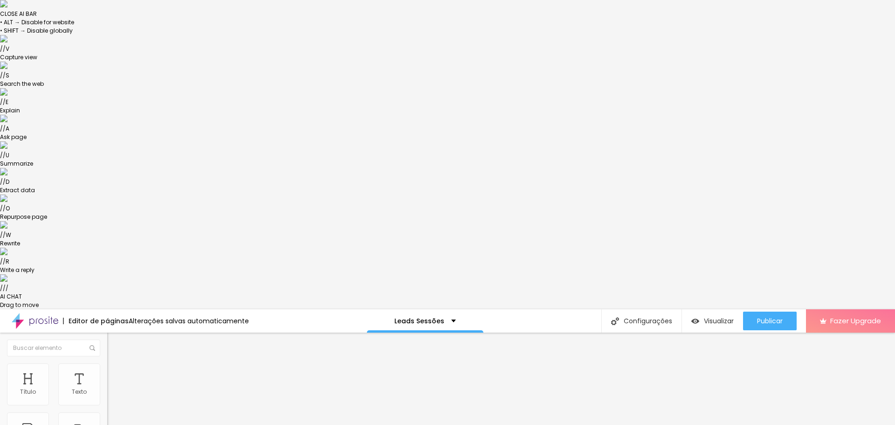
type input "66"
type input "67"
type input "68"
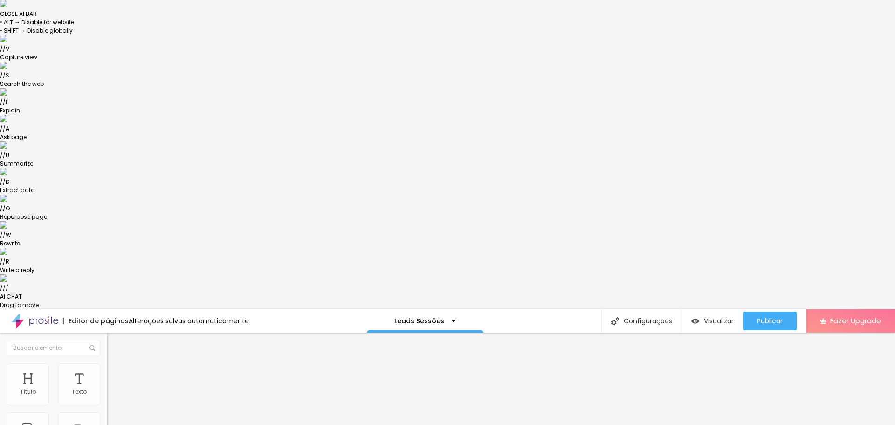
type input "70"
type input "71"
type input "72"
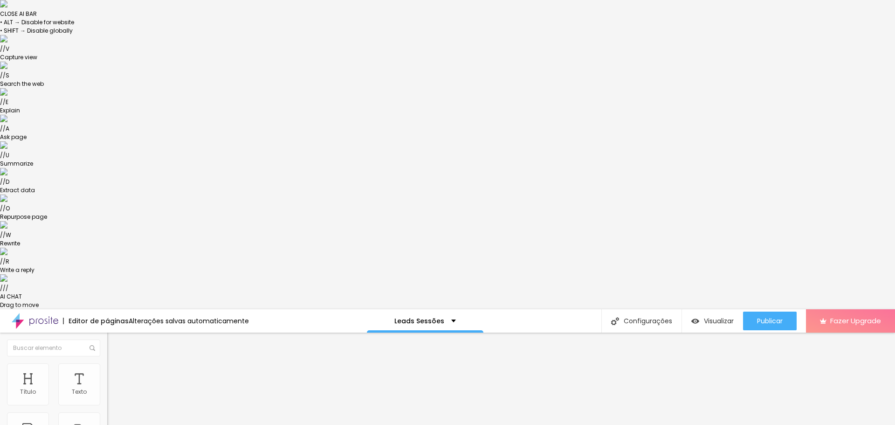
type input "72"
type input "73"
type input "74"
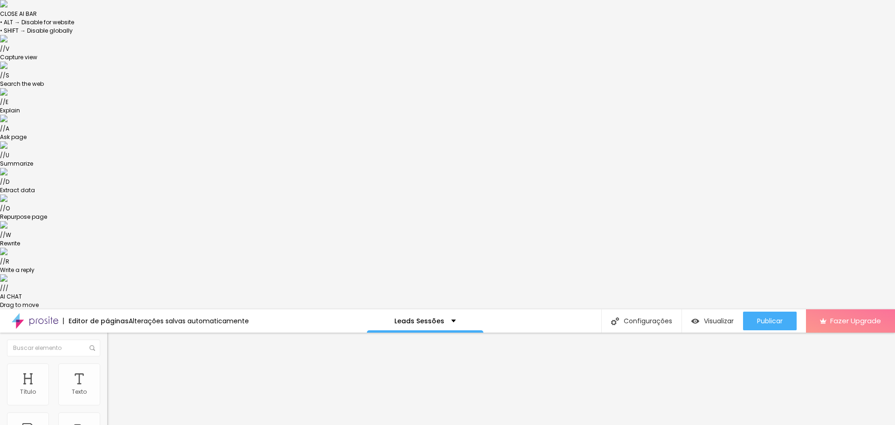
type input "75"
type input "76"
type input "77"
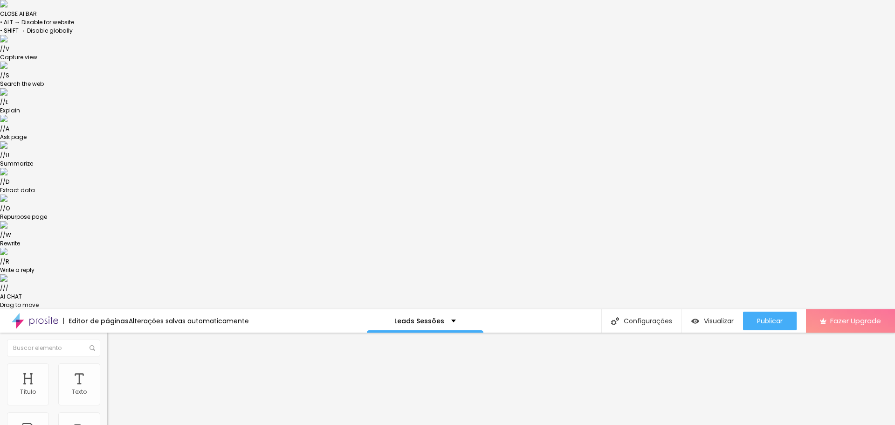
type input "77"
type input "78"
type input "79"
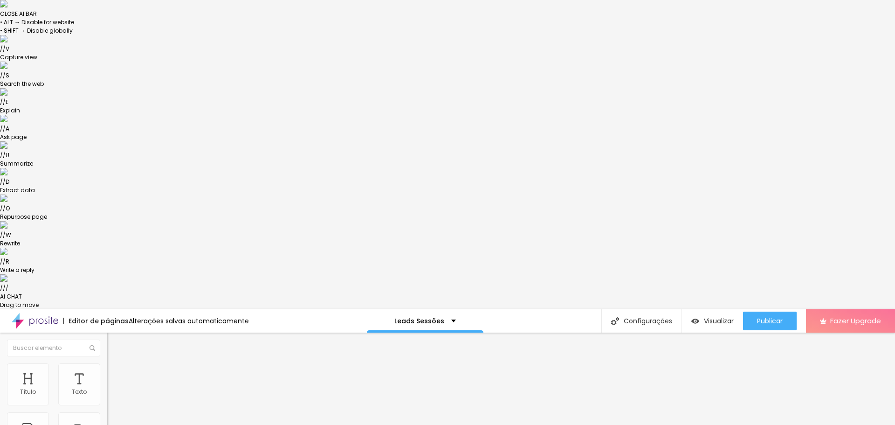
type input "80"
type input "81"
type input "82"
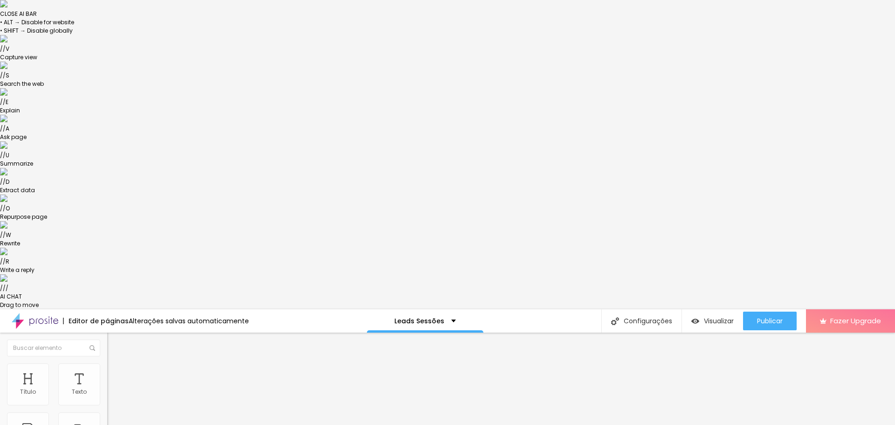
type input "82"
type input "84"
type input "86"
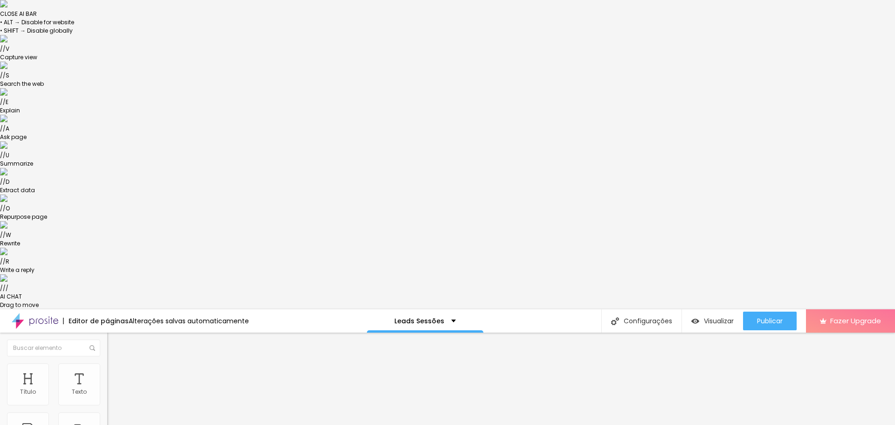
type input "87"
type input "88"
type input "89"
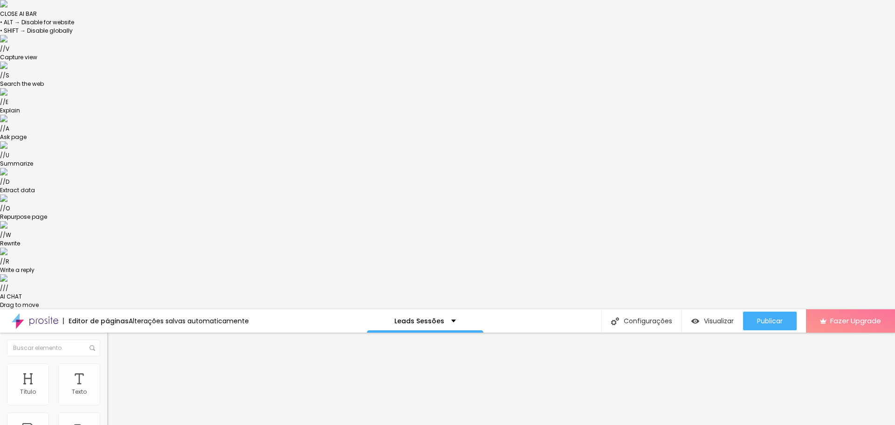
type input "89"
type input "91"
type input "92"
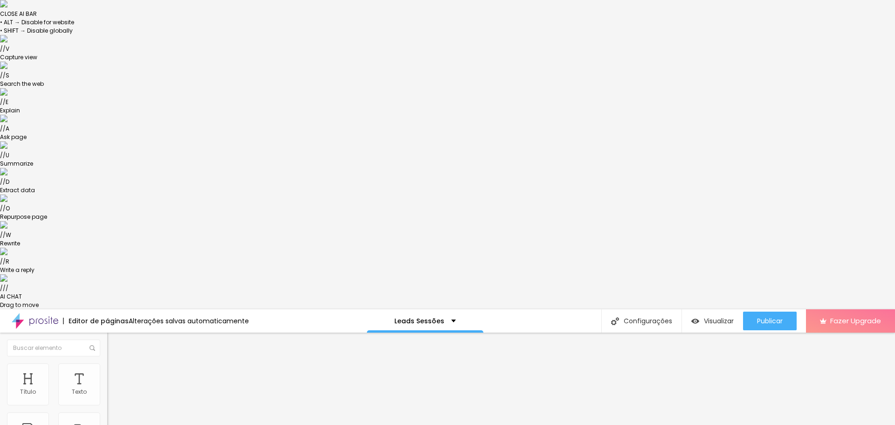
type input "94"
drag, startPoint x: 43, startPoint y: 92, endPoint x: 87, endPoint y: 94, distance: 43.4
click at [107, 389] on button "button" at bounding box center [113, 394] width 13 height 10
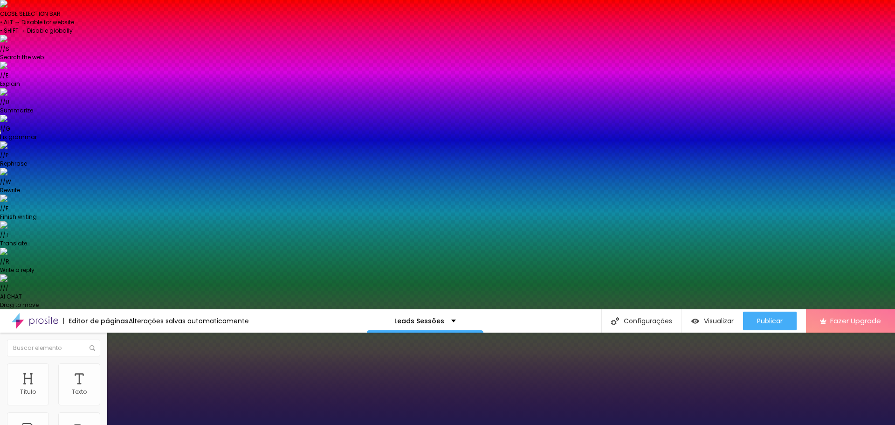
paste input "5B0F"
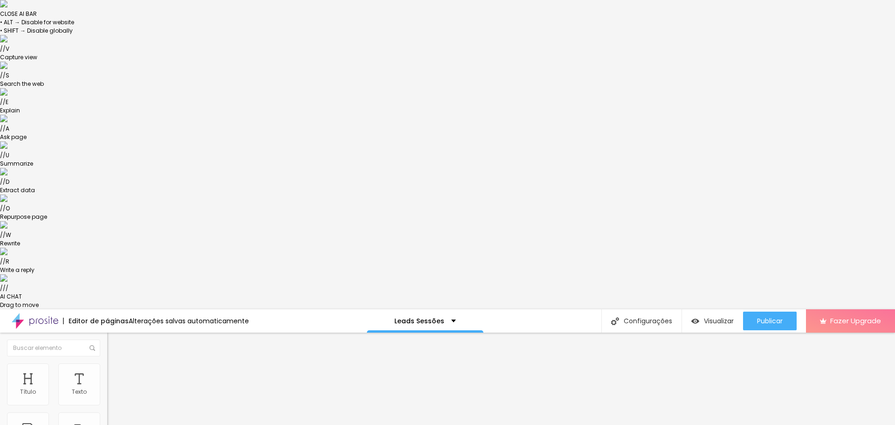
click at [107, 389] on button "button" at bounding box center [113, 394] width 13 height 10
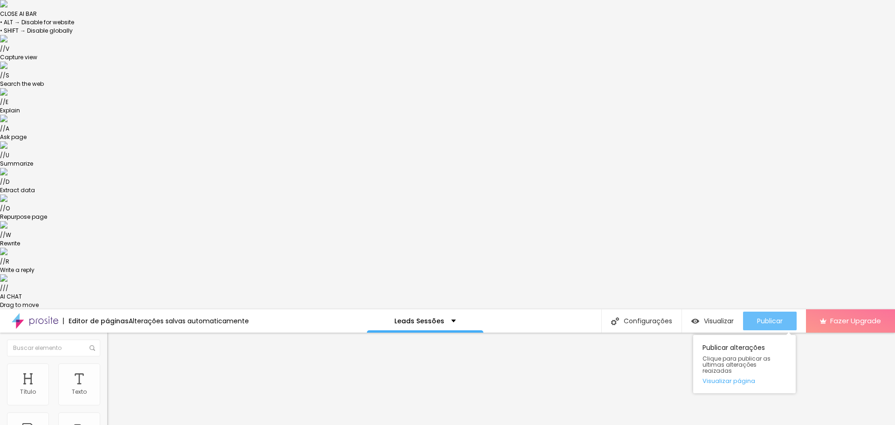
click at [777, 317] on span "Publicar" at bounding box center [770, 320] width 26 height 7
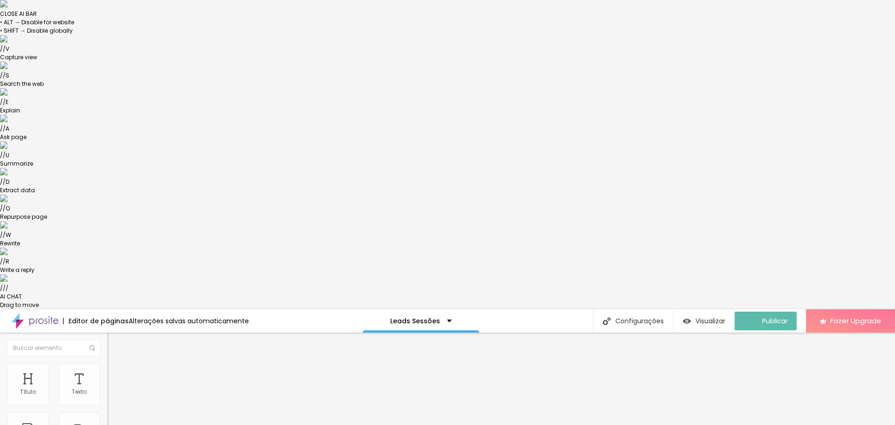
click at [116, 366] on span "Estilo" at bounding box center [123, 370] width 14 height 8
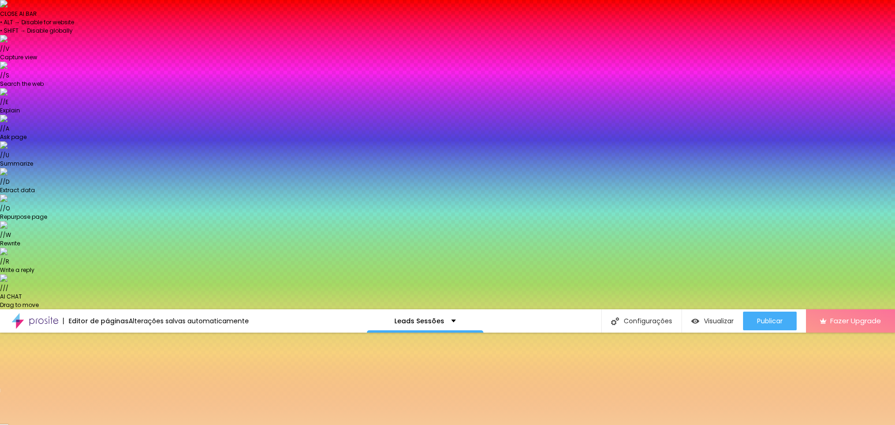
click at [111, 424] on icon "button" at bounding box center [114, 430] width 7 height 7
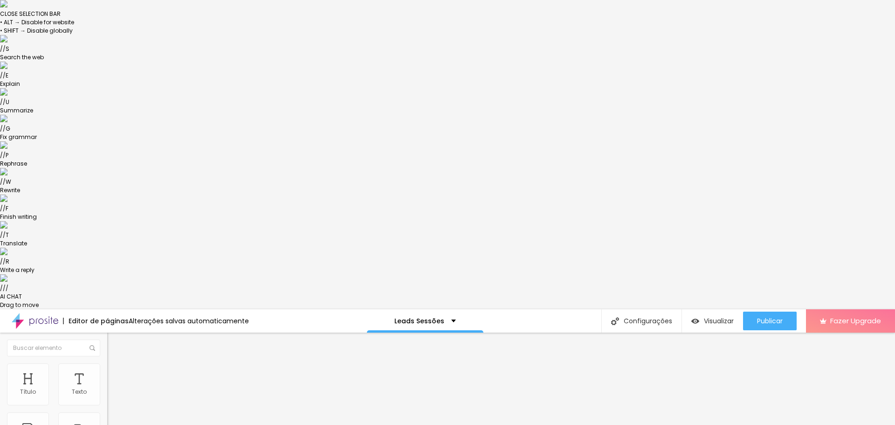
drag, startPoint x: 45, startPoint y: 108, endPoint x: 0, endPoint y: 108, distance: 45.2
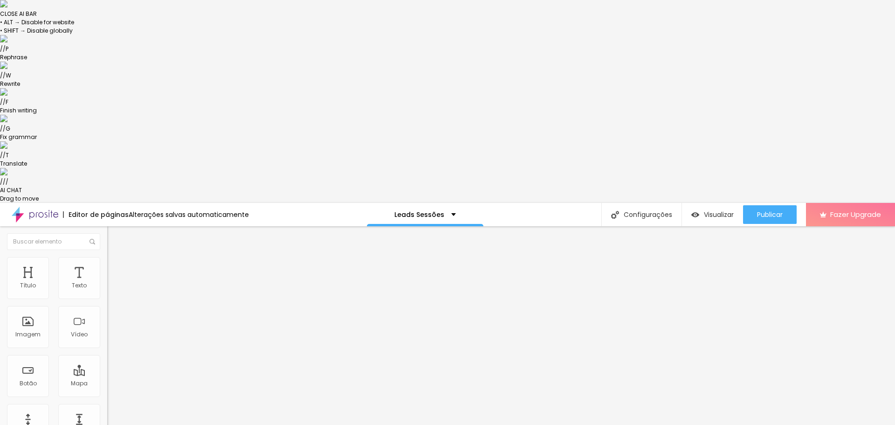
click at [116, 259] on span "Estilo" at bounding box center [123, 263] width 14 height 8
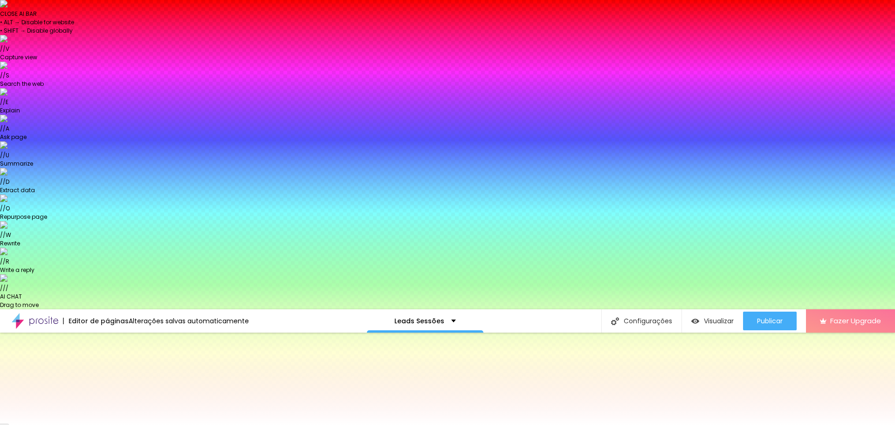
click at [107, 423] on button "button" at bounding box center [113, 428] width 13 height 10
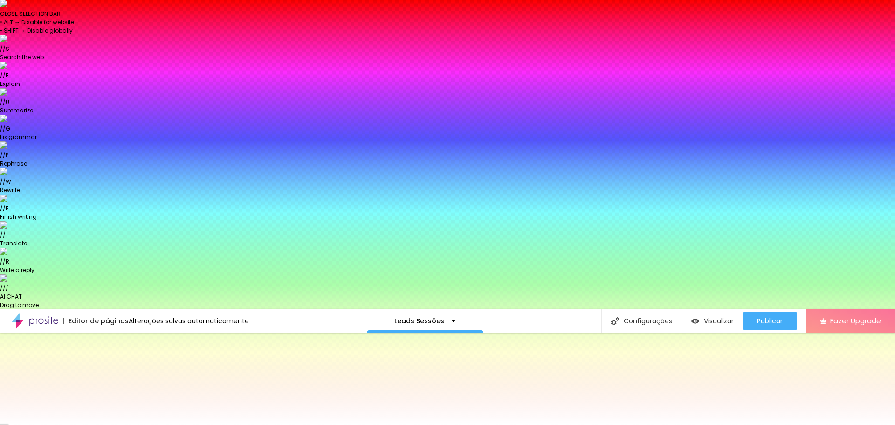
paste input "5B0F00"
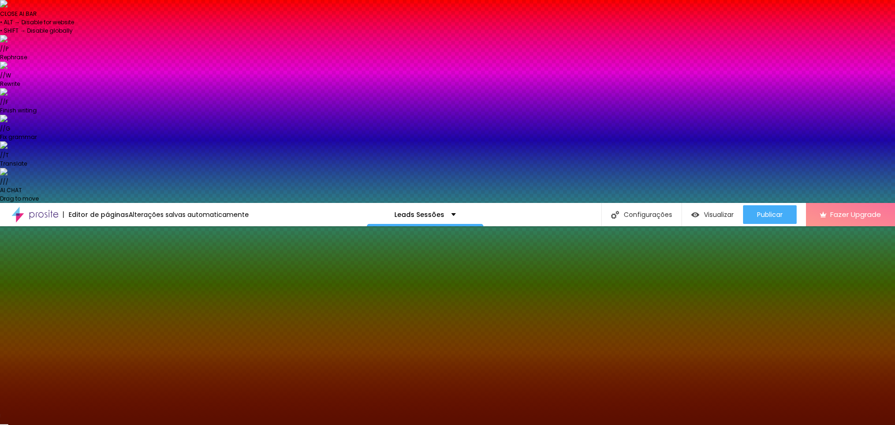
click at [107, 276] on div "Editar Botão Conteúdo Estilo Avançado Cor de fundo Voltar ao padrão #F6C896 Tip…" at bounding box center [160, 426] width 107 height 401
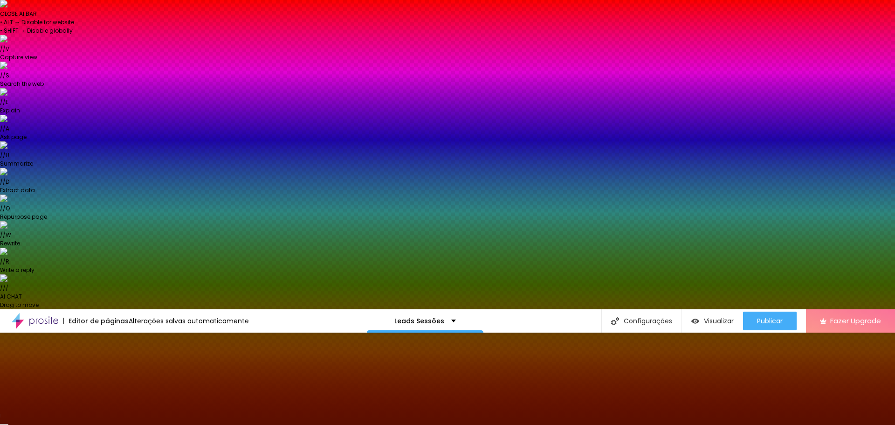
click at [107, 398] on input "#F6C896" at bounding box center [163, 402] width 112 height 9
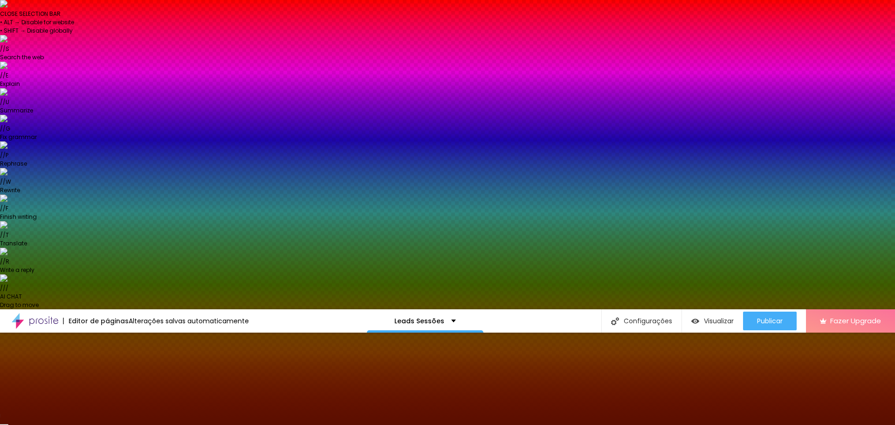
paste input "F6C896"
drag, startPoint x: 102, startPoint y: 170, endPoint x: 130, endPoint y: 171, distance: 28.0
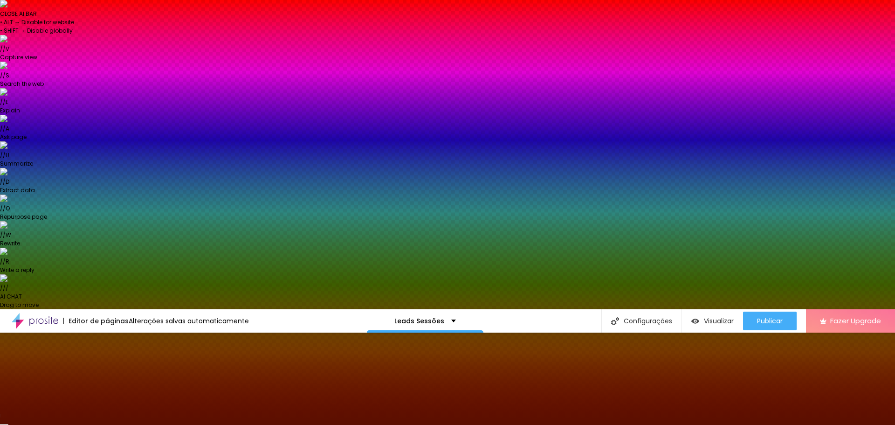
click at [107, 354] on li "Conteúdo" at bounding box center [160, 358] width 107 height 9
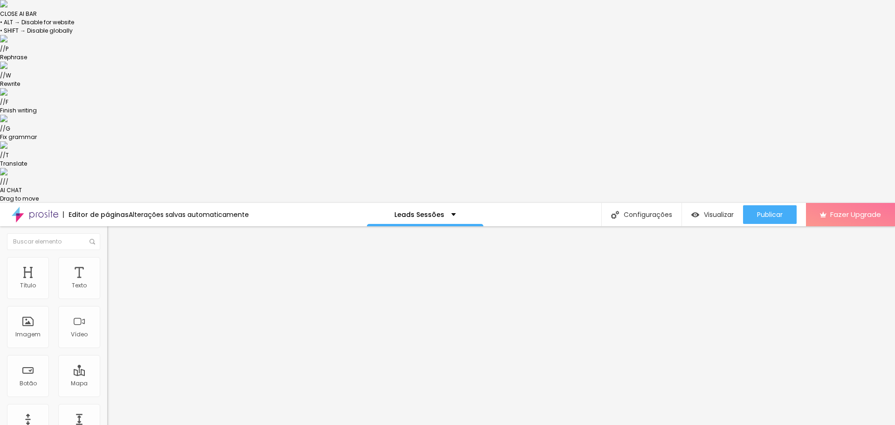
scroll to position [0, 16]
click at [107, 286] on div "Editar Botão Conteúdo Estilo Avançado Texto Visitar Site Alinhamento Tamanho No…" at bounding box center [160, 426] width 107 height 401
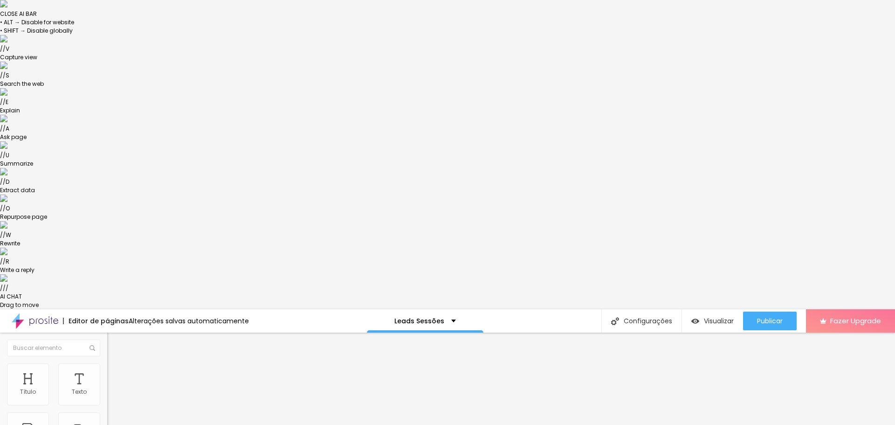
scroll to position [0, 0]
click at [107, 363] on img at bounding box center [111, 367] width 8 height 8
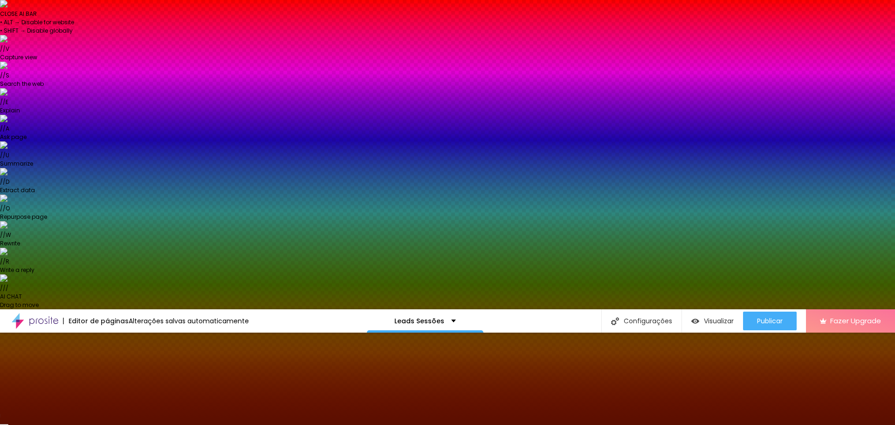
click at [111, 424] on icon "button" at bounding box center [114, 428] width 6 height 6
drag, startPoint x: 127, startPoint y: 179, endPoint x: 134, endPoint y: 180, distance: 7.1
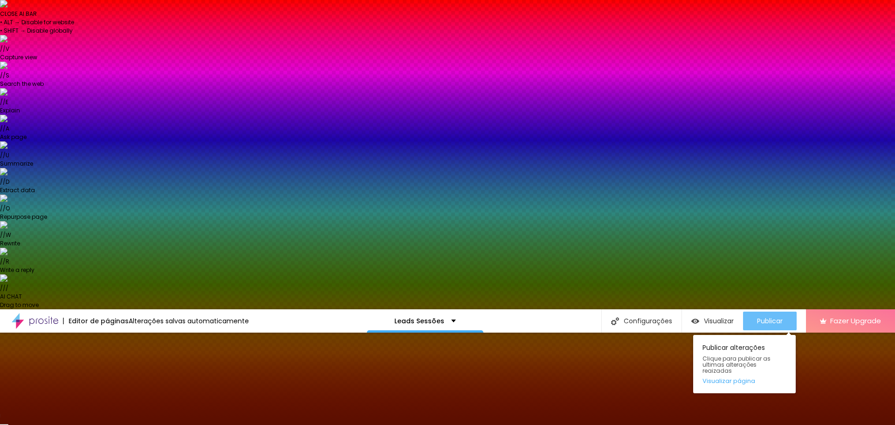
click at [776, 311] on div "Publicar" at bounding box center [770, 320] width 26 height 19
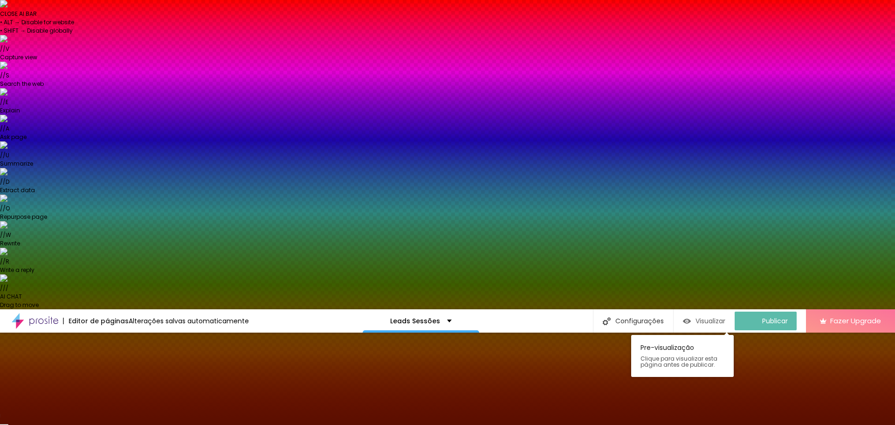
click at [704, 317] on span "Visualizar" at bounding box center [711, 320] width 30 height 7
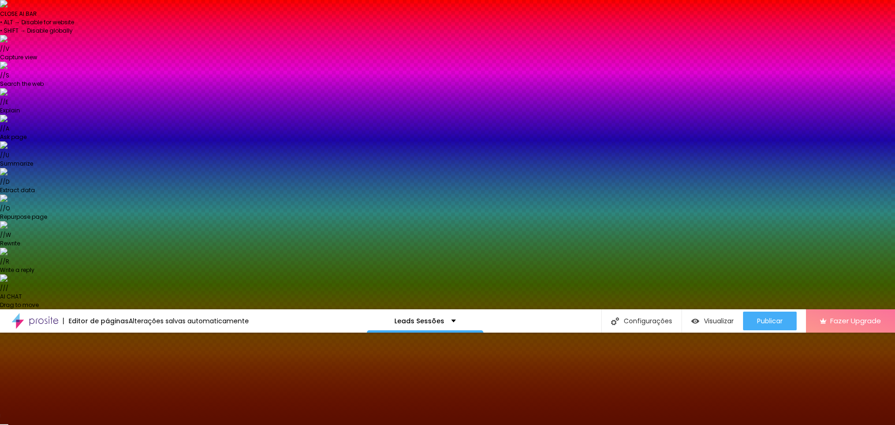
click at [111, 424] on icon "button" at bounding box center [114, 428] width 6 height 6
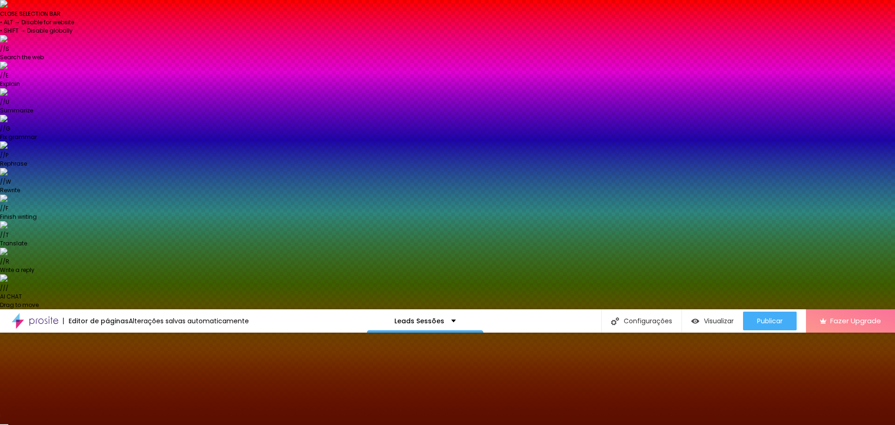
drag, startPoint x: 167, startPoint y: 258, endPoint x: 127, endPoint y: 231, distance: 48.4
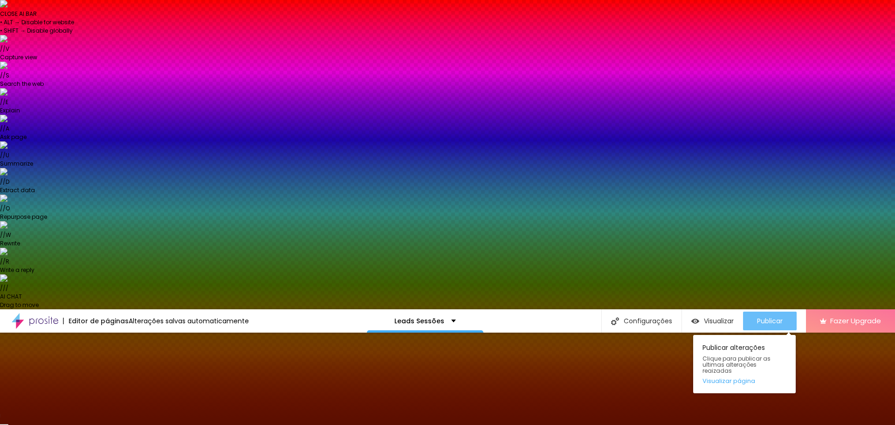
click at [774, 317] on span "Publicar" at bounding box center [770, 320] width 26 height 7
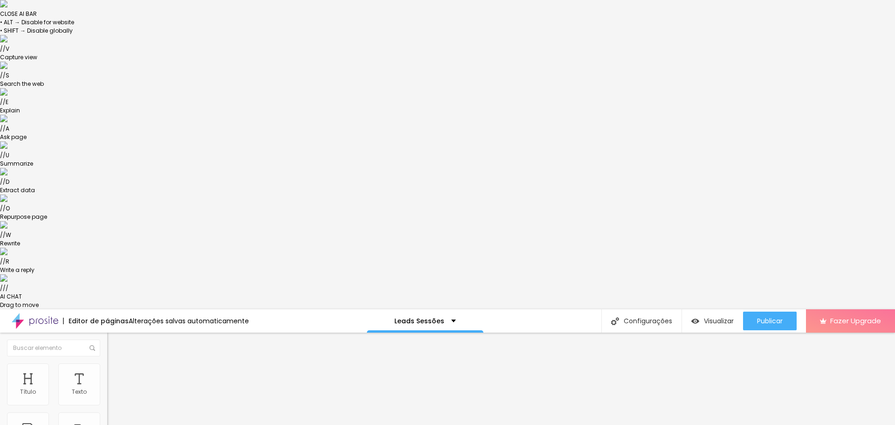
click at [107, 332] on button "Editar Seção" at bounding box center [160, 342] width 107 height 21
click at [107, 373] on li "Avançado" at bounding box center [160, 377] width 107 height 9
click at [116, 375] on span "Avançado" at bounding box center [131, 379] width 31 height 8
click at [107, 373] on img at bounding box center [111, 377] width 8 height 8
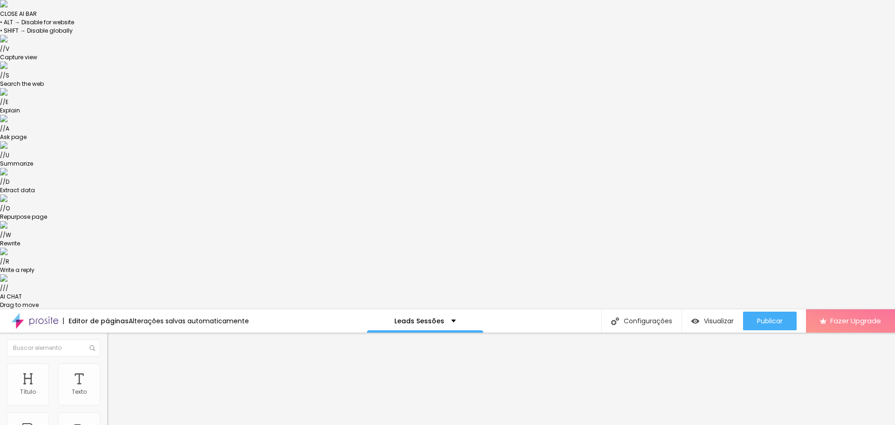
click at [764, 311] on div "Publicar" at bounding box center [770, 320] width 26 height 19
click at [725, 311] on div "Visualizar" at bounding box center [704, 320] width 42 height 19
click at [765, 311] on div "Publicar" at bounding box center [770, 320] width 26 height 19
click at [767, 317] on span "Publicar" at bounding box center [770, 320] width 26 height 7
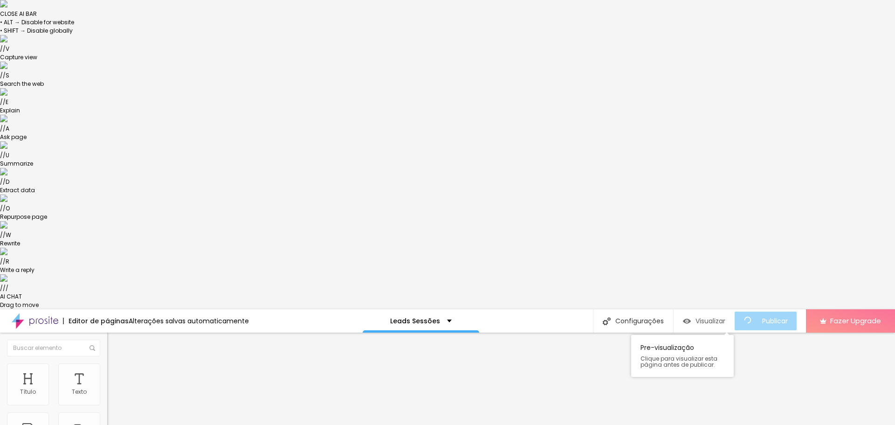
click at [711, 317] on span "Visualizar" at bounding box center [711, 320] width 30 height 7
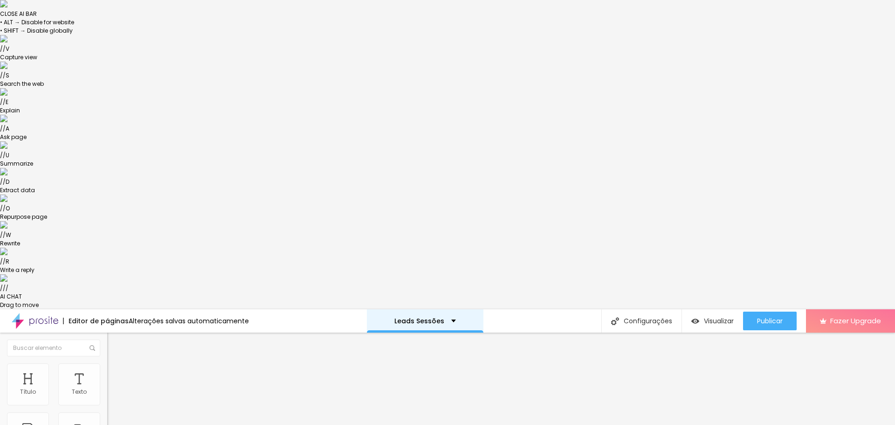
click at [438, 317] on p "Leads Sessões" at bounding box center [419, 320] width 50 height 7
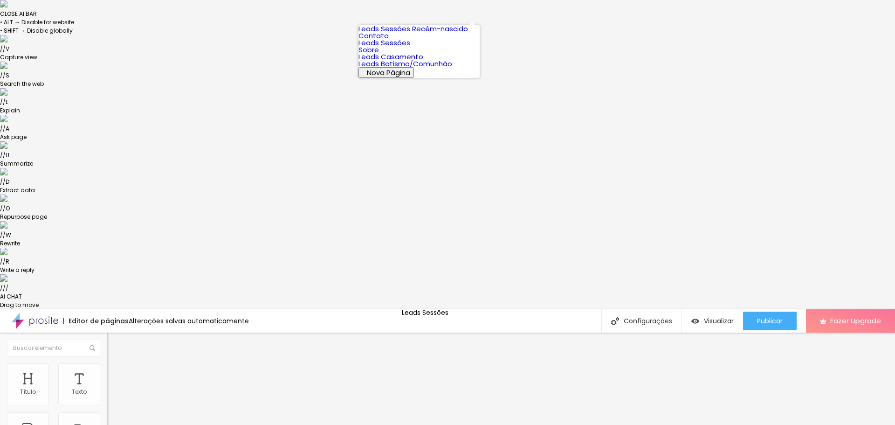
click at [445, 69] on link "Leads Batismo/Comunhão" at bounding box center [406, 64] width 94 height 10
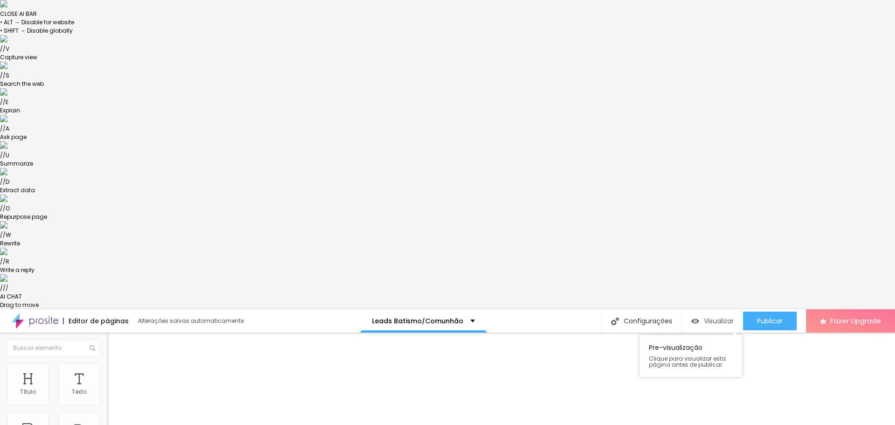
click at [711, 317] on span "Visualizar" at bounding box center [719, 320] width 30 height 7
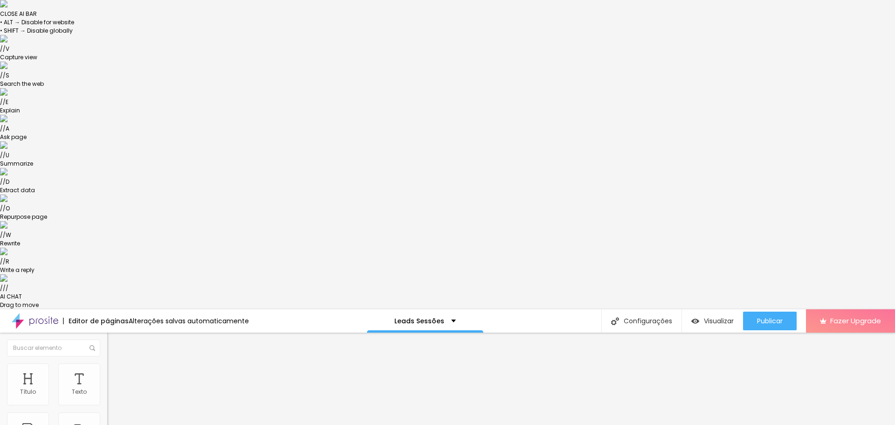
click at [107, 363] on img at bounding box center [111, 367] width 8 height 8
click at [107, 354] on li "Estilo" at bounding box center [160, 358] width 107 height 9
click at [107, 389] on button "button" at bounding box center [113, 394] width 13 height 10
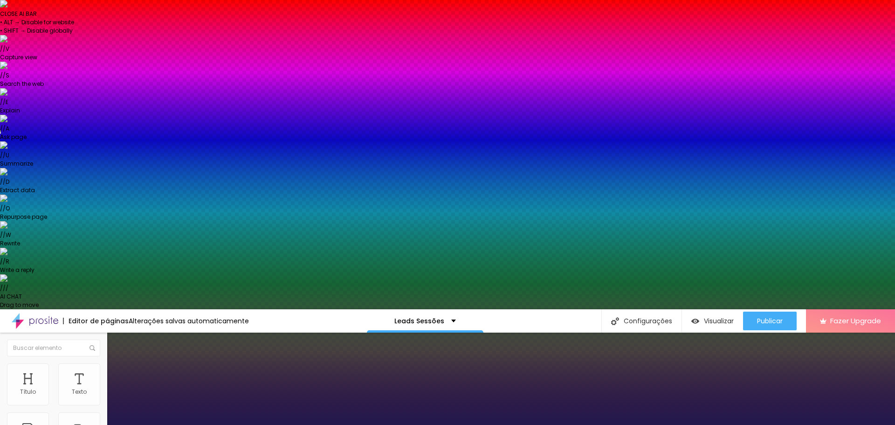
type input "1"
type input "18"
type input "1"
type input "16"
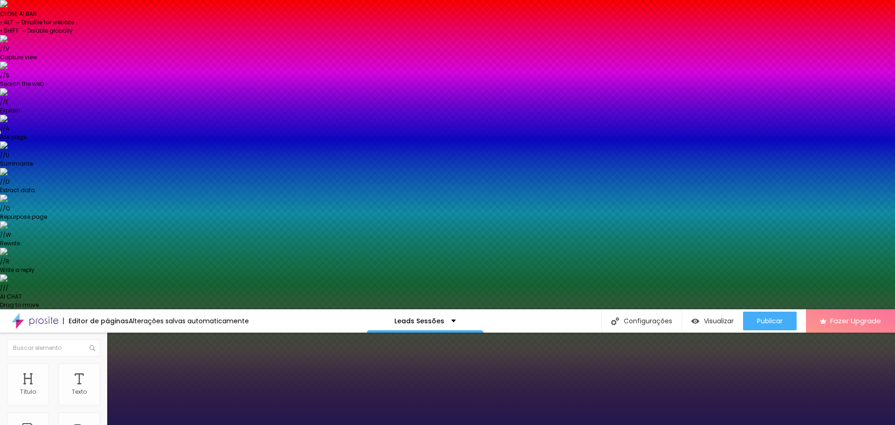
type input "16"
type input "1"
type input "15"
type input "1"
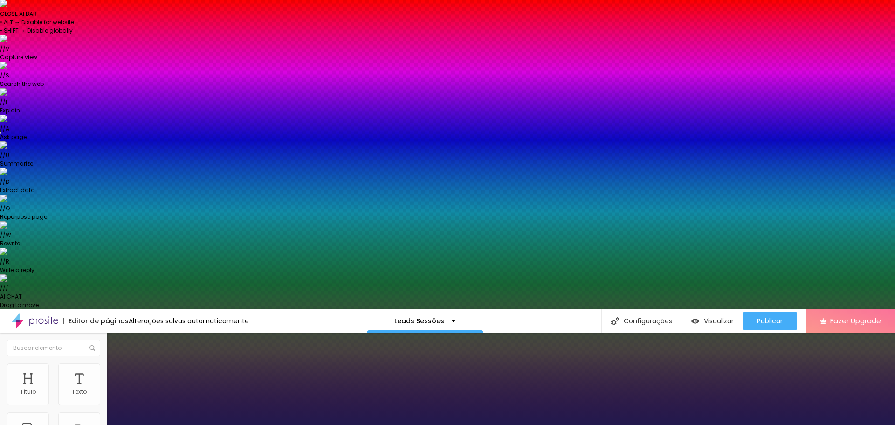
type input "14"
type input "1"
type input "13"
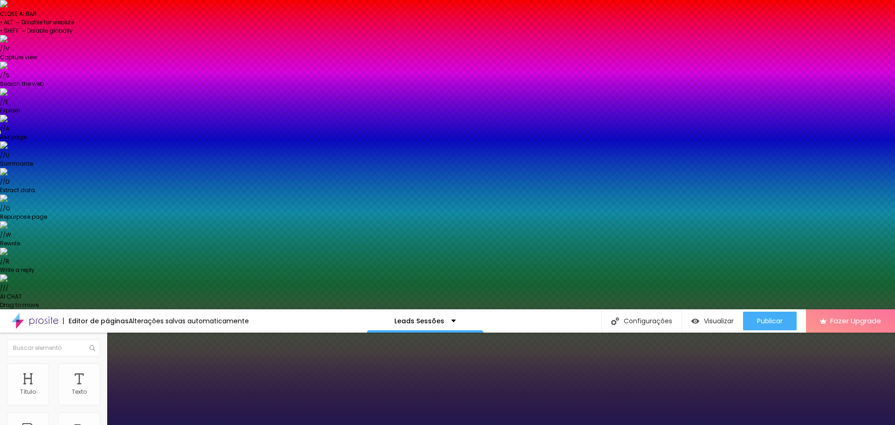
type input "1"
type input "14"
type input "1"
type input "14"
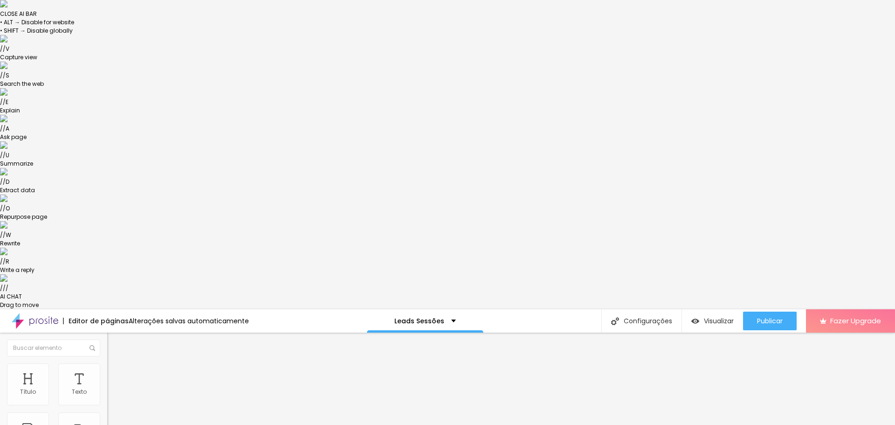
click at [107, 389] on button "button" at bounding box center [113, 394] width 13 height 10
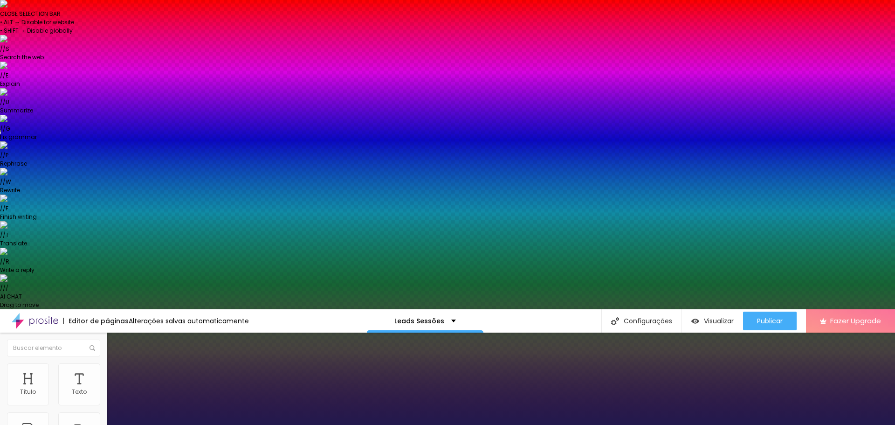
paste input "F6C896"
type input "1"
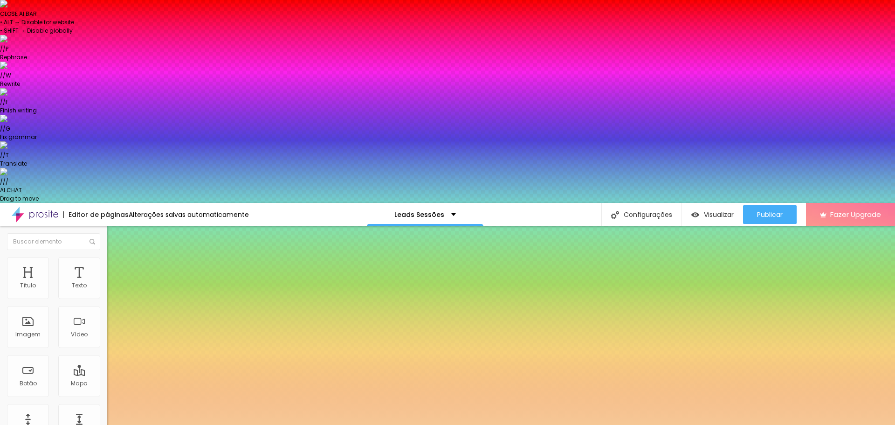
type input "#F6C896"
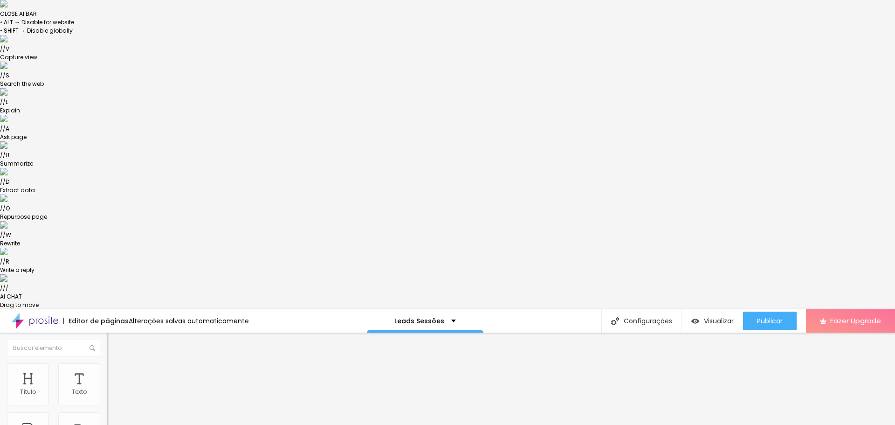
click at [107, 389] on button "button" at bounding box center [113, 394] width 13 height 10
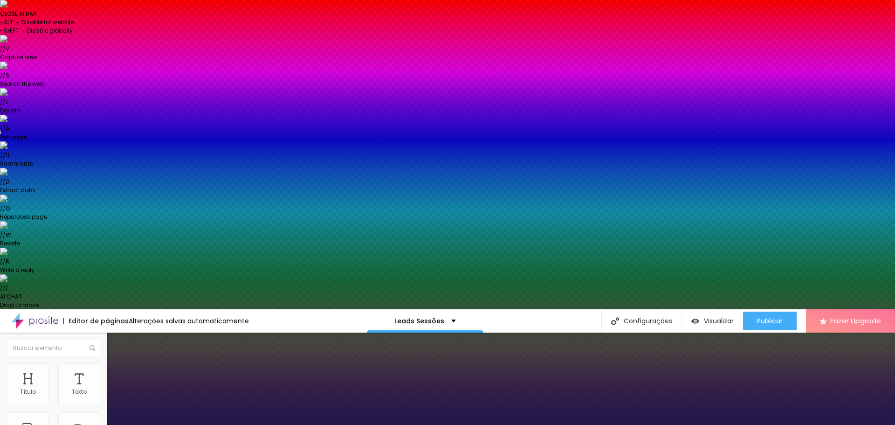
type input "1"
type input "13"
type input "1"
type input "12"
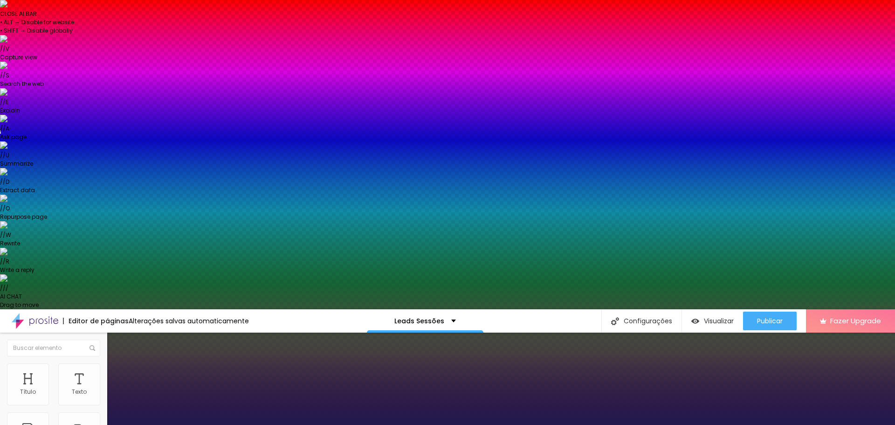
type input "12"
type input "1"
type input "12"
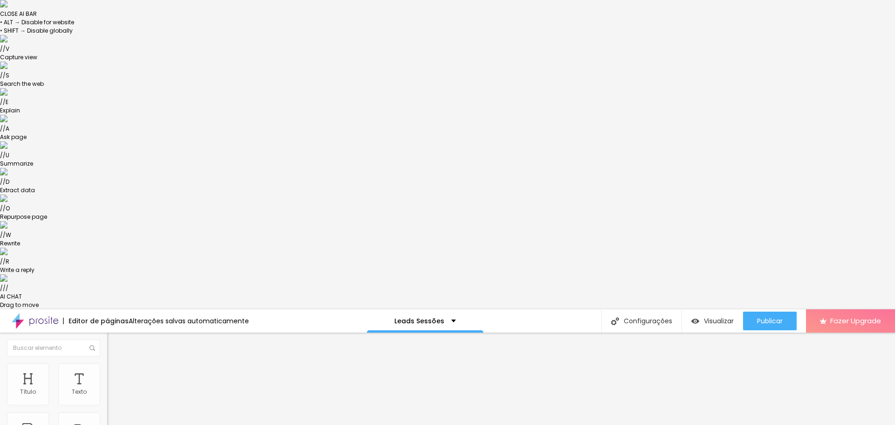
click at [107, 389] on button "button" at bounding box center [113, 394] width 13 height 10
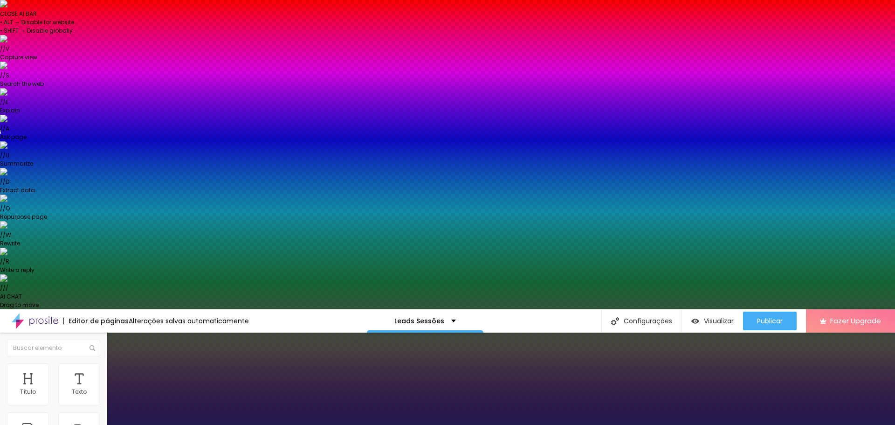
type input "1"
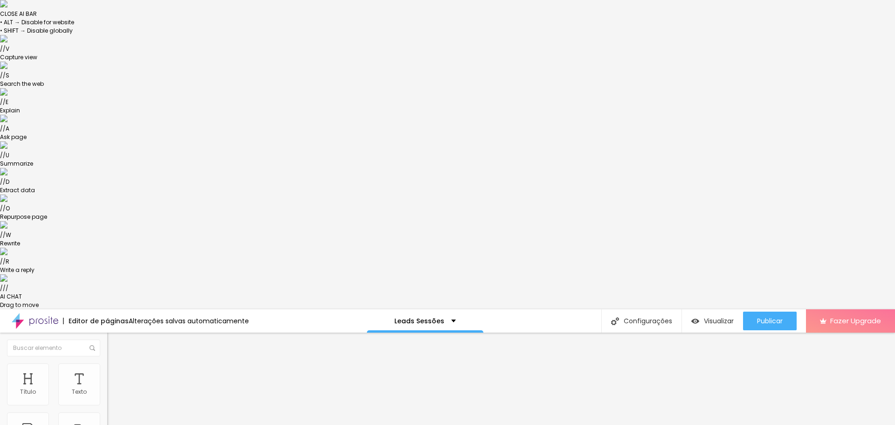
click at [107, 389] on button "button" at bounding box center [113, 394] width 13 height 10
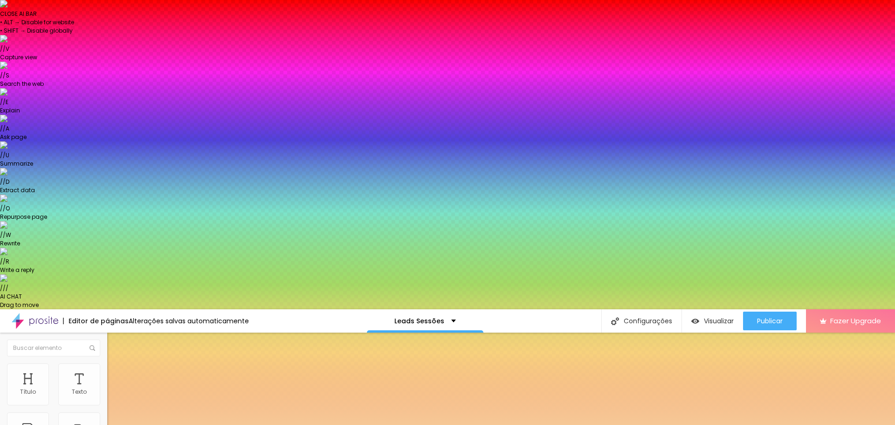
type input "1"
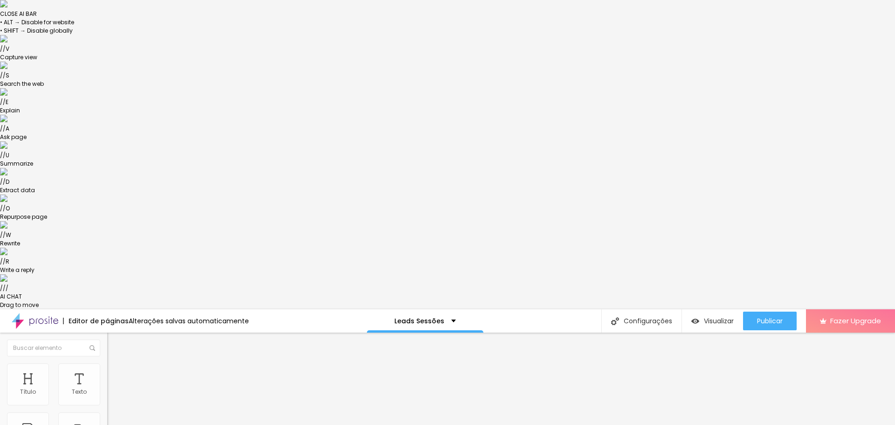
click at [111, 390] on icon "button" at bounding box center [114, 393] width 6 height 6
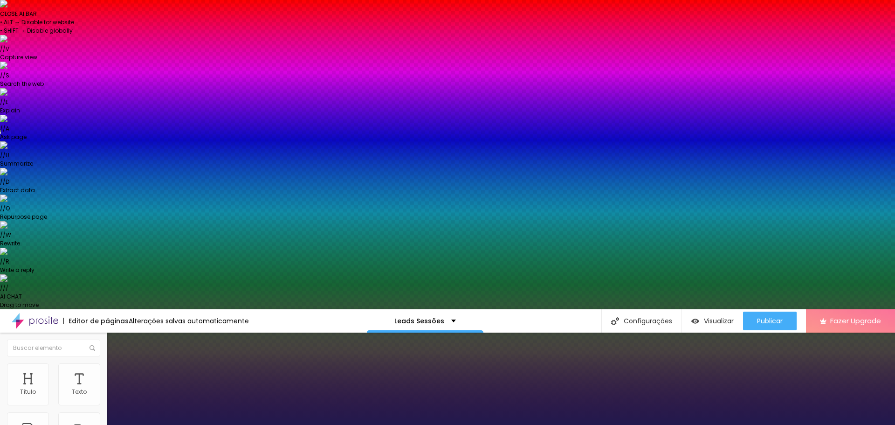
type input "1"
type input "17"
type input "1"
type input "17"
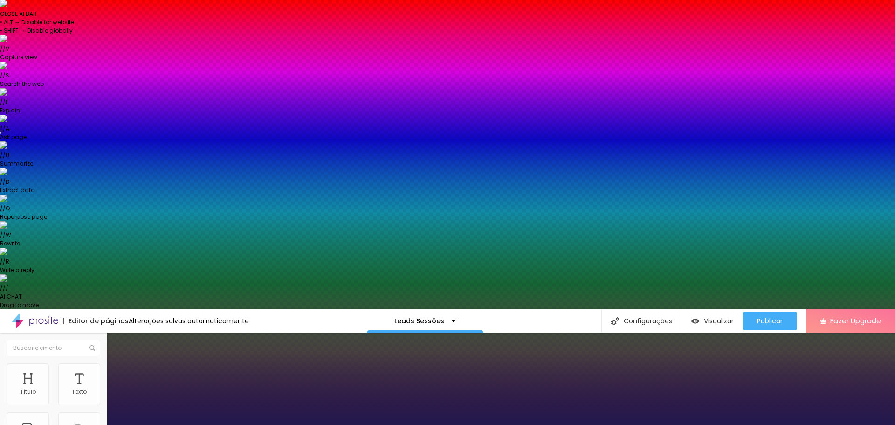
type input "1"
type input "18"
type input "1"
type input "20"
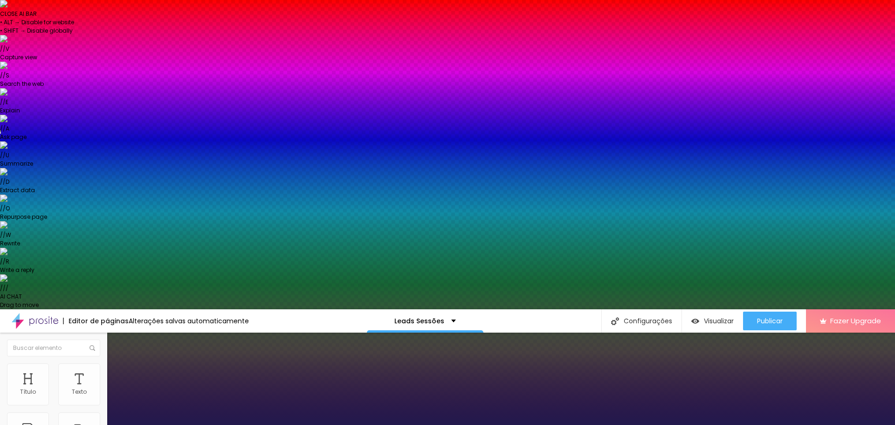
type input "20"
type input "1"
type input "19"
type input "1"
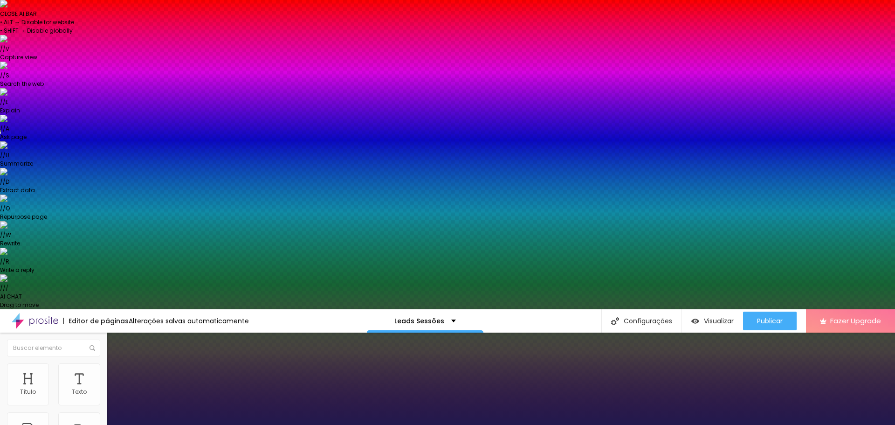
type input "18"
type input "1"
type input "17"
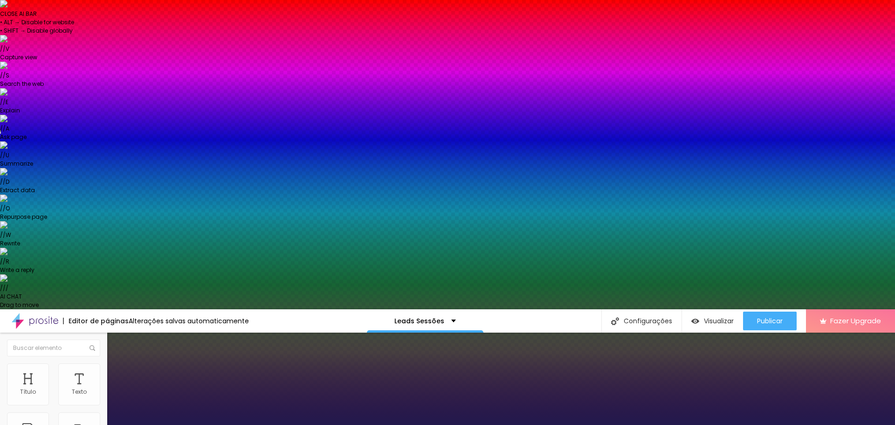
type input "1"
type input "16"
type input "1"
type input "16"
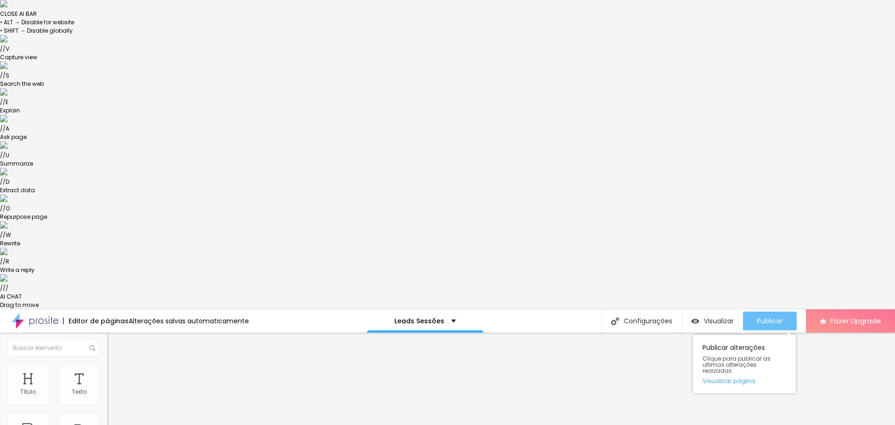
click at [766, 317] on span "Publicar" at bounding box center [770, 320] width 26 height 7
click at [778, 311] on div "Publicar" at bounding box center [770, 320] width 26 height 19
